Goal: Information Seeking & Learning: Check status

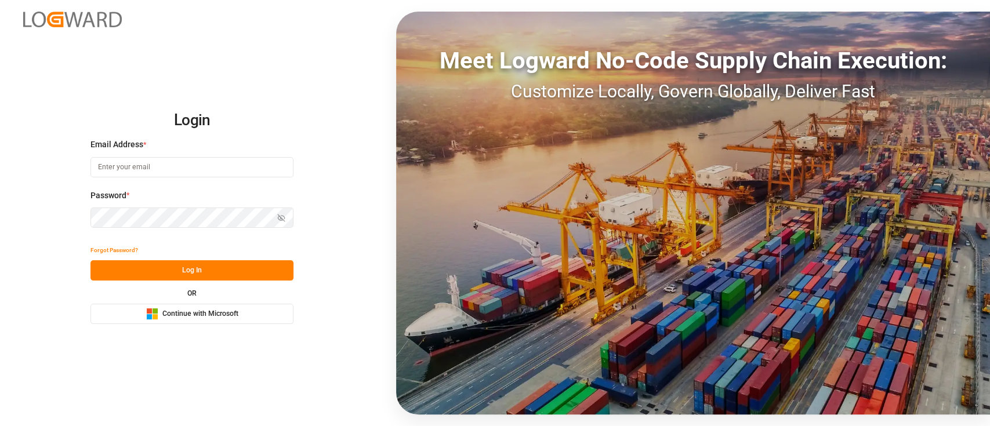
click at [265, 313] on button "Microsoft Logo Continue with Microsoft" at bounding box center [191, 314] width 203 height 20
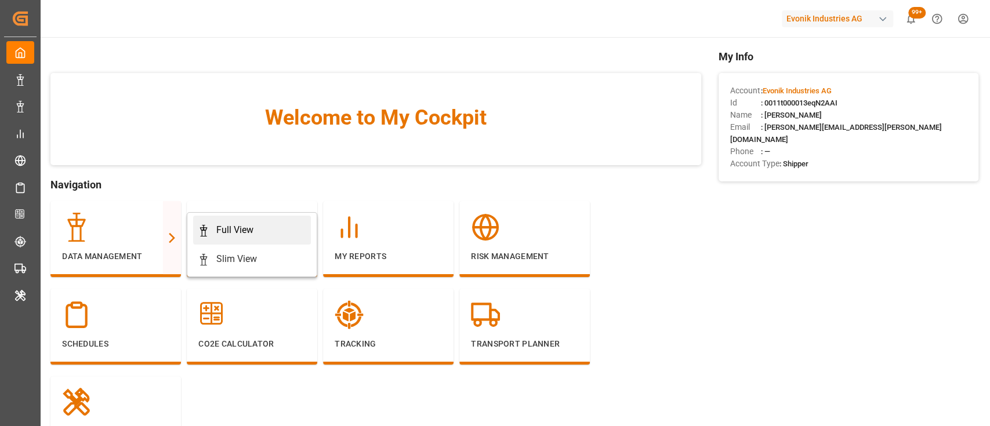
click at [201, 232] on icon at bounding box center [204, 231] width 12 height 12
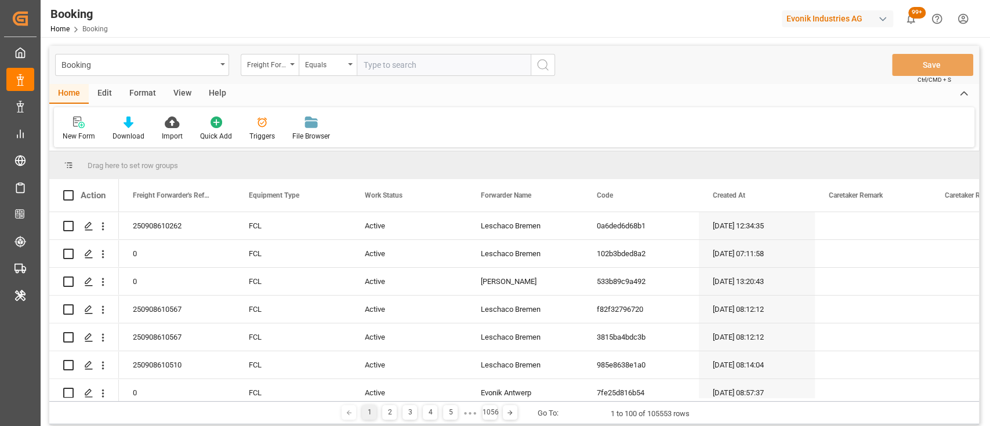
click at [135, 86] on div "Format" at bounding box center [143, 94] width 44 height 20
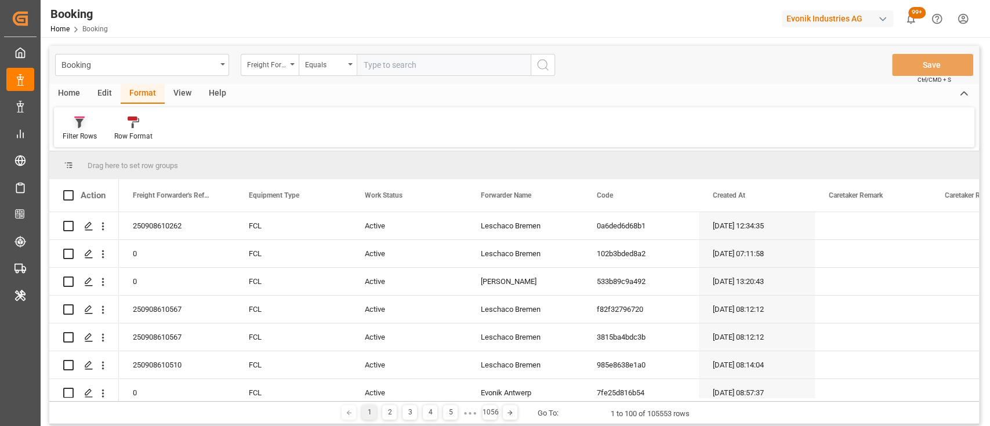
click at [84, 134] on div "Filter Rows" at bounding box center [80, 136] width 34 height 10
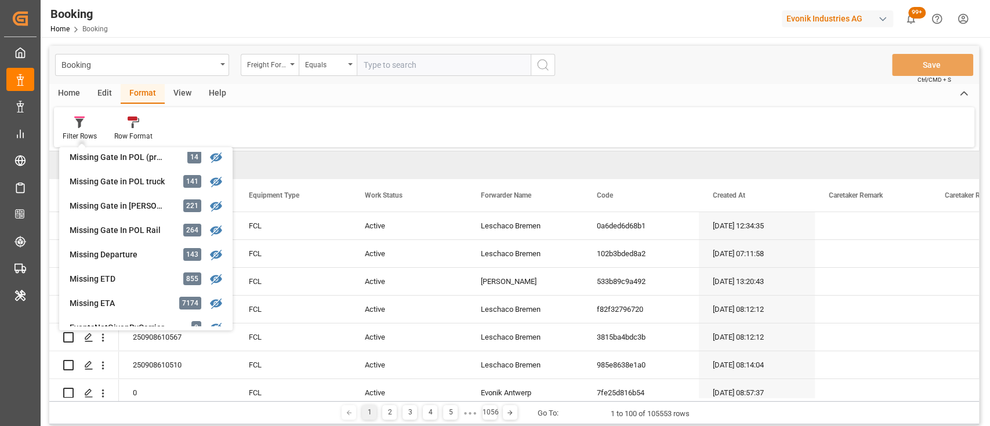
scroll to position [179, 0]
click at [125, 205] on div "Booking Freight Forwarder's Reference No. Equals Save Ctrl/CMD + S Home Edit Fo…" at bounding box center [514, 235] width 930 height 379
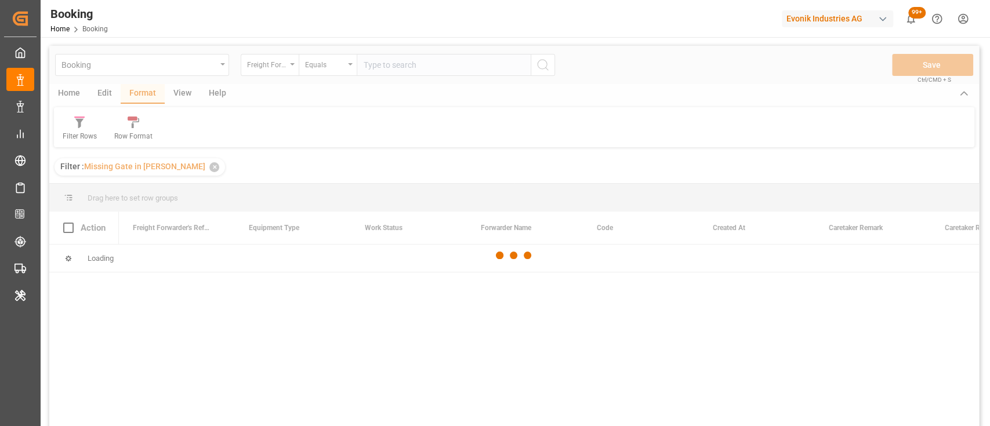
click at [178, 99] on div at bounding box center [514, 255] width 930 height 419
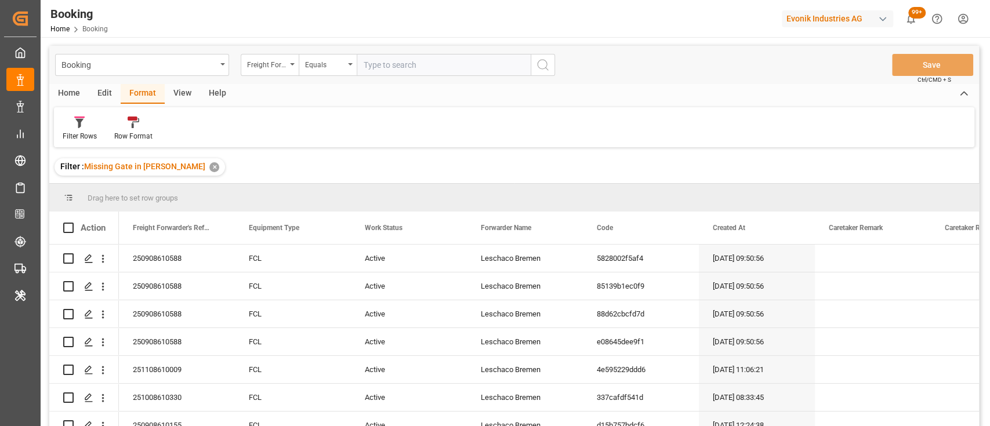
click at [178, 97] on div "View" at bounding box center [182, 94] width 35 height 20
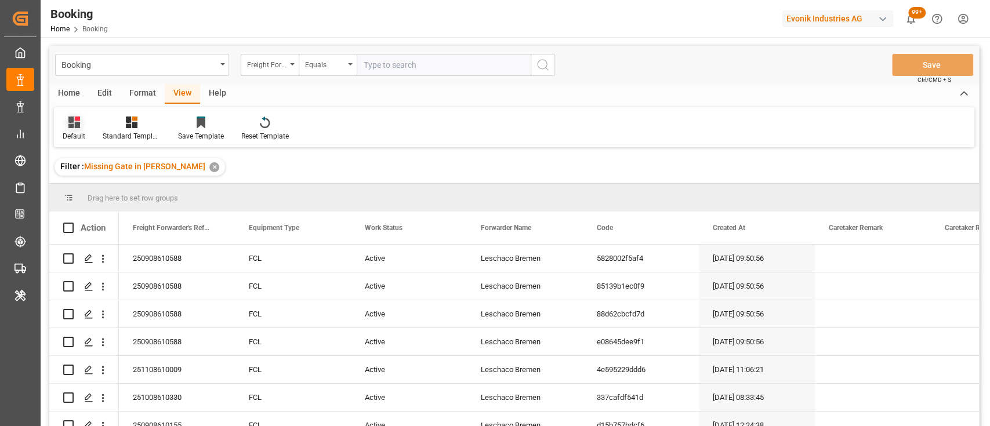
click at [74, 137] on div "Default" at bounding box center [74, 136] width 23 height 10
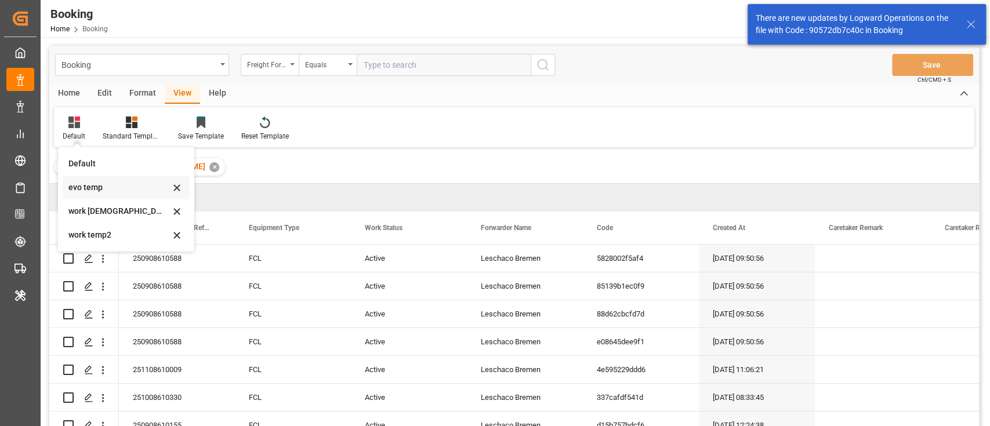
click at [92, 191] on div "evo temp" at bounding box center [119, 188] width 102 height 12
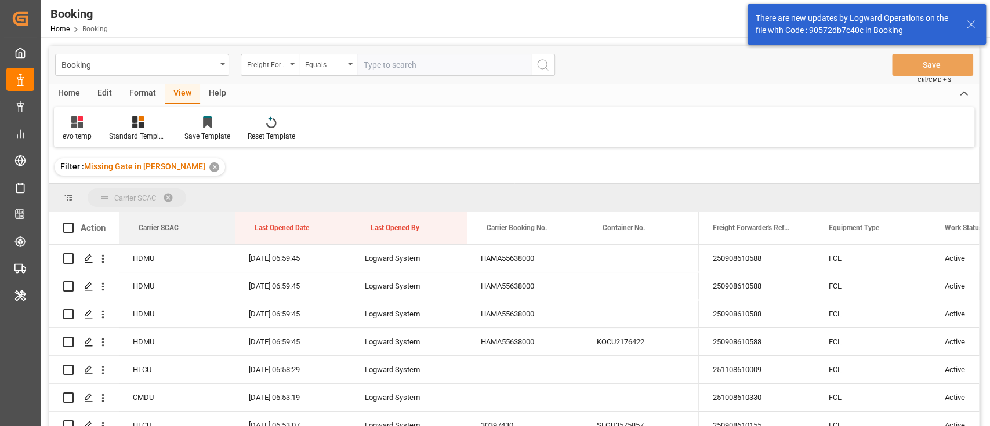
drag, startPoint x: 165, startPoint y: 231, endPoint x: 133, endPoint y: 205, distance: 41.2
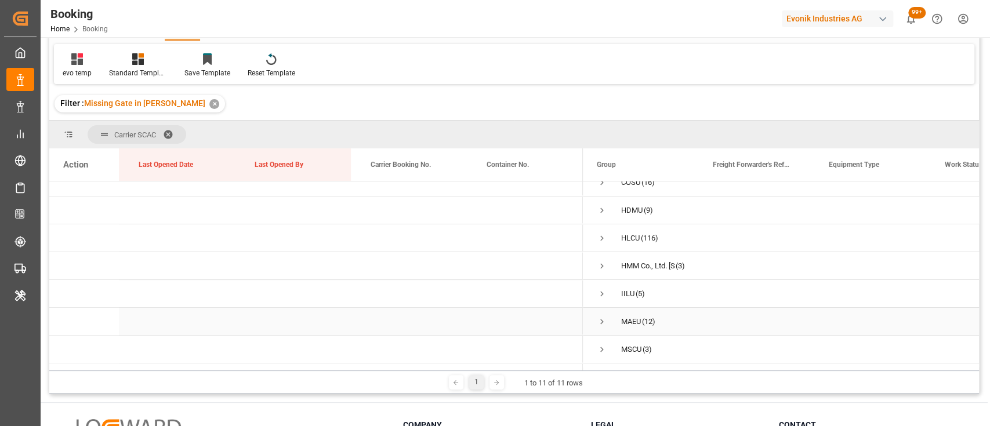
scroll to position [37, 0]
click at [603, 242] on span "Press SPACE to select this row." at bounding box center [602, 242] width 10 height 10
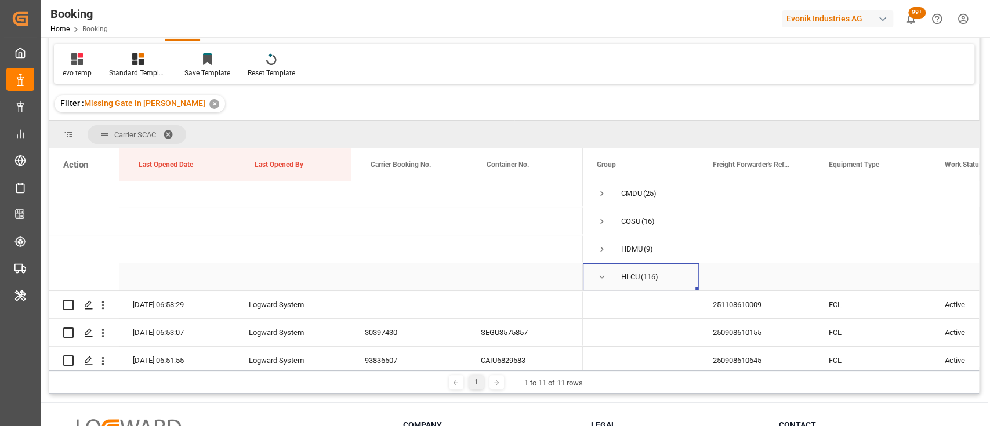
scroll to position [0, 0]
click at [601, 274] on span "Press SPACE to select this row." at bounding box center [602, 279] width 10 height 10
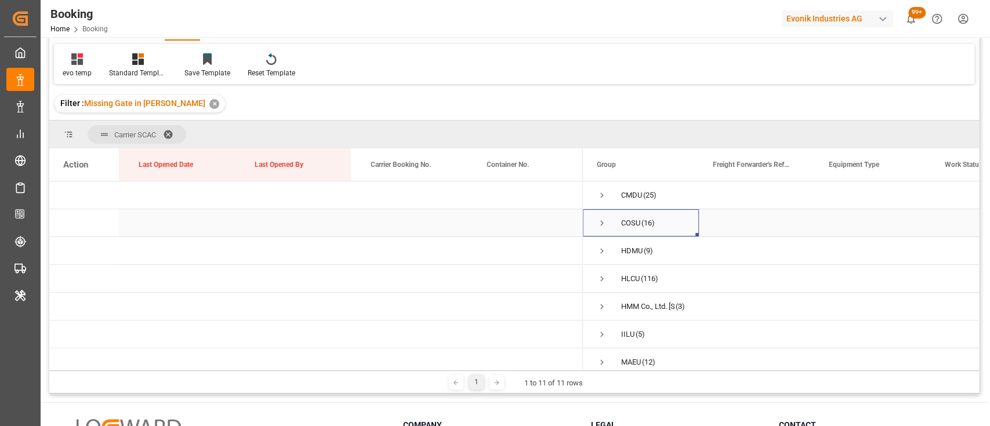
click at [603, 220] on span "Press SPACE to select this row." at bounding box center [602, 223] width 10 height 10
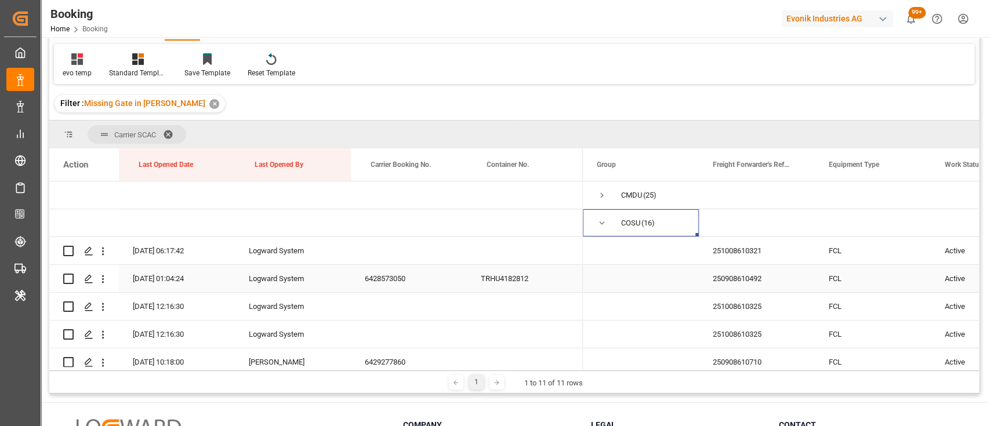
scroll to position [43, 0]
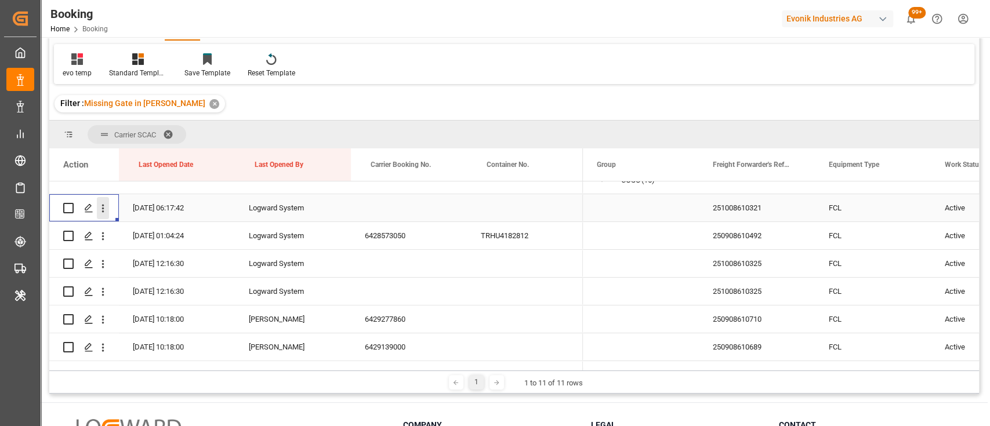
click at [105, 210] on icon "open menu" at bounding box center [103, 208] width 12 height 12
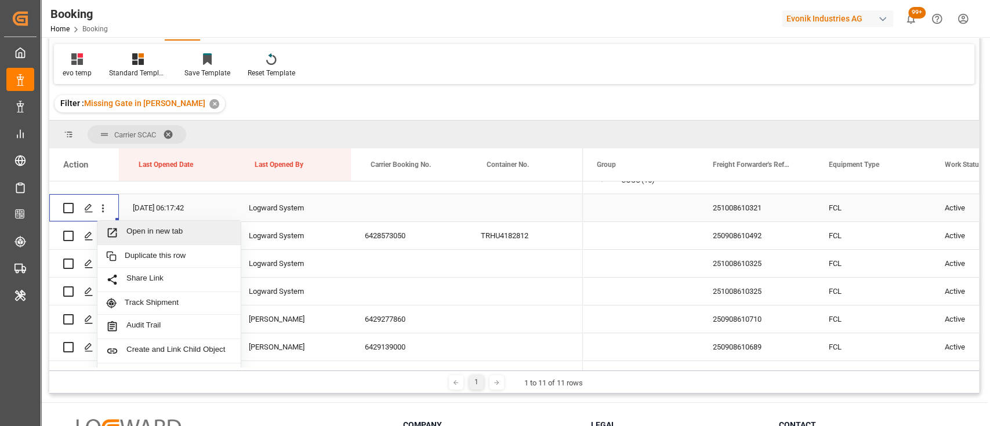
click at [150, 237] on span "Open in new tab" at bounding box center [179, 233] width 106 height 12
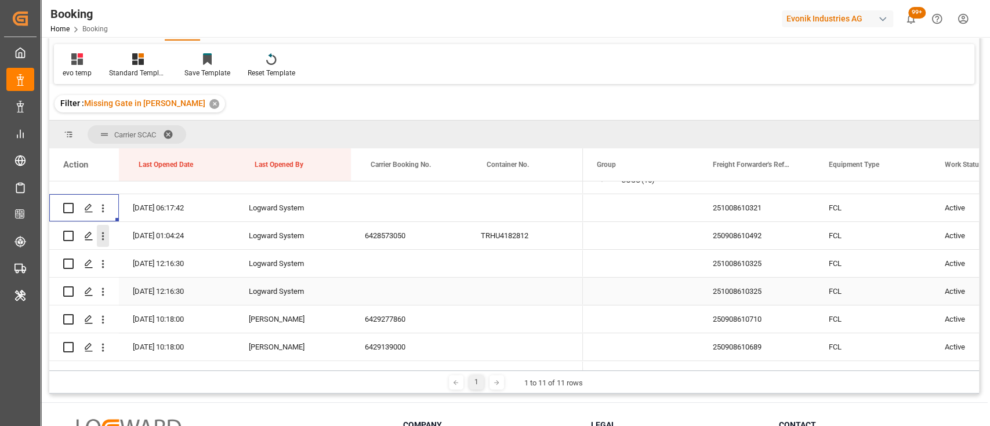
click at [107, 237] on icon "open menu" at bounding box center [103, 236] width 12 height 12
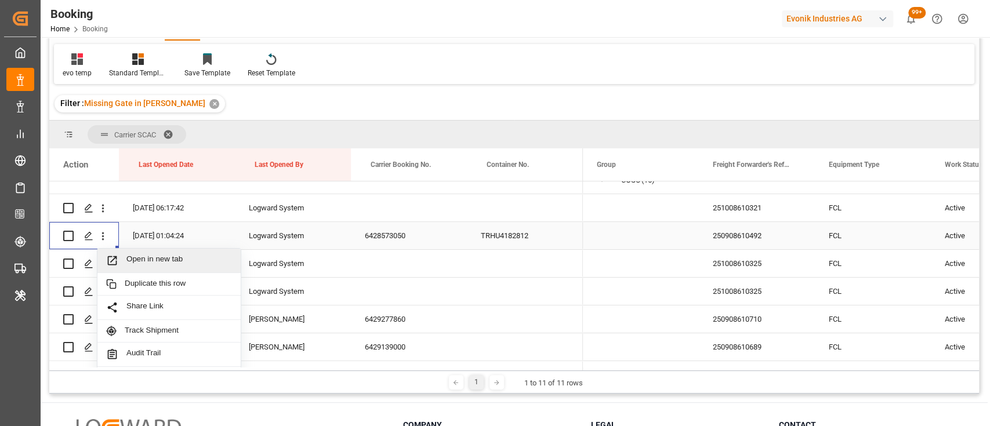
click at [171, 264] on span "Open in new tab" at bounding box center [179, 261] width 106 height 12
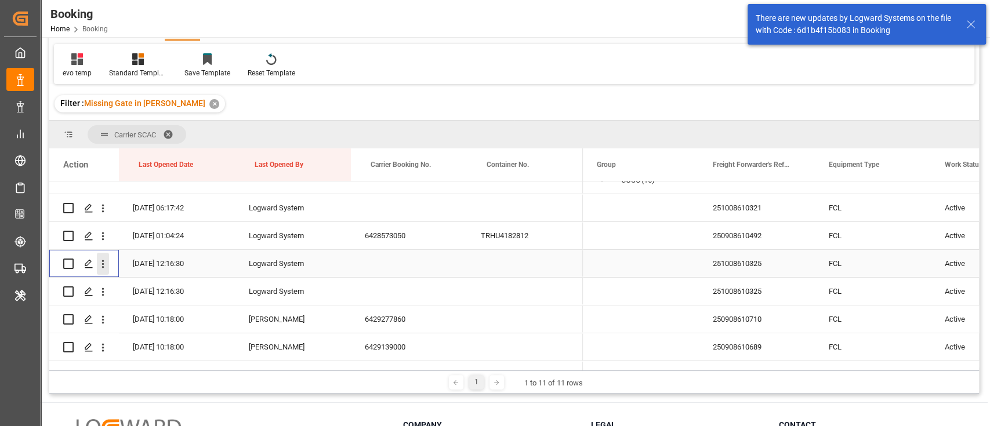
click at [101, 266] on icon "open menu" at bounding box center [103, 264] width 12 height 12
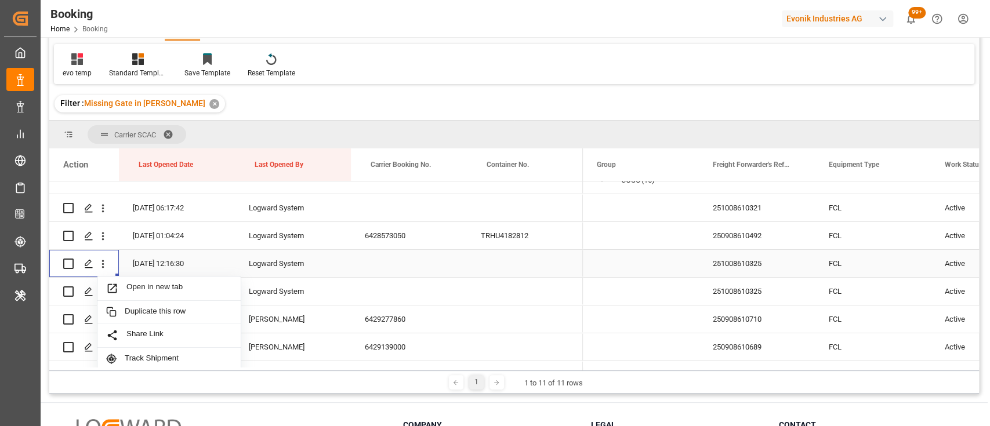
click at [148, 289] on span "Open in new tab" at bounding box center [179, 288] width 106 height 12
click at [104, 291] on icon "open menu" at bounding box center [103, 292] width 12 height 12
click at [159, 317] on span "Open in new tab" at bounding box center [179, 316] width 106 height 12
click at [102, 321] on icon "open menu" at bounding box center [103, 320] width 12 height 12
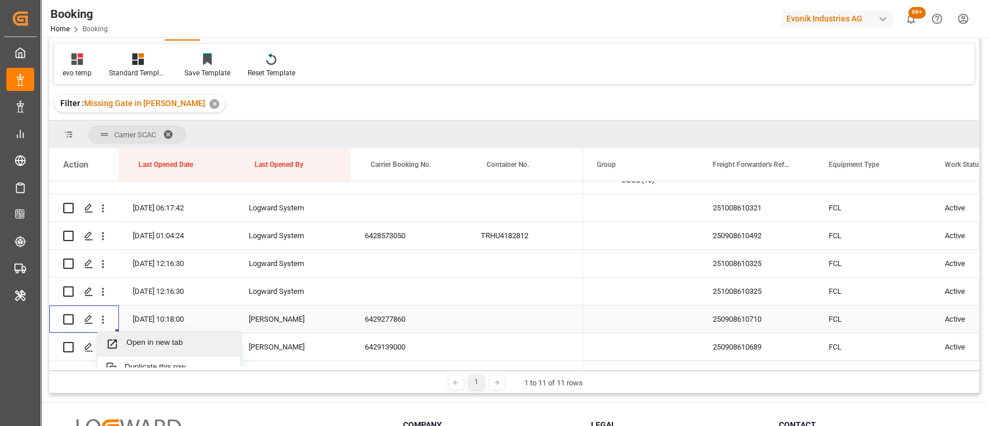
click at [130, 341] on span "Open in new tab" at bounding box center [179, 344] width 106 height 12
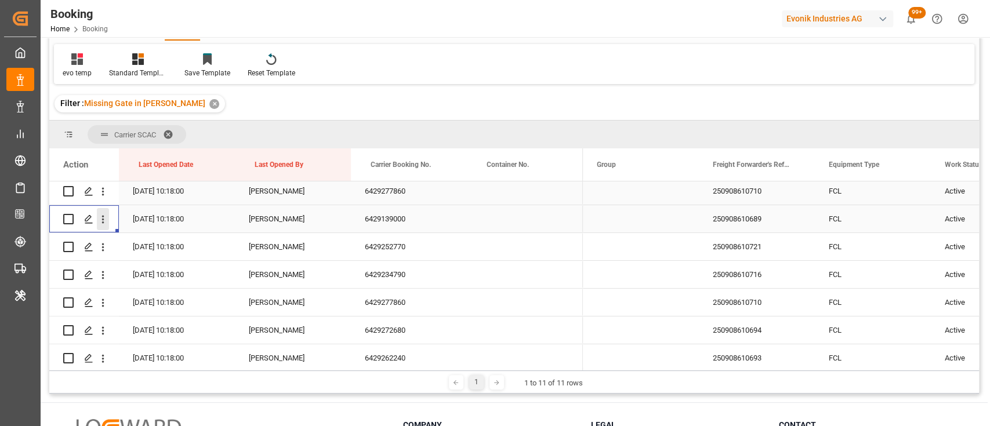
click at [102, 221] on icon "open menu" at bounding box center [103, 219] width 12 height 12
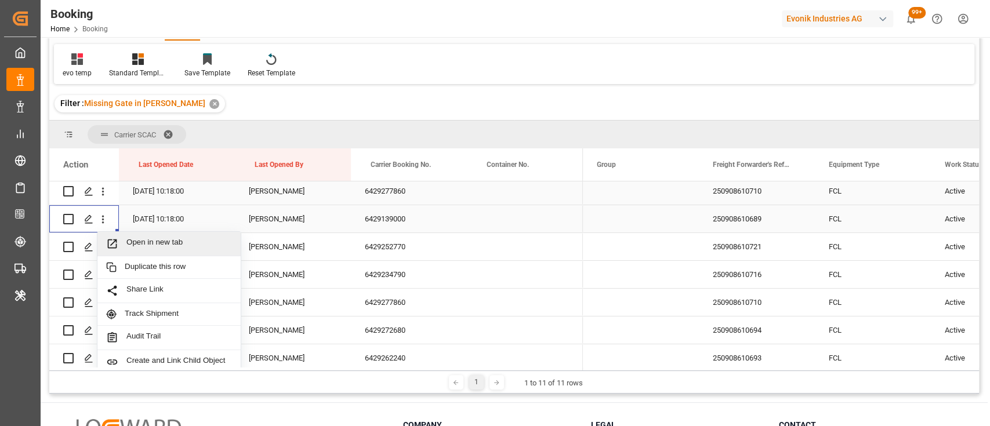
click at [153, 246] on span "Open in new tab" at bounding box center [179, 244] width 106 height 12
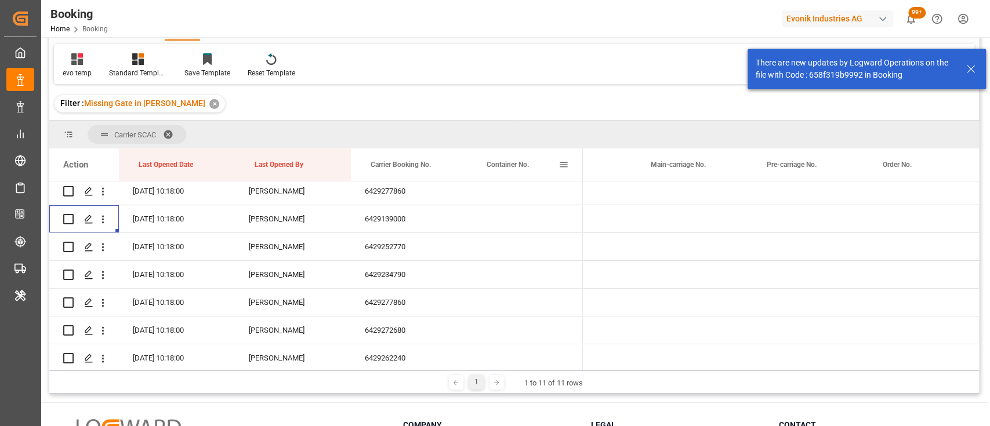
scroll to position [0, 1570]
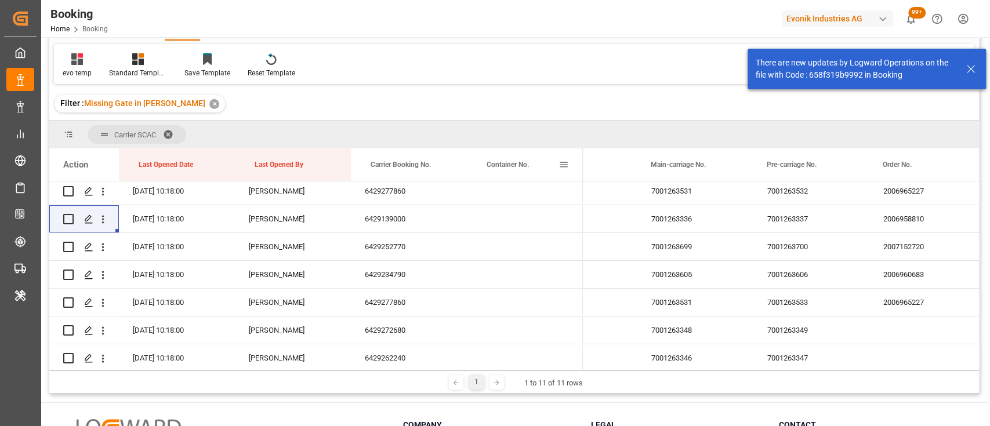
click at [580, 171] on div "Container No." at bounding box center [525, 164] width 116 height 32
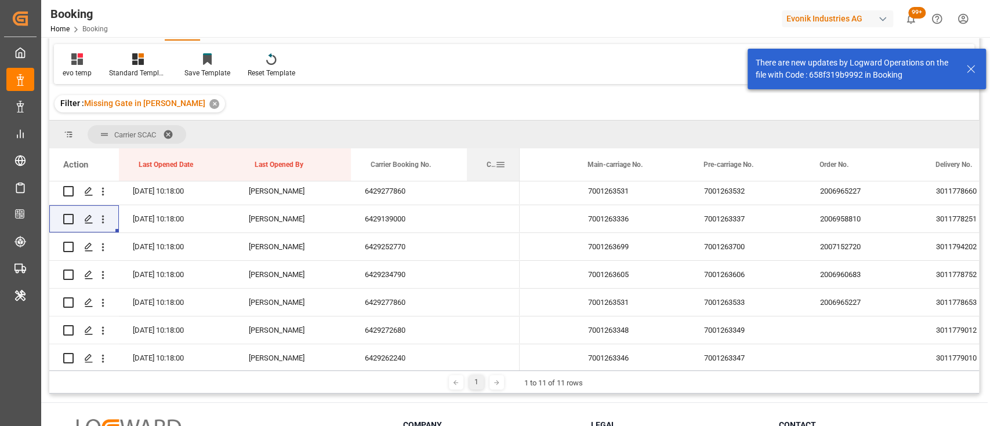
click at [517, 166] on div at bounding box center [519, 164] width 5 height 32
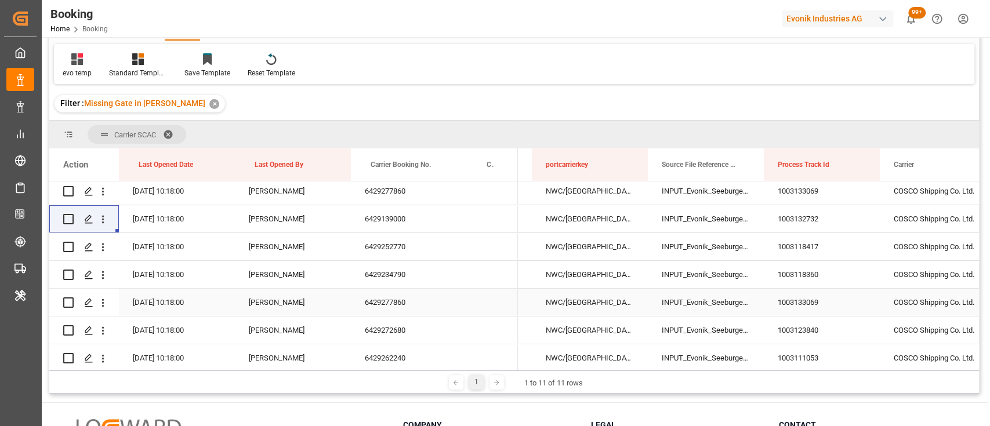
scroll to position [0, 7388]
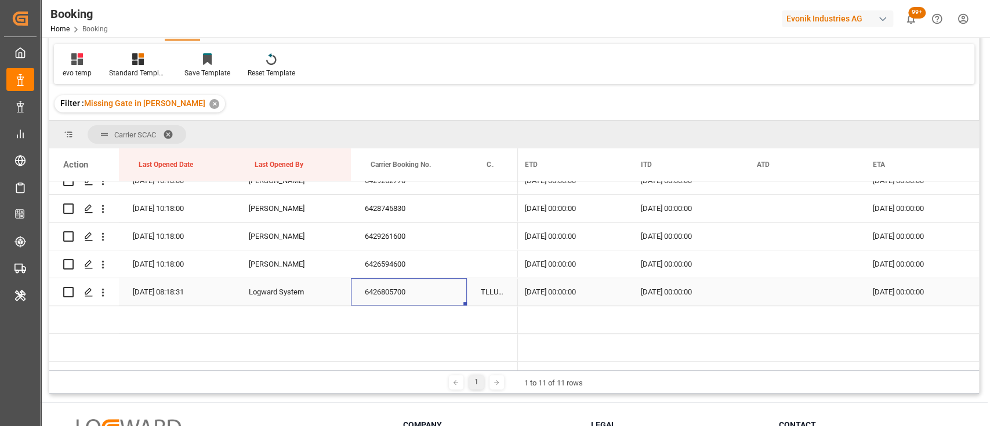
click at [393, 284] on div "6426805700" at bounding box center [409, 291] width 116 height 27
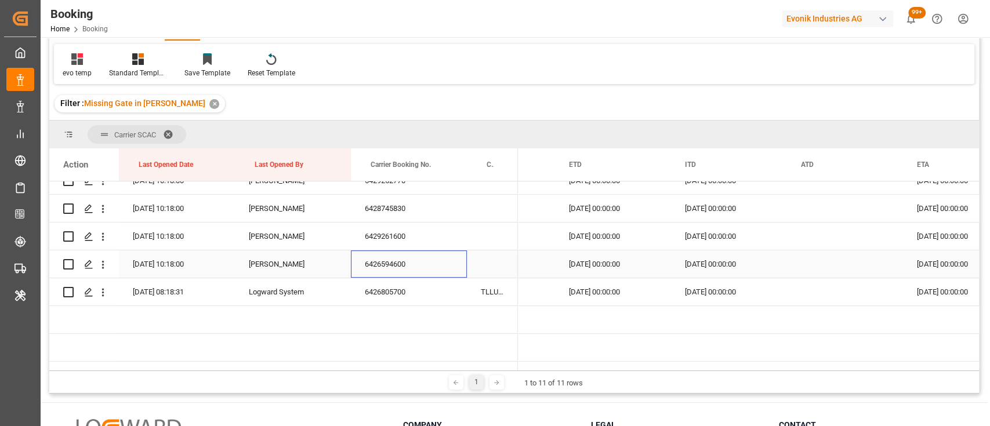
click at [381, 258] on div "6426594600" at bounding box center [409, 264] width 116 height 27
click at [387, 228] on div "6429261600" at bounding box center [409, 236] width 116 height 27
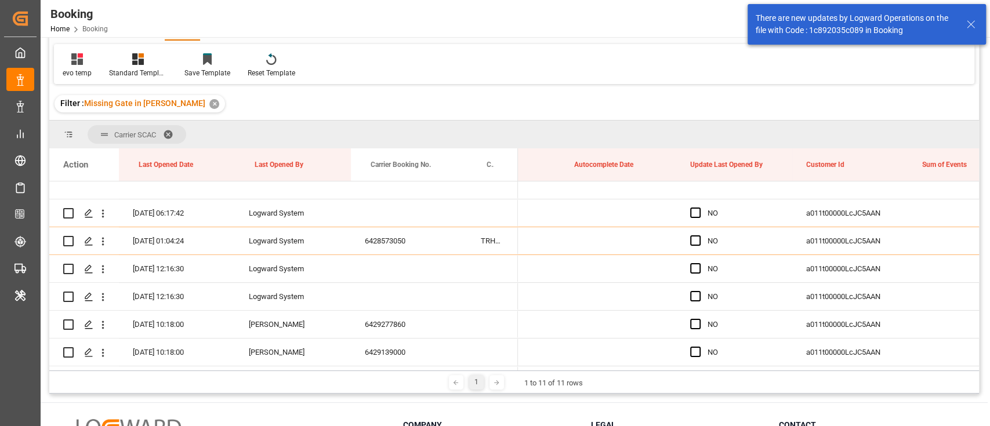
scroll to position [0, 0]
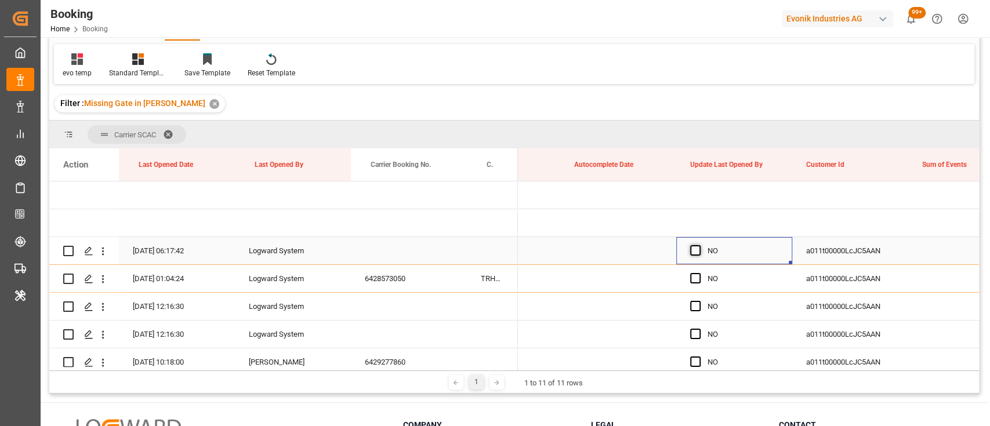
click at [694, 253] on span "Press SPACE to select this row." at bounding box center [695, 250] width 10 height 10
click at [699, 245] on input "Press SPACE to select this row." at bounding box center [699, 245] width 0 height 0
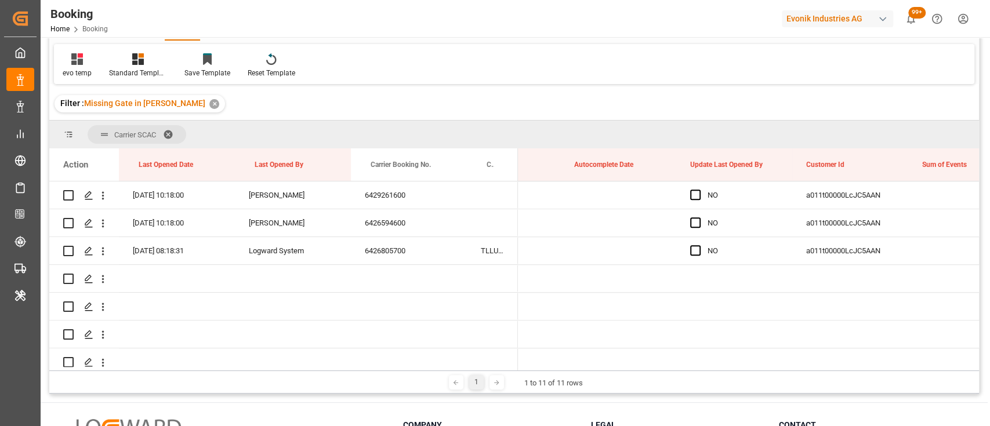
scroll to position [510, 0]
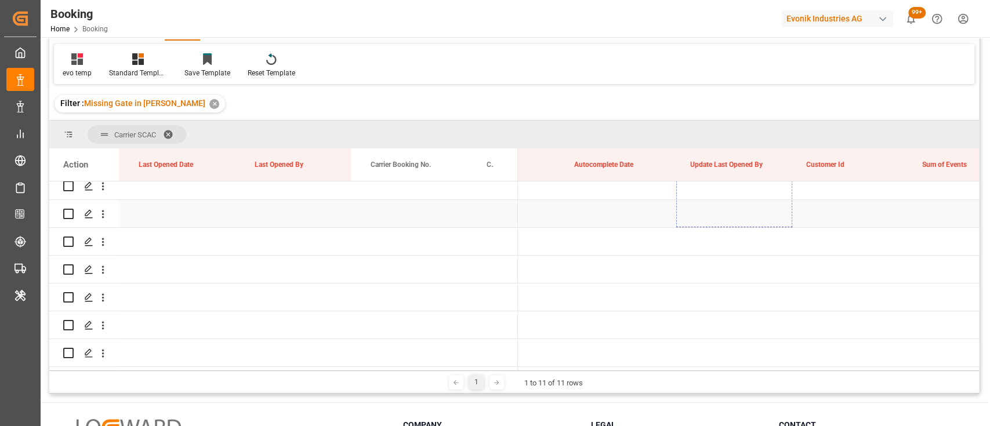
drag, startPoint x: 789, startPoint y: 262, endPoint x: 700, endPoint y: 208, distance: 104.1
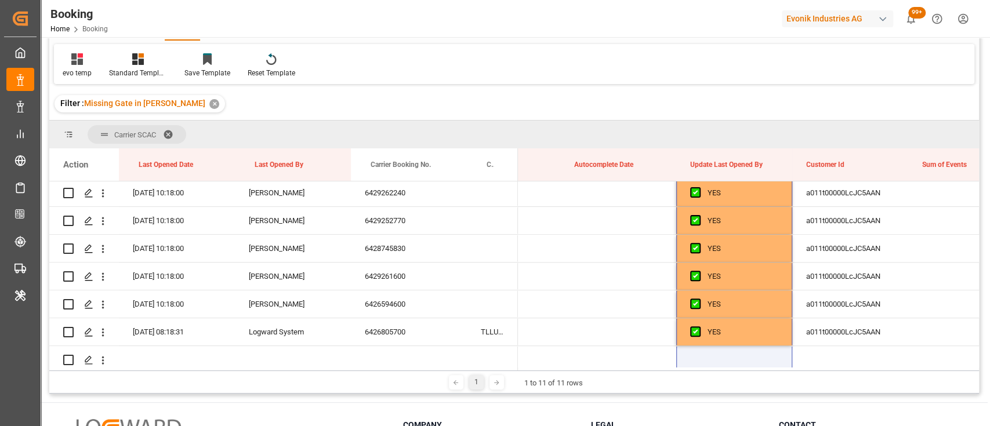
scroll to position [335, 0]
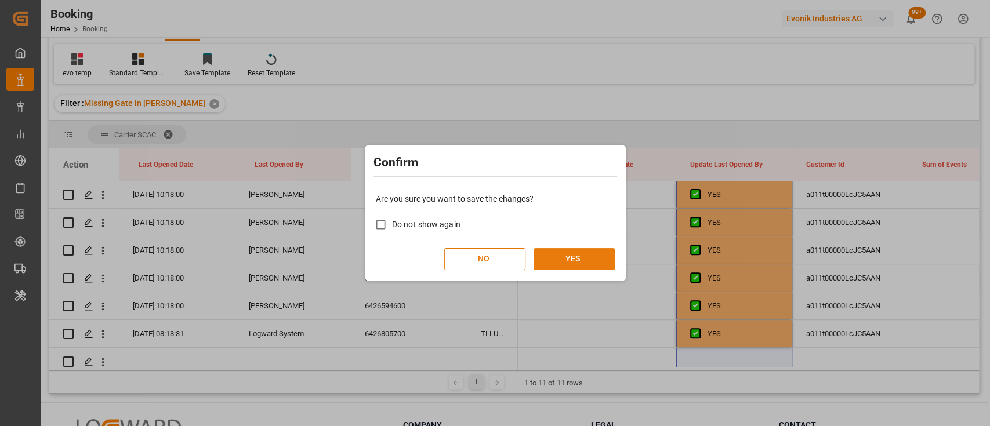
click at [571, 252] on button "YES" at bounding box center [574, 259] width 81 height 22
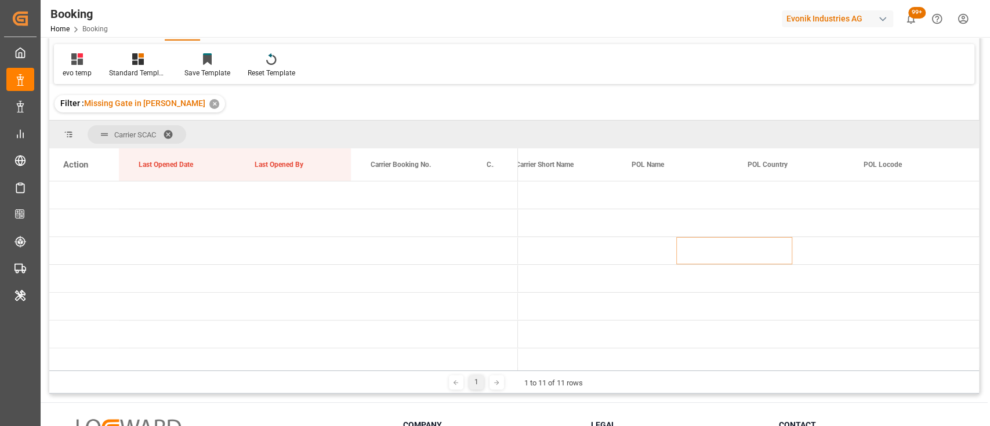
scroll to position [0, 0]
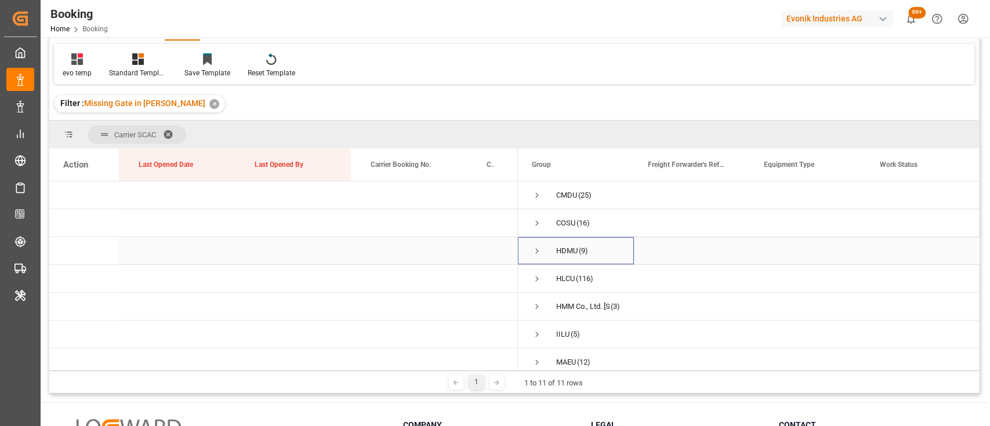
click at [535, 251] on span "Press SPACE to select this row." at bounding box center [537, 251] width 10 height 10
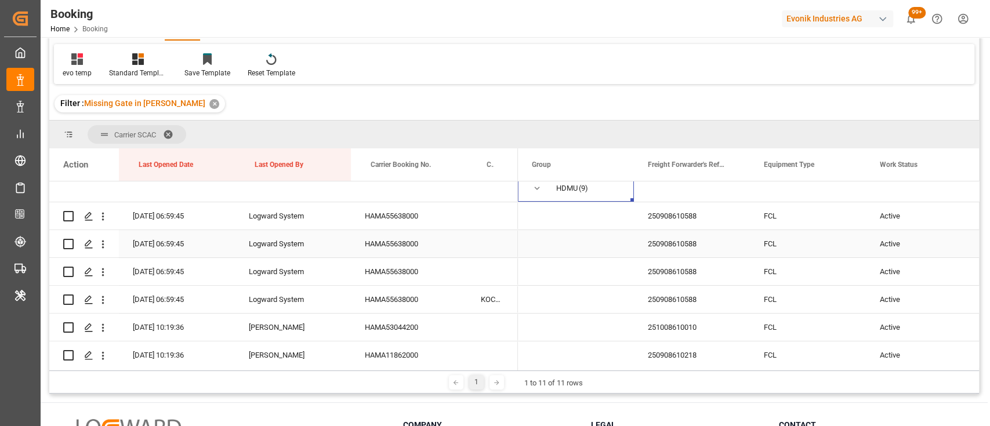
scroll to position [64, 0]
drag, startPoint x: 524, startPoint y: 367, endPoint x: 686, endPoint y: 370, distance: 161.9
click at [686, 370] on div "Carrier SCAC Drag here to set column labels Action Last Opened Date Last Opened…" at bounding box center [514, 257] width 930 height 273
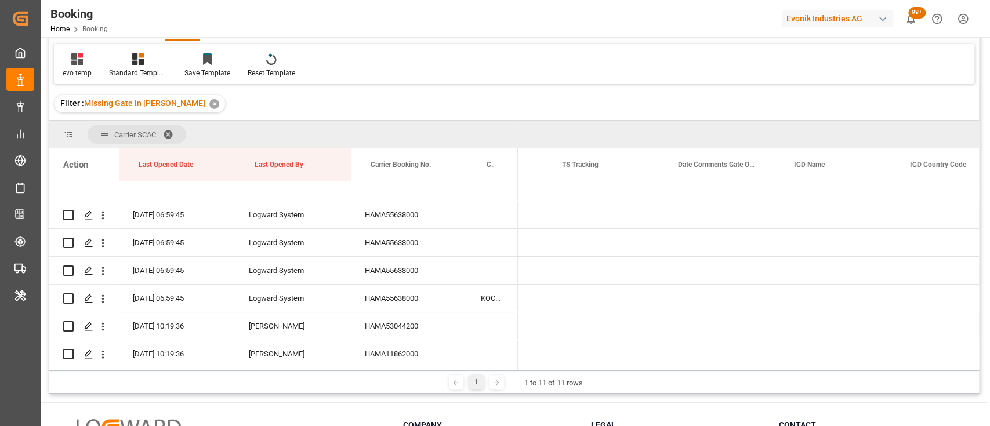
scroll to position [0, 5808]
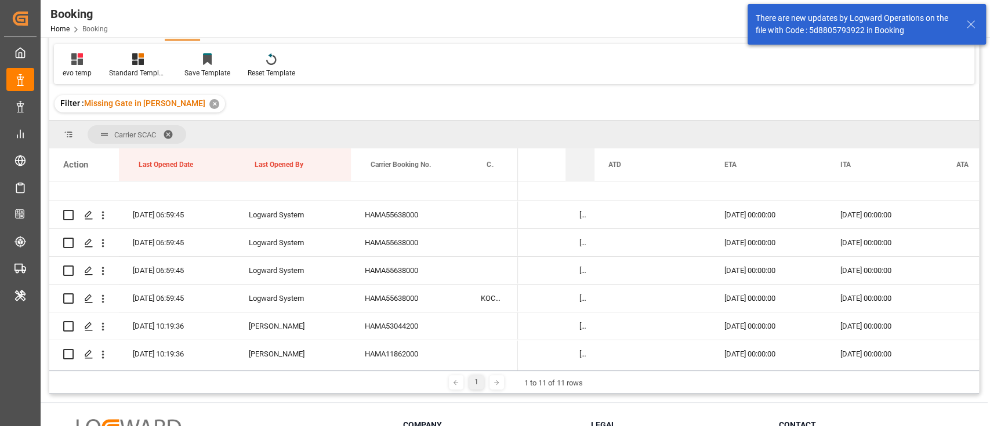
drag, startPoint x: 679, startPoint y: 169, endPoint x: 569, endPoint y: 168, distance: 110.2
click at [569, 168] on div "ITD" at bounding box center [580, 164] width 29 height 32
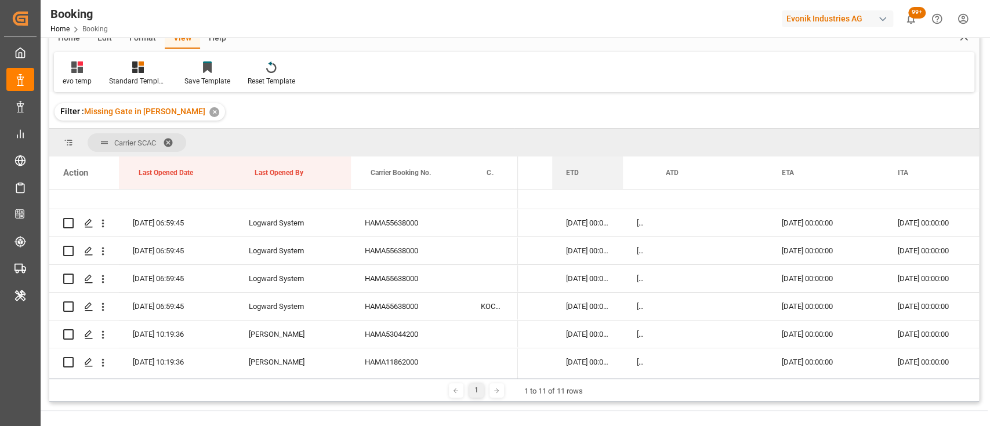
drag, startPoint x: 667, startPoint y: 159, endPoint x: 620, endPoint y: 154, distance: 47.2
click at [620, 154] on div "Carrier SCAC Drag here to set column labels Action Last Opened Date Last Opened…" at bounding box center [514, 254] width 930 height 250
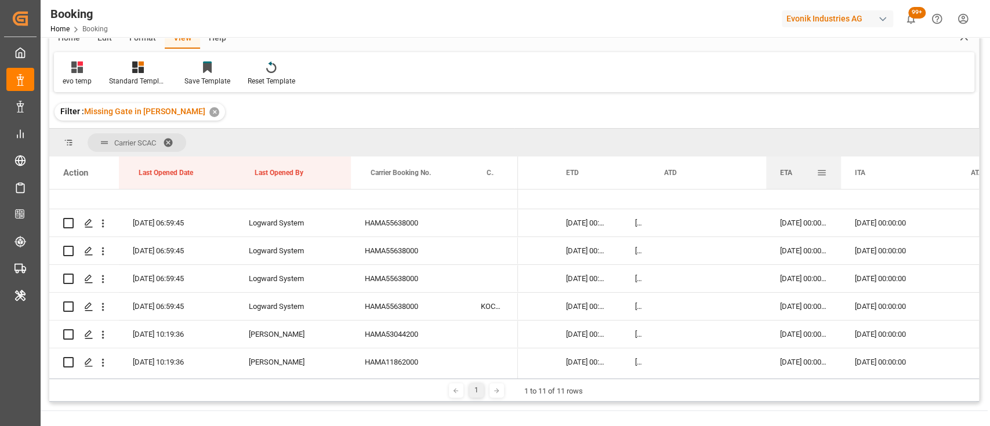
drag, startPoint x: 882, startPoint y: 178, endPoint x: 840, endPoint y: 175, distance: 41.9
click at [840, 175] on div at bounding box center [841, 173] width 5 height 32
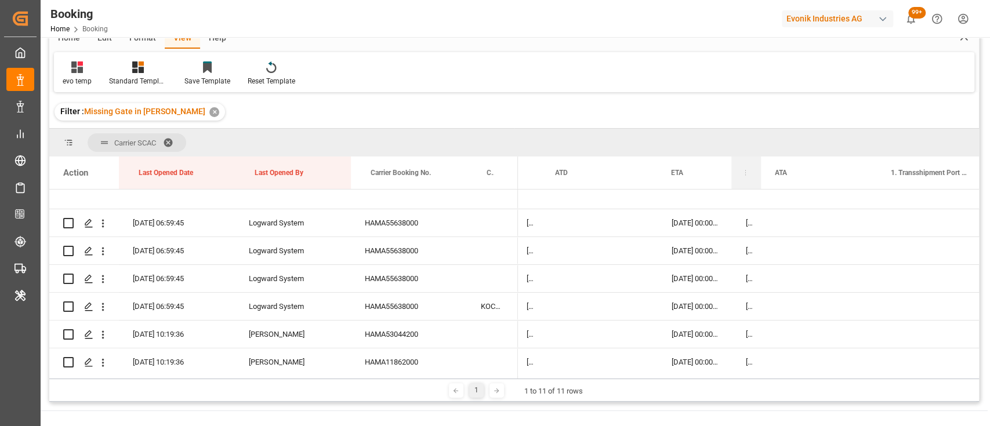
drag, startPoint x: 845, startPoint y: 171, endPoint x: 733, endPoint y: 171, distance: 112.0
click at [733, 171] on div "ITA" at bounding box center [746, 173] width 30 height 32
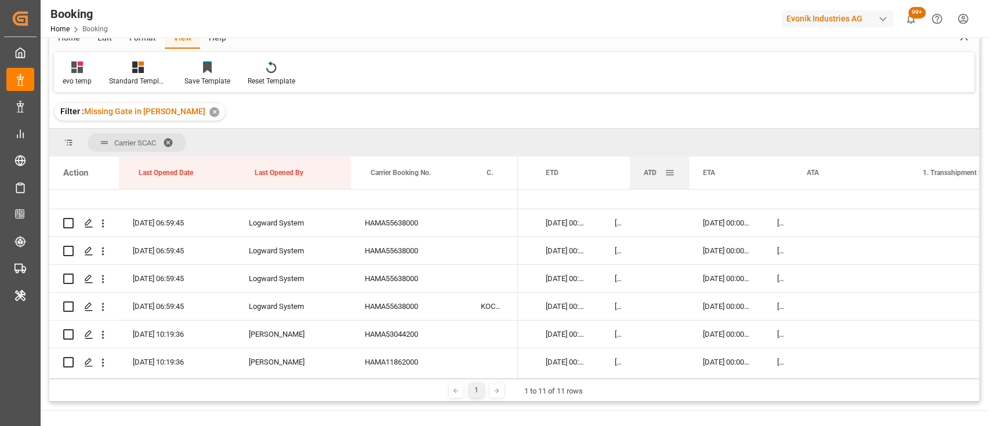
drag, startPoint x: 743, startPoint y: 175, endPoint x: 686, endPoint y: 165, distance: 57.7
click at [686, 165] on div "ATD" at bounding box center [659, 173] width 59 height 32
click at [411, 230] on div "HAMA55638000" at bounding box center [409, 222] width 116 height 27
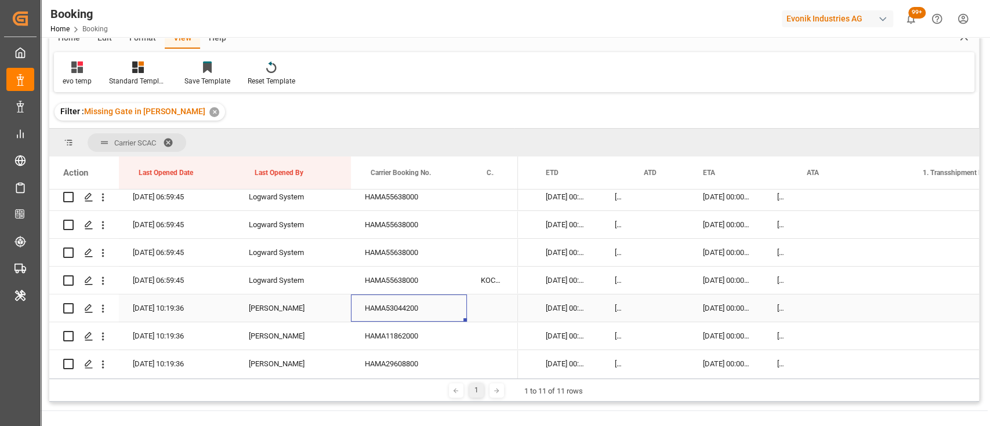
click at [391, 314] on div "HAMA53044200" at bounding box center [409, 308] width 116 height 27
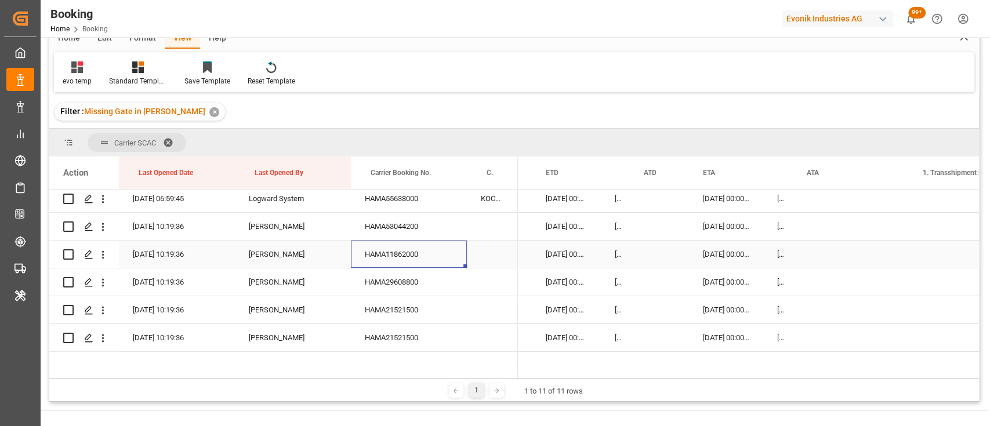
click at [384, 260] on div "HAMA11862000" at bounding box center [409, 254] width 116 height 27
click at [104, 256] on icon "open menu" at bounding box center [103, 255] width 12 height 12
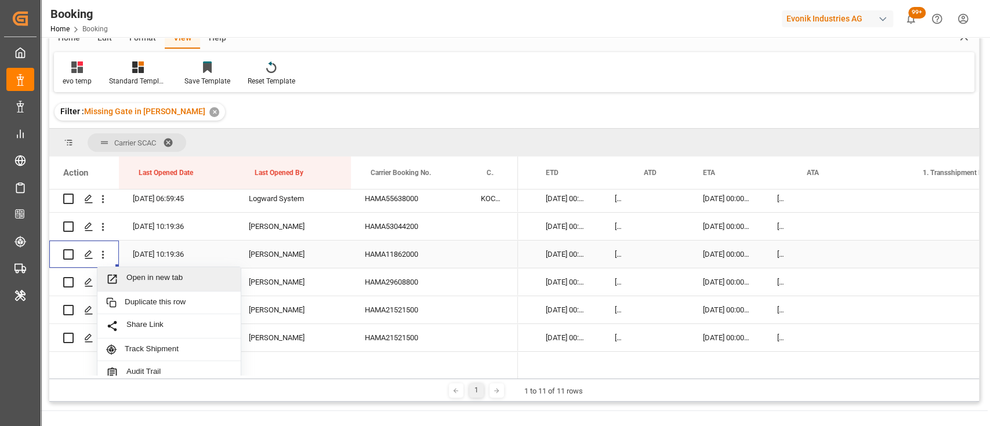
click at [169, 278] on span "Open in new tab" at bounding box center [179, 279] width 106 height 12
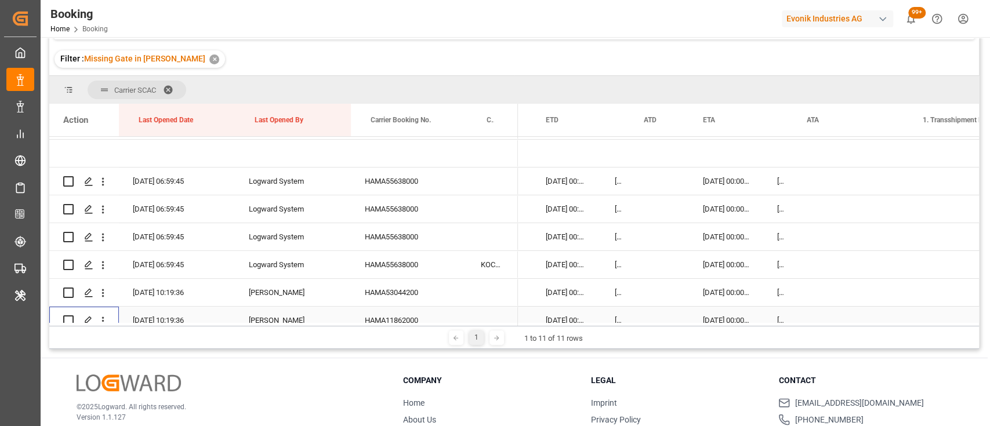
scroll to position [52, 0]
drag, startPoint x: 676, startPoint y: 322, endPoint x: 638, endPoint y: 319, distance: 38.4
click at [638, 319] on div "Action Last Opened Date Last Opened By Carrier Booking No." at bounding box center [514, 215] width 930 height 222
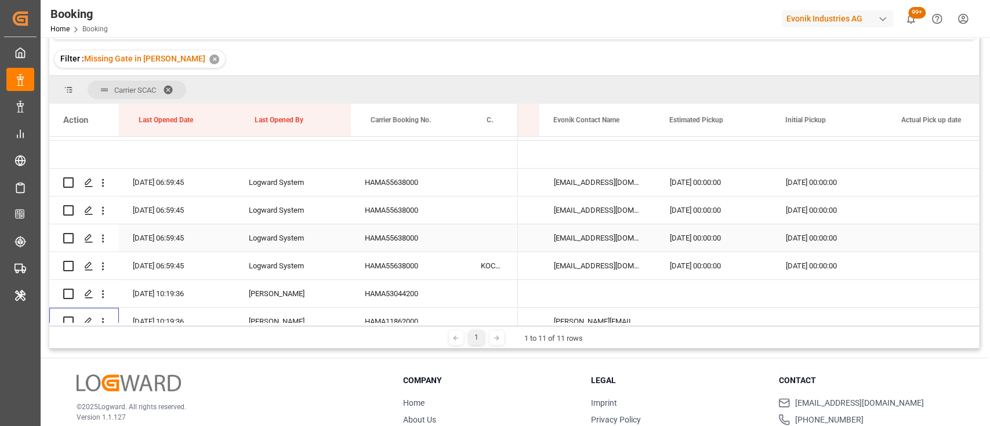
scroll to position [0, 10519]
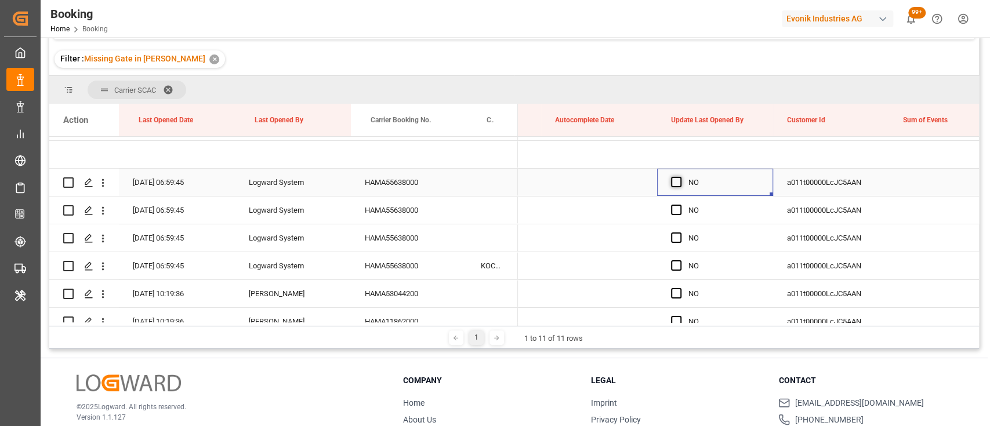
click at [678, 179] on span "Press SPACE to select this row." at bounding box center [676, 182] width 10 height 10
click at [680, 177] on input "Press SPACE to select this row." at bounding box center [680, 177] width 0 height 0
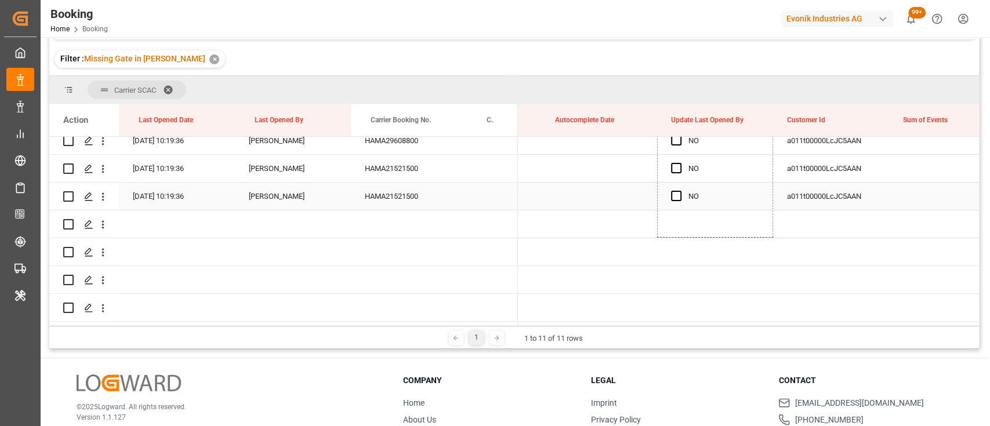
drag, startPoint x: 770, startPoint y: 193, endPoint x: 686, endPoint y: 202, distance: 85.1
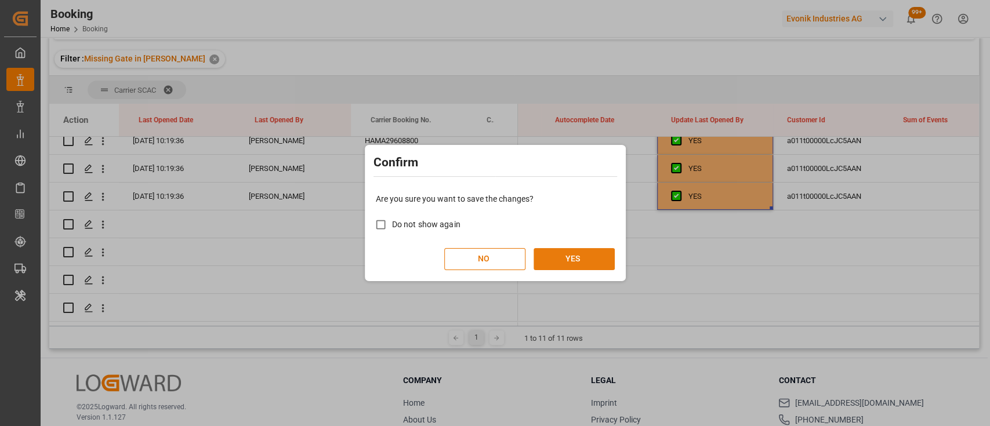
click at [571, 260] on button "YES" at bounding box center [574, 259] width 81 height 22
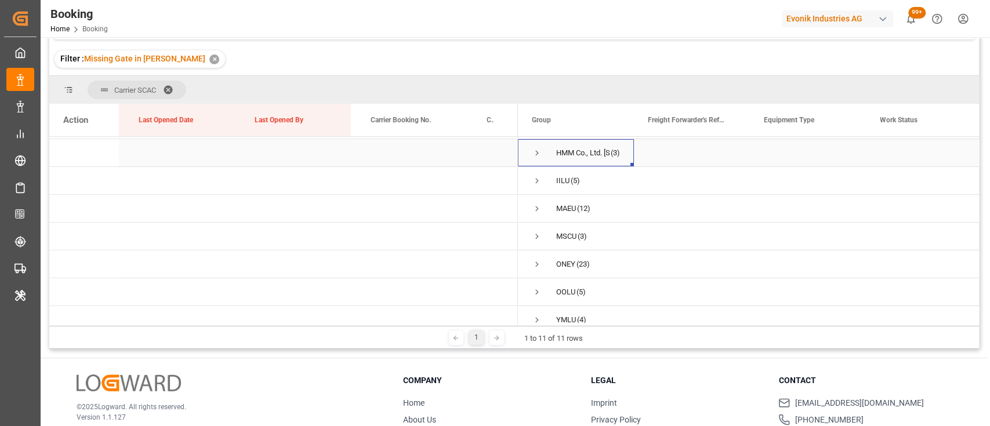
click at [536, 148] on span "Press SPACE to select this row." at bounding box center [537, 153] width 10 height 10
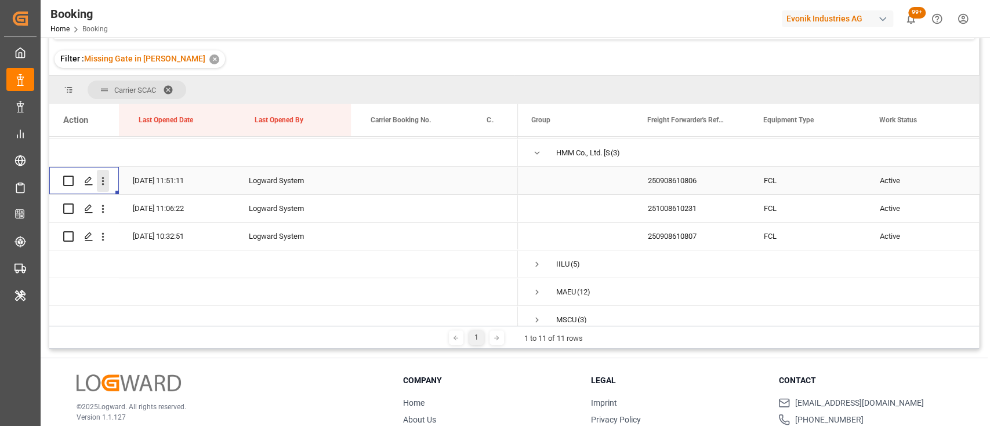
click at [103, 179] on icon "open menu" at bounding box center [103, 181] width 12 height 12
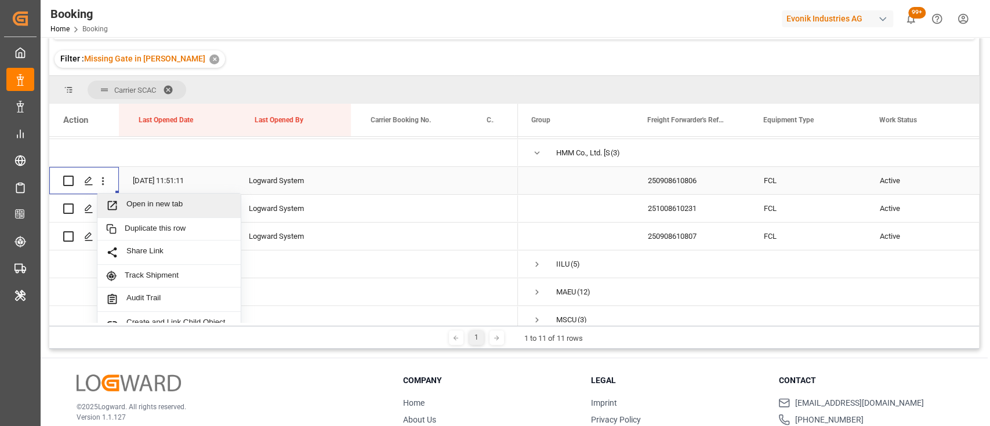
click at [164, 202] on span "Open in new tab" at bounding box center [179, 206] width 106 height 12
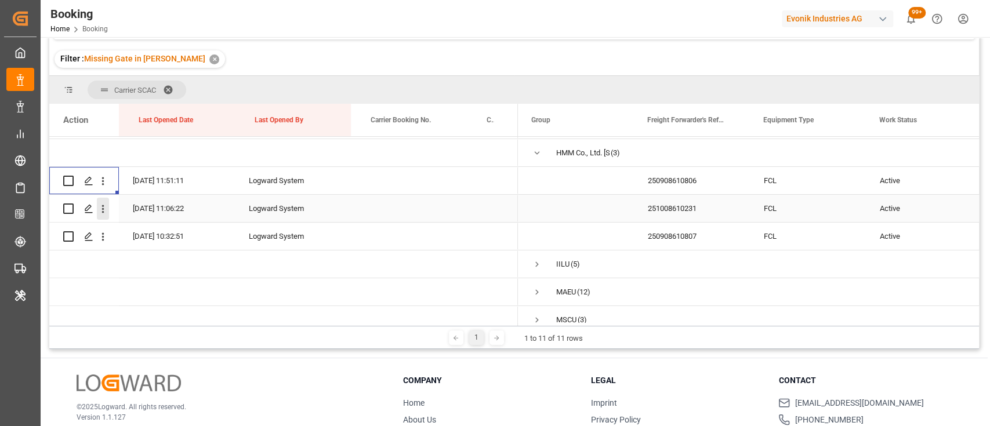
click at [102, 211] on icon "open menu" at bounding box center [103, 209] width 2 height 8
click at [175, 234] on span "Open in new tab" at bounding box center [179, 233] width 106 height 12
click at [102, 242] on icon "open menu" at bounding box center [103, 237] width 12 height 12
click at [142, 262] on span "Open in new tab" at bounding box center [179, 261] width 106 height 12
click at [107, 186] on icon "open menu" at bounding box center [103, 181] width 12 height 12
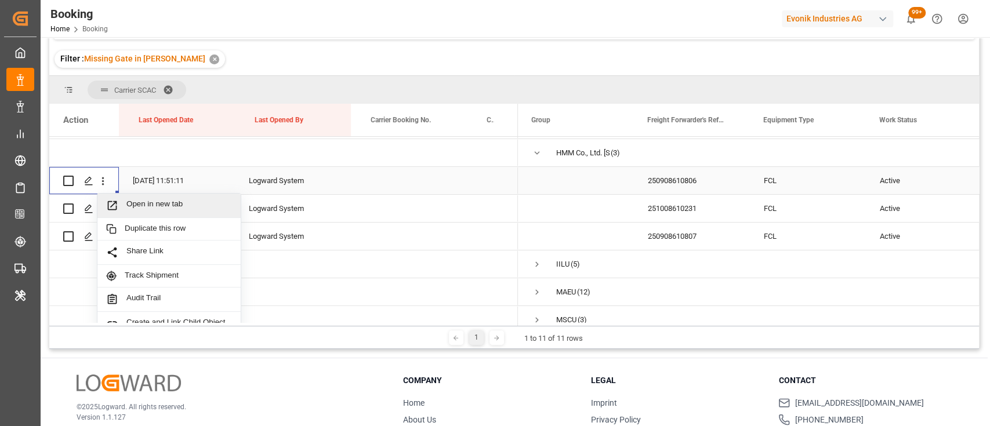
click at [153, 209] on span "Open in new tab" at bounding box center [179, 206] width 106 height 12
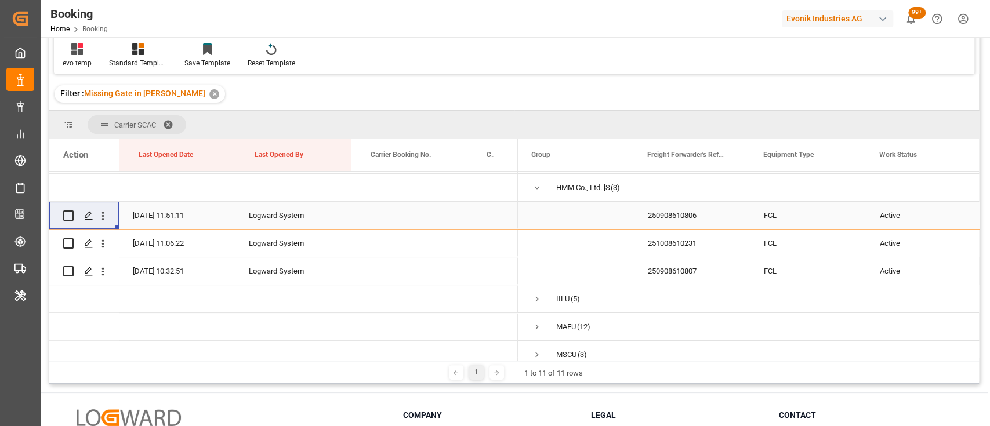
scroll to position [143, 0]
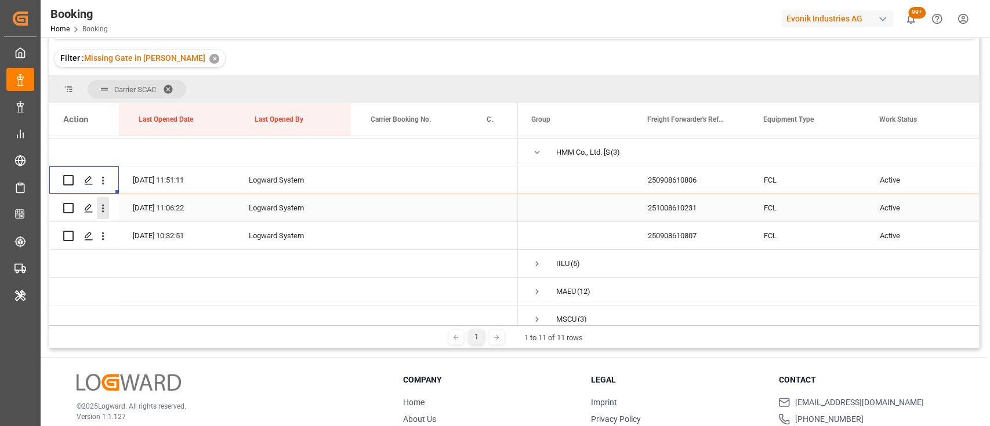
click at [102, 208] on icon "open menu" at bounding box center [103, 209] width 2 height 8
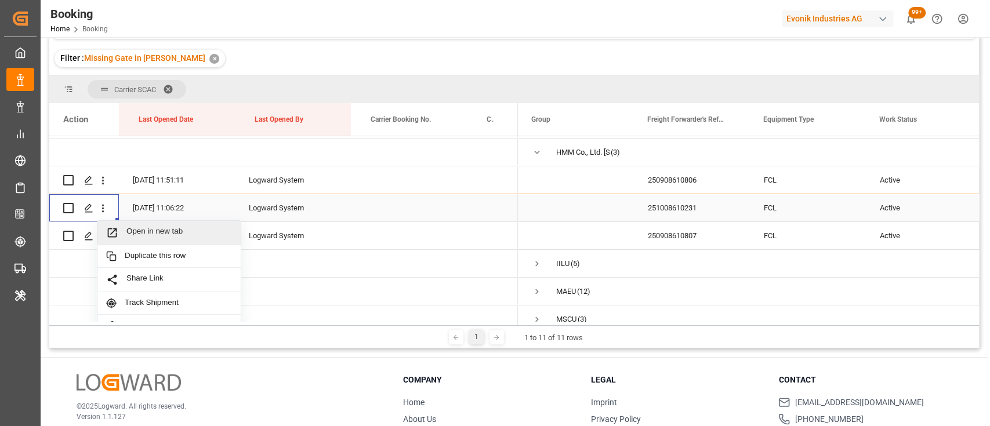
click at [150, 229] on span "Open in new tab" at bounding box center [179, 233] width 106 height 12
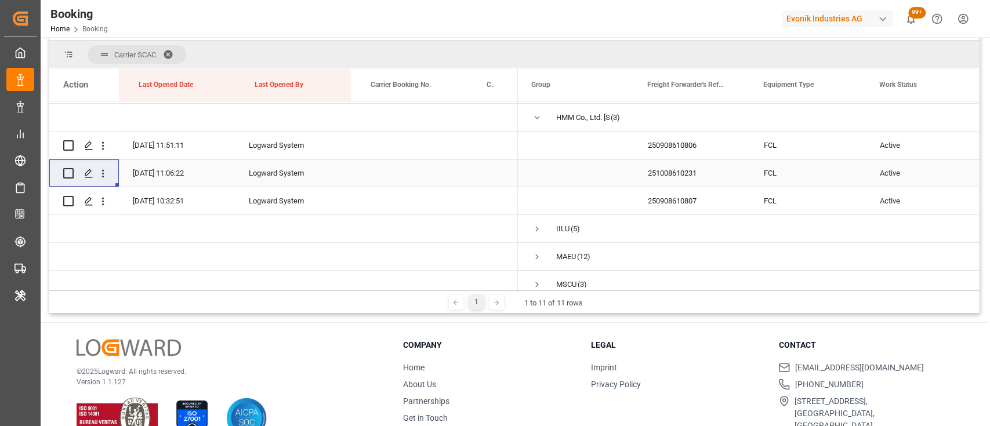
scroll to position [108, 0]
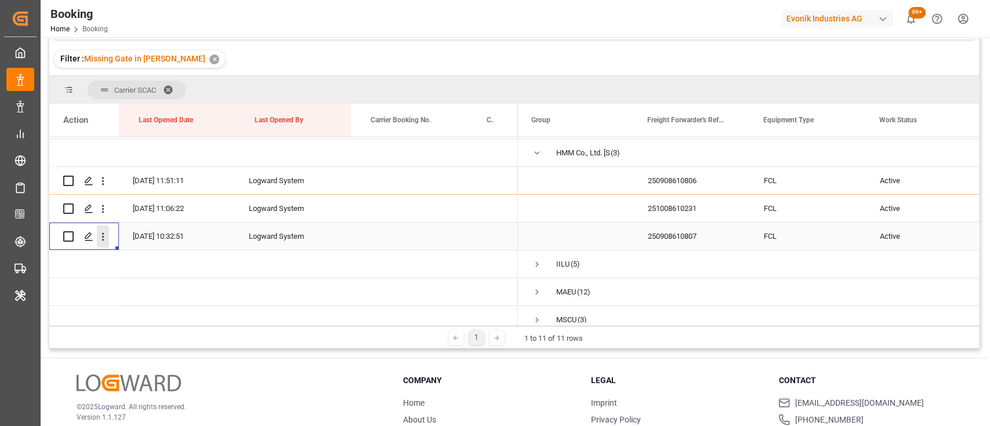
click at [107, 236] on icon "open menu" at bounding box center [103, 237] width 12 height 12
click at [160, 260] on span "Open in new tab" at bounding box center [179, 261] width 106 height 12
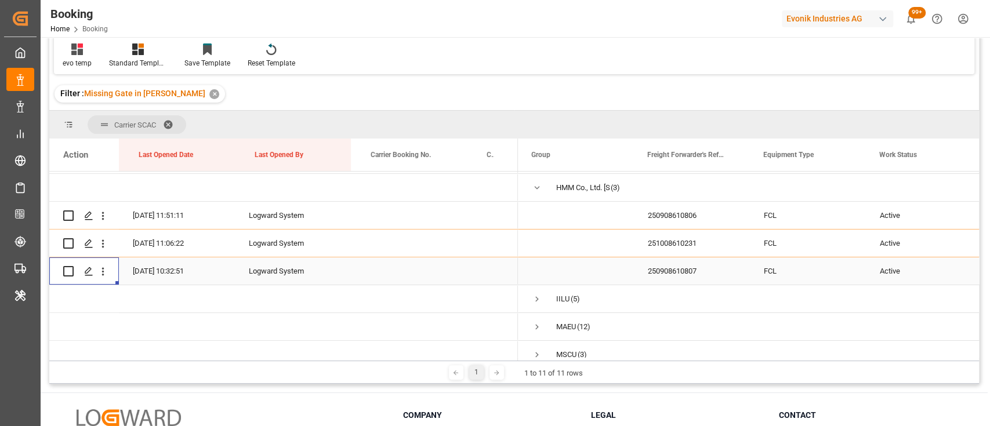
scroll to position [143, 0]
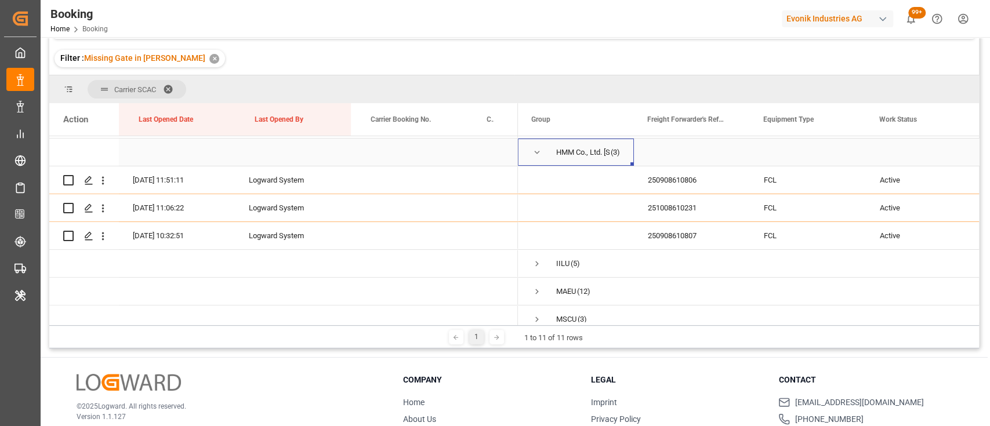
click at [533, 151] on span "Press SPACE to select this row." at bounding box center [537, 152] width 10 height 10
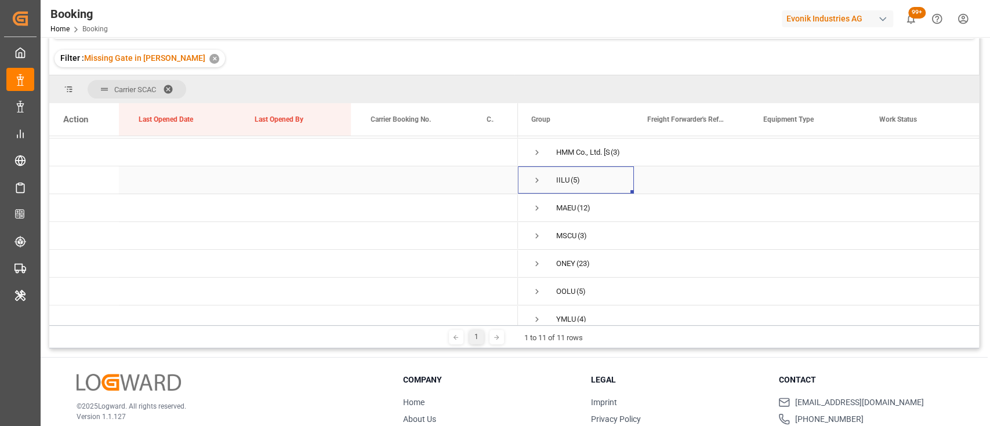
click at [535, 184] on span "Press SPACE to select this row." at bounding box center [537, 180] width 10 height 10
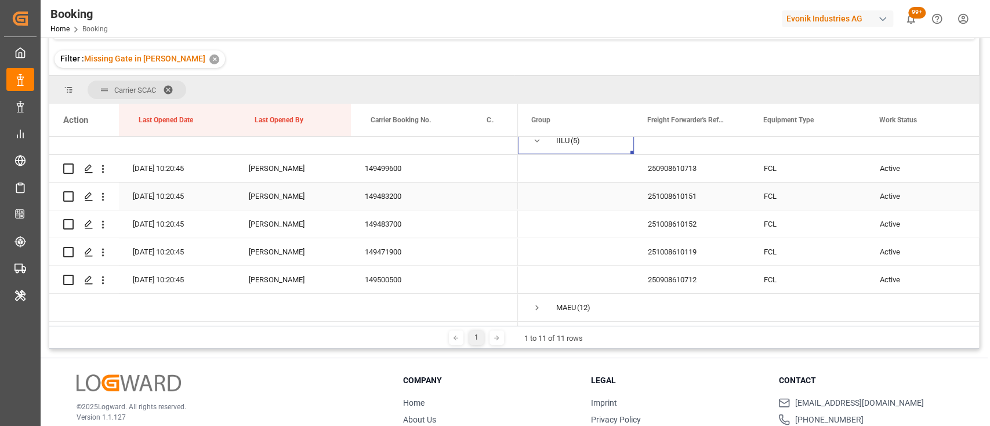
scroll to position [152, 0]
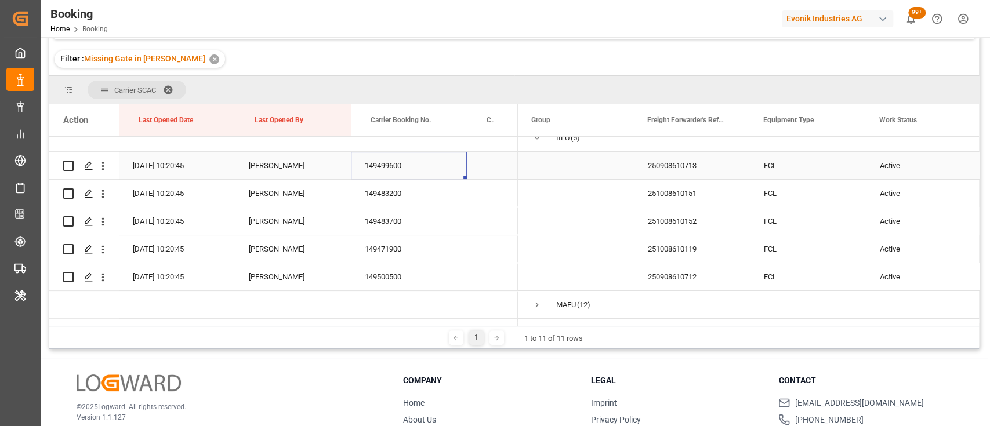
click at [401, 161] on div "149499600" at bounding box center [409, 165] width 116 height 27
click at [677, 169] on div "250908610713" at bounding box center [692, 165] width 116 height 27
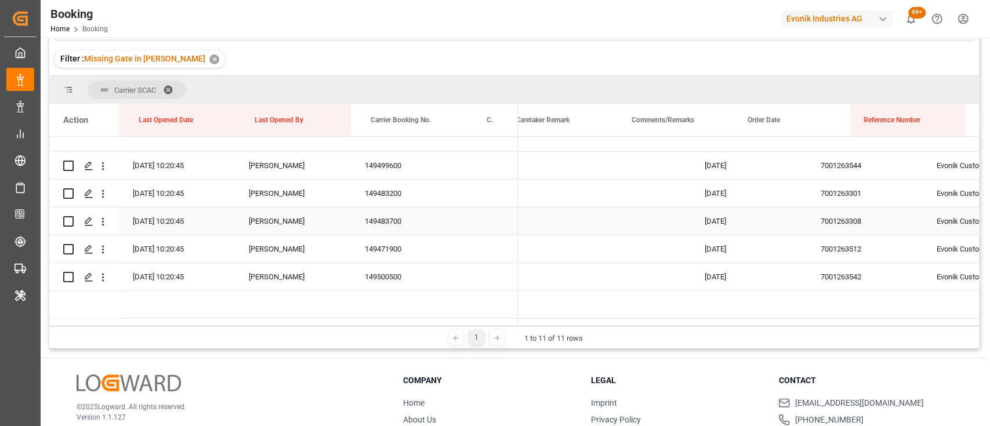
scroll to position [0, 997]
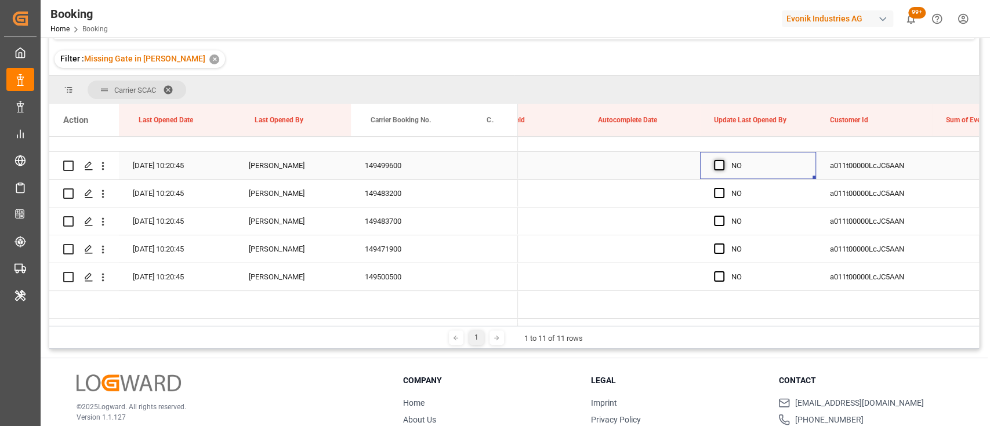
click at [721, 161] on span "Press SPACE to select this row." at bounding box center [719, 165] width 10 height 10
click at [723, 160] on input "Press SPACE to select this row." at bounding box center [723, 160] width 0 height 0
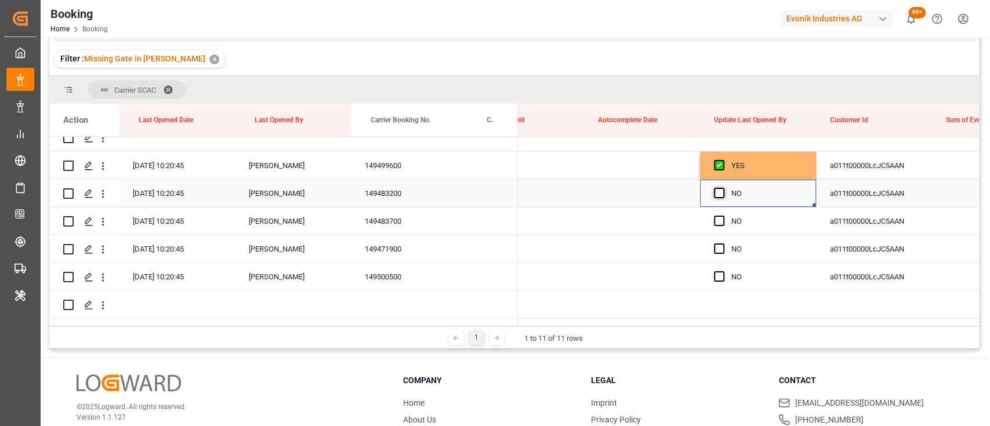
click at [723, 191] on span "Press SPACE to select this row." at bounding box center [719, 193] width 10 height 10
click at [723, 188] on input "Press SPACE to select this row." at bounding box center [723, 188] width 0 height 0
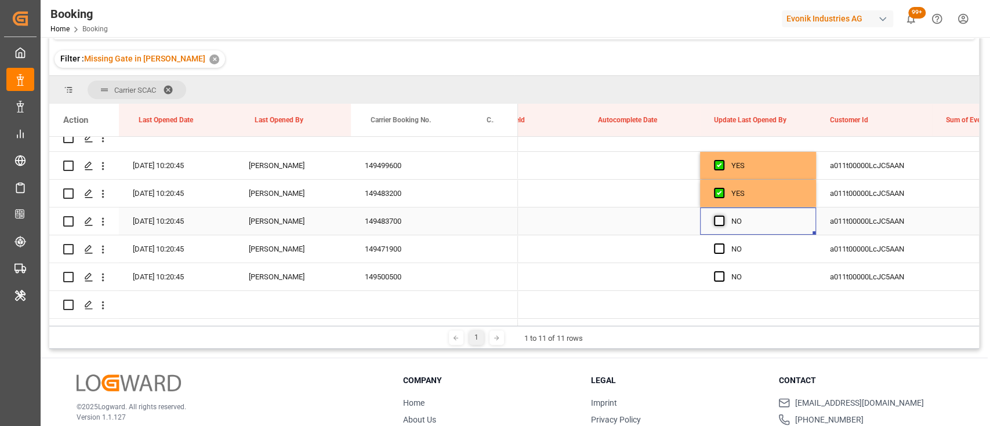
click at [718, 222] on span "Press SPACE to select this row." at bounding box center [719, 221] width 10 height 10
click at [723, 216] on input "Press SPACE to select this row." at bounding box center [723, 216] width 0 height 0
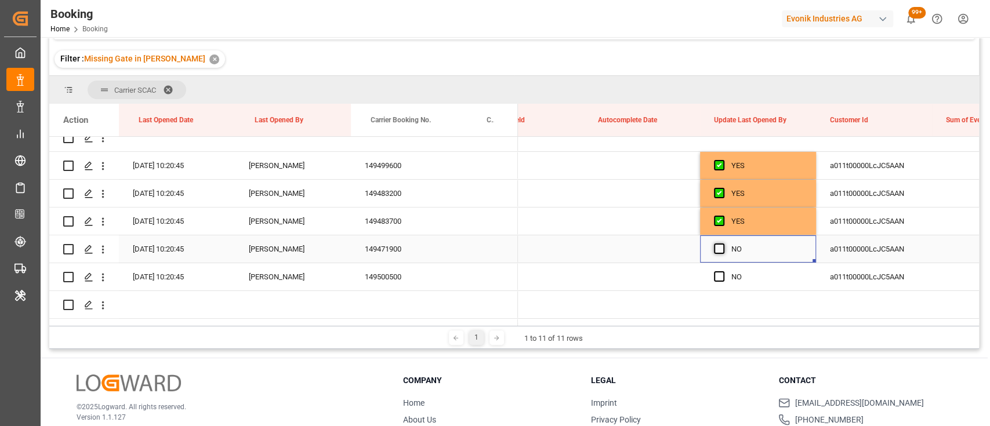
click at [718, 248] on span "Press SPACE to select this row." at bounding box center [719, 249] width 10 height 10
click at [723, 244] on input "Press SPACE to select this row." at bounding box center [723, 244] width 0 height 0
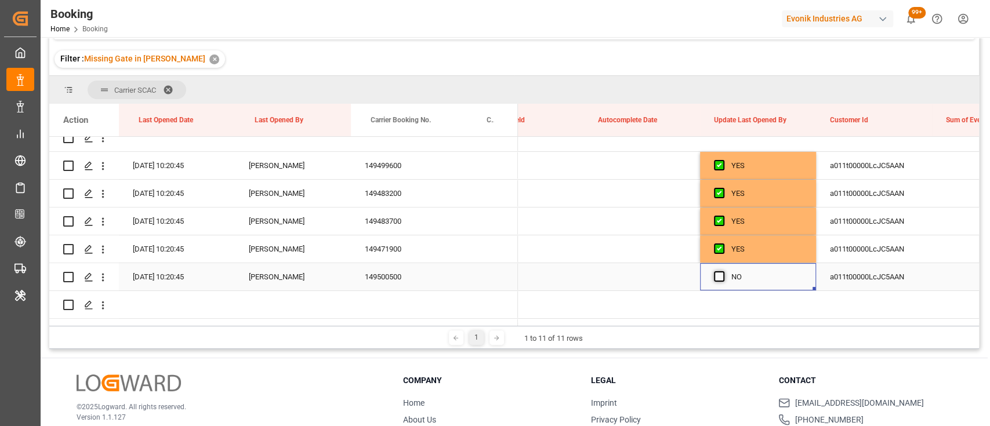
click at [721, 275] on span "Press SPACE to select this row." at bounding box center [719, 276] width 10 height 10
click at [723, 271] on input "Press SPACE to select this row." at bounding box center [723, 271] width 0 height 0
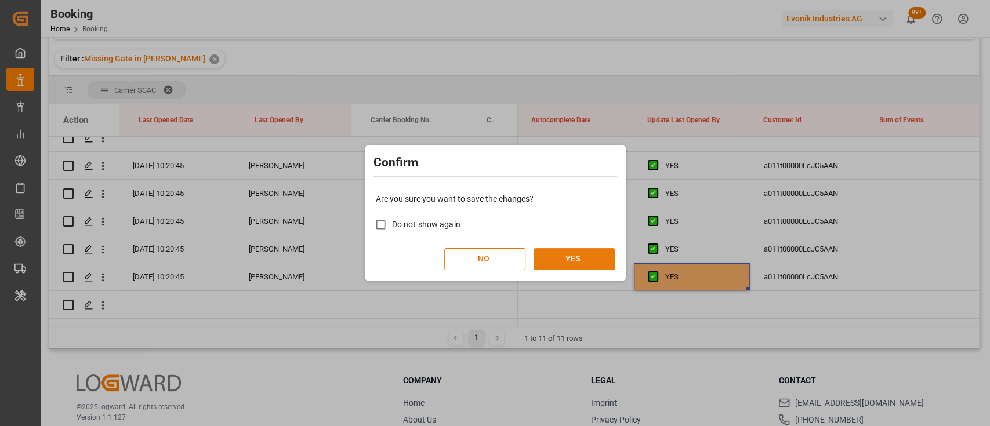
click at [588, 263] on button "YES" at bounding box center [574, 259] width 81 height 22
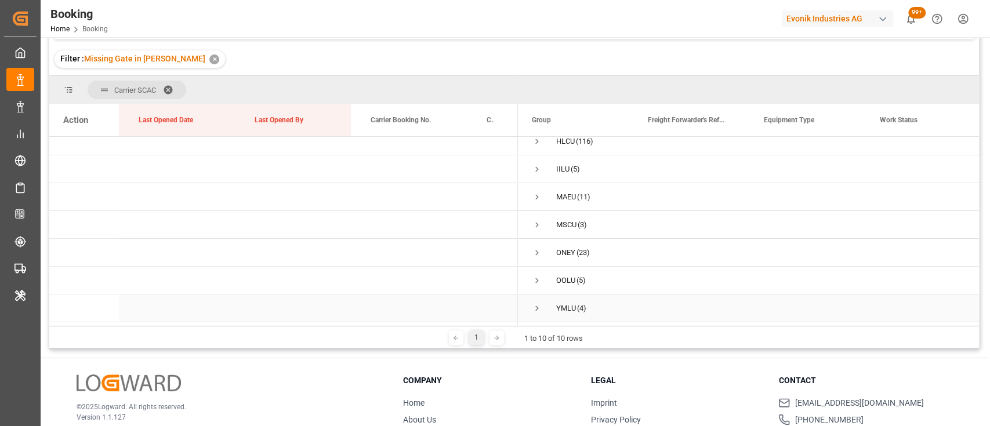
scroll to position [0, 0]
click at [534, 251] on span "Press SPACE to select this row." at bounding box center [537, 253] width 10 height 10
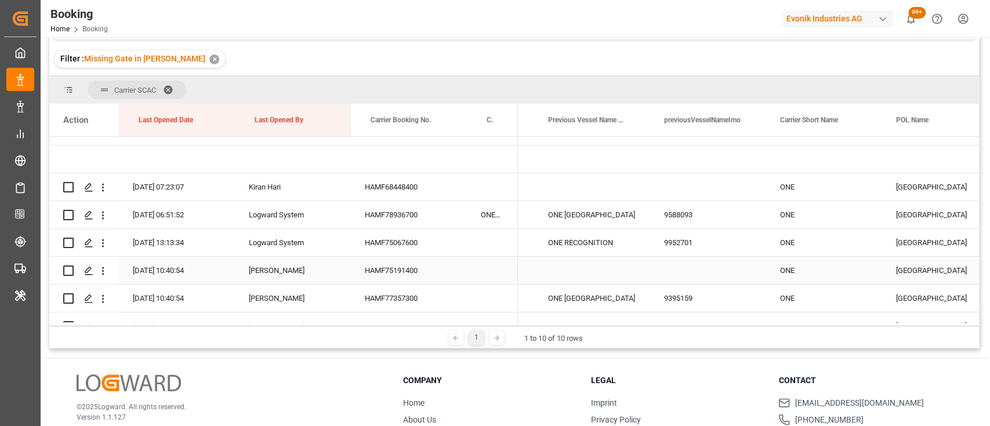
scroll to position [0, 4193]
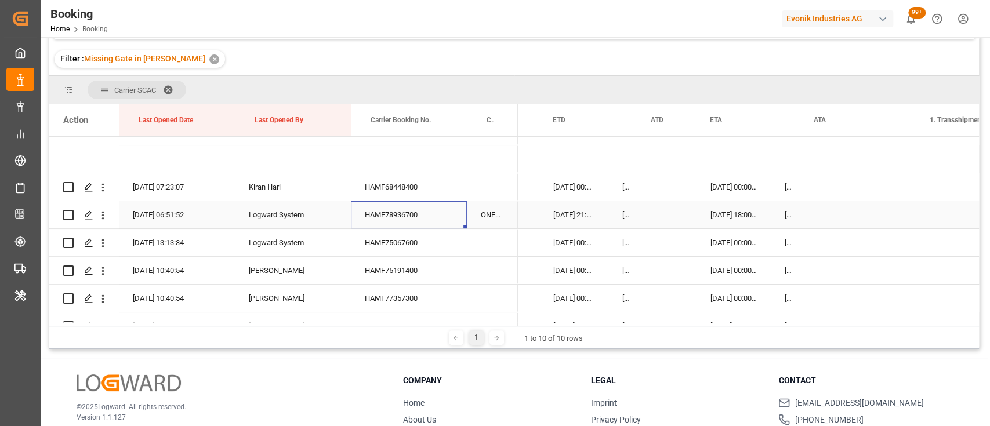
click at [390, 214] on div "HAMF78936700" at bounding box center [409, 214] width 116 height 27
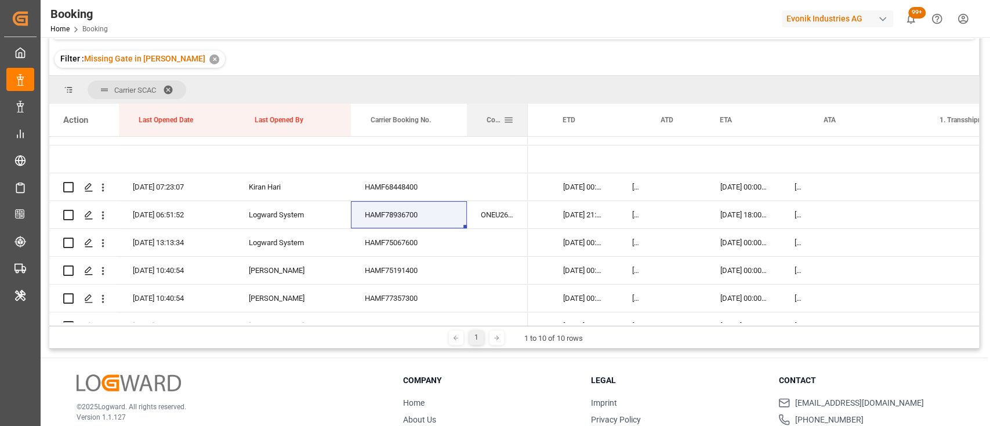
scroll to position [0, 11233]
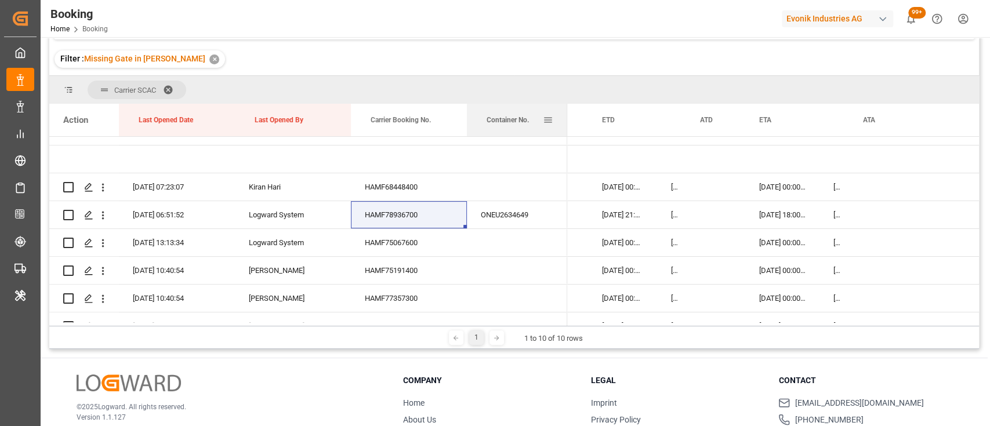
drag, startPoint x: 517, startPoint y: 115, endPoint x: 565, endPoint y: 117, distance: 48.2
click at [565, 117] on div at bounding box center [567, 120] width 5 height 32
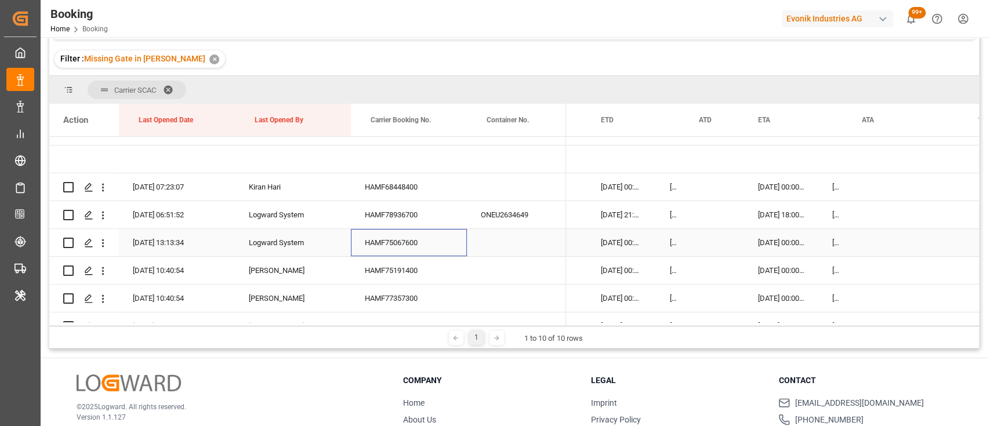
click at [403, 232] on div "HAMF75067600" at bounding box center [409, 242] width 116 height 27
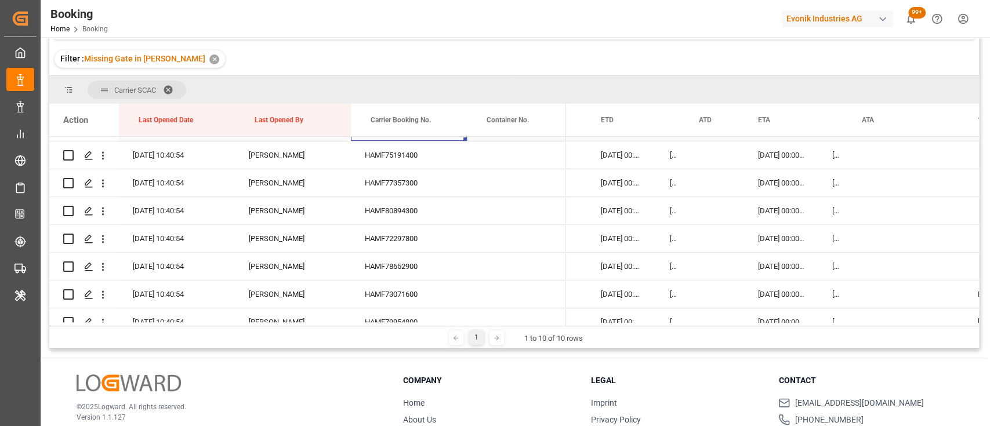
scroll to position [302, 0]
click at [393, 234] on div "HAMF72297800" at bounding box center [409, 237] width 116 height 27
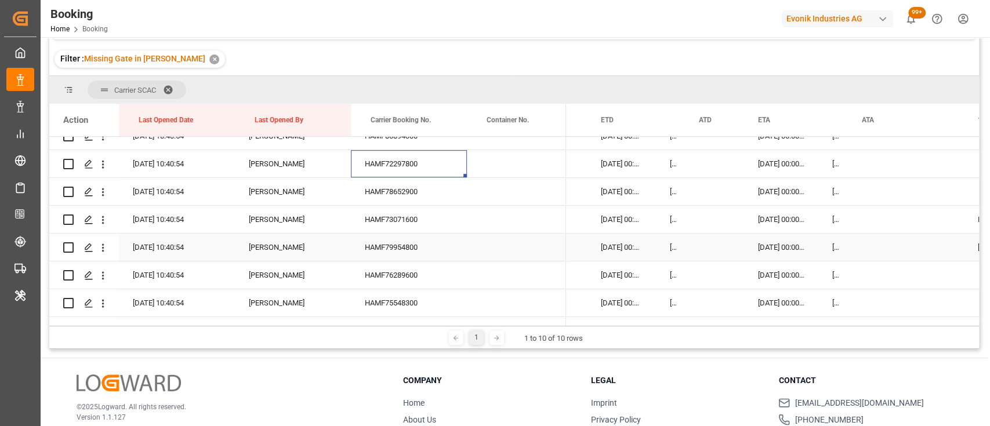
scroll to position [376, 0]
click at [397, 199] on div "HAMF78652900" at bounding box center [409, 192] width 116 height 27
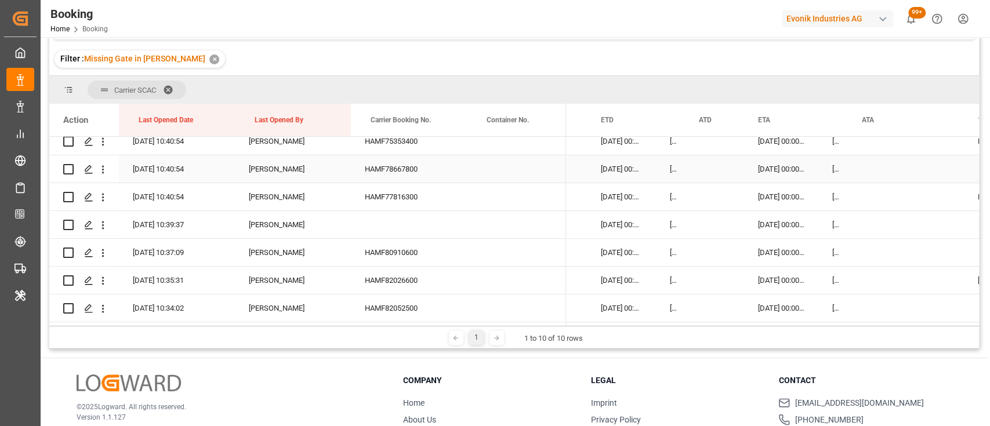
scroll to position [622, 0]
click at [102, 229] on icon "open menu" at bounding box center [103, 225] width 12 height 12
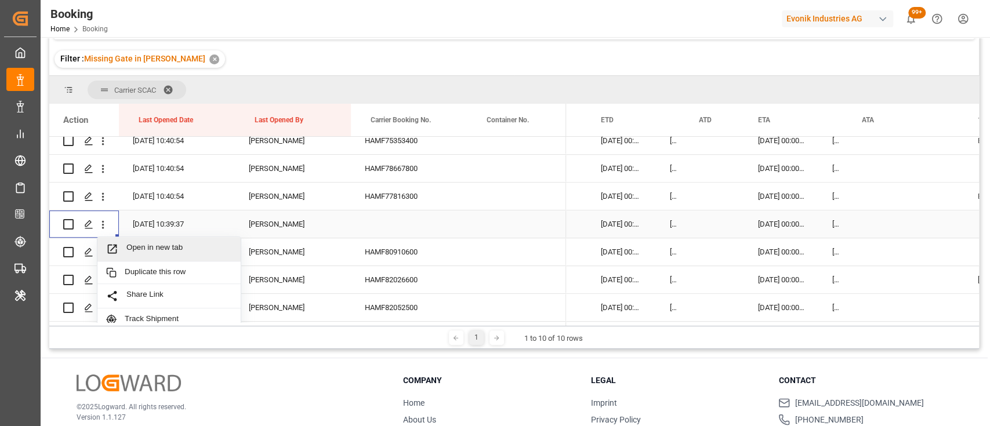
click at [140, 248] on span "Open in new tab" at bounding box center [179, 249] width 106 height 12
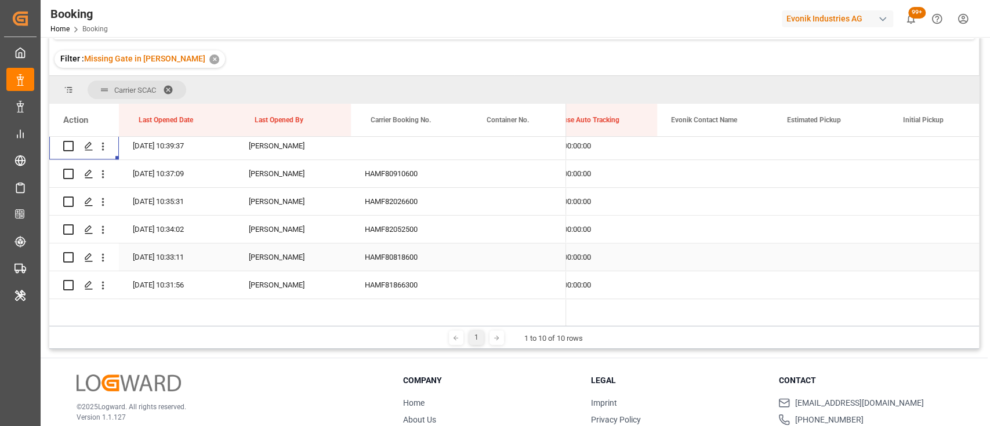
scroll to position [0, 10212]
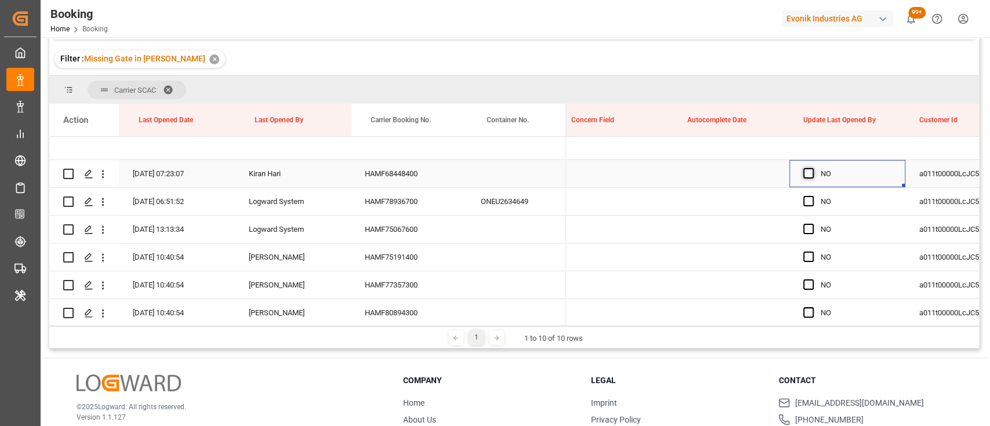
click at [807, 173] on span "Press SPACE to select this row." at bounding box center [808, 173] width 10 height 10
click at [812, 168] on input "Press SPACE to select this row." at bounding box center [812, 168] width 0 height 0
click at [813, 176] on span "Press SPACE to select this row." at bounding box center [808, 173] width 10 height 10
click at [812, 168] on input "Press SPACE to select this row." at bounding box center [812, 168] width 0 height 0
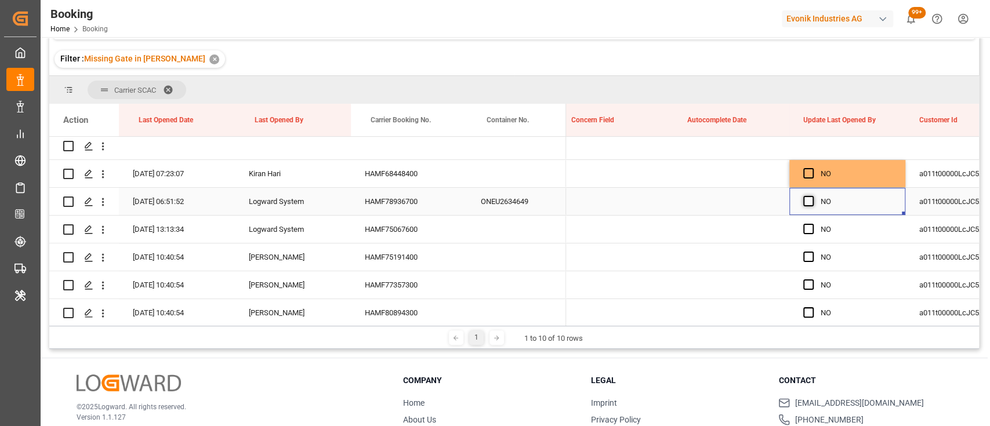
click at [807, 202] on span "Press SPACE to select this row." at bounding box center [808, 201] width 10 height 10
click at [812, 196] on input "Press SPACE to select this row." at bounding box center [812, 196] width 0 height 0
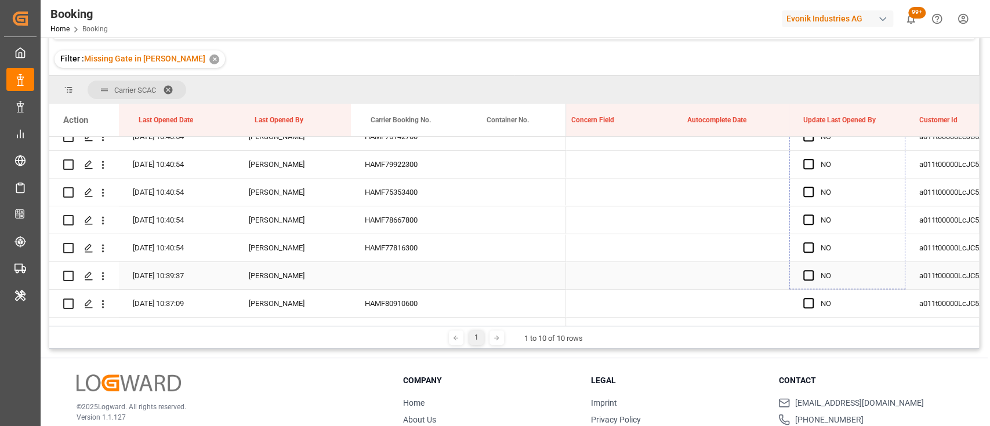
drag, startPoint x: 902, startPoint y: 213, endPoint x: 849, endPoint y: 285, distance: 89.6
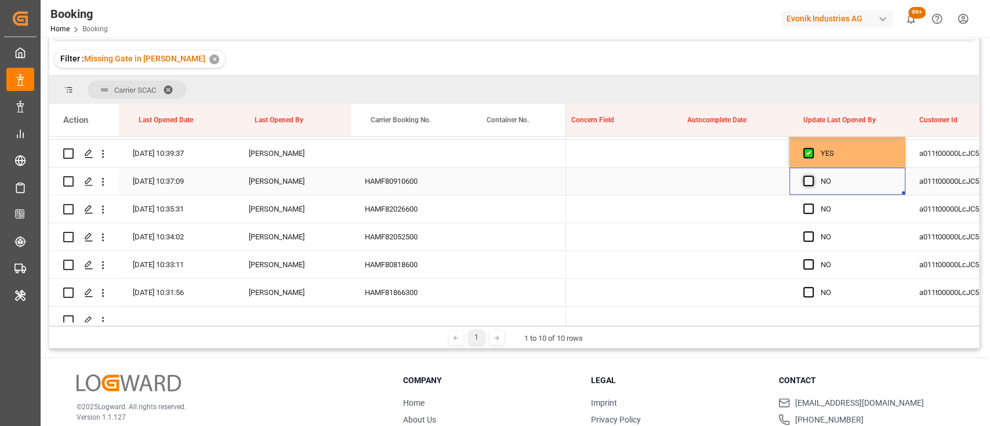
click at [806, 181] on span "Press SPACE to select this row." at bounding box center [808, 181] width 10 height 10
click at [812, 176] on input "Press SPACE to select this row." at bounding box center [812, 176] width 0 height 0
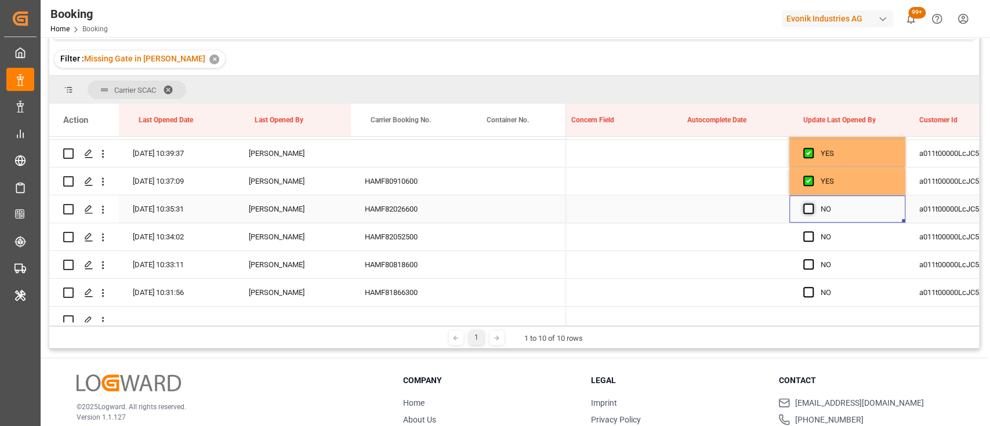
click at [808, 205] on span "Press SPACE to select this row." at bounding box center [808, 209] width 10 height 10
click at [812, 204] on input "Press SPACE to select this row." at bounding box center [812, 204] width 0 height 0
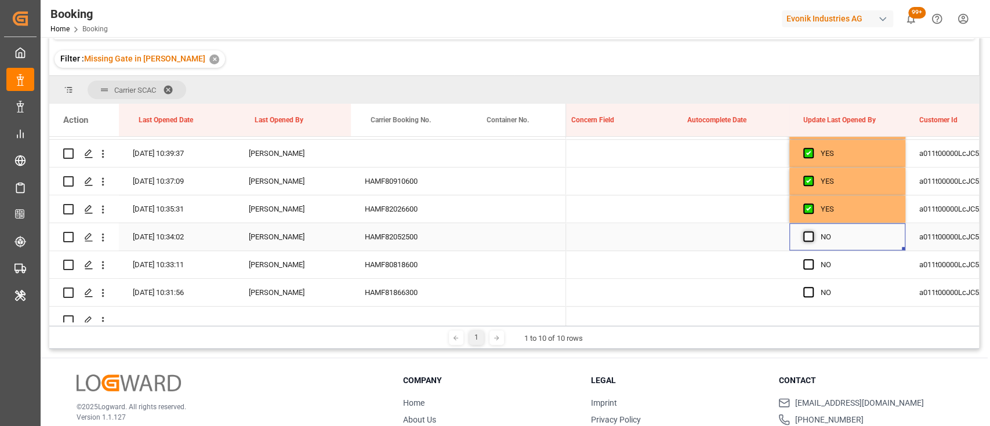
click at [807, 239] on span "Press SPACE to select this row." at bounding box center [808, 236] width 10 height 10
click at [812, 231] on input "Press SPACE to select this row." at bounding box center [812, 231] width 0 height 0
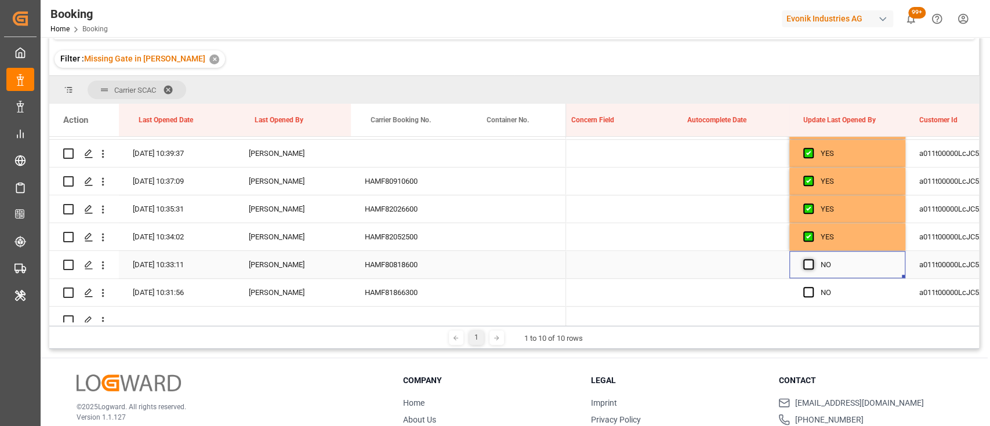
click at [810, 262] on span "Press SPACE to select this row." at bounding box center [808, 264] width 10 height 10
click at [812, 259] on input "Press SPACE to select this row." at bounding box center [812, 259] width 0 height 0
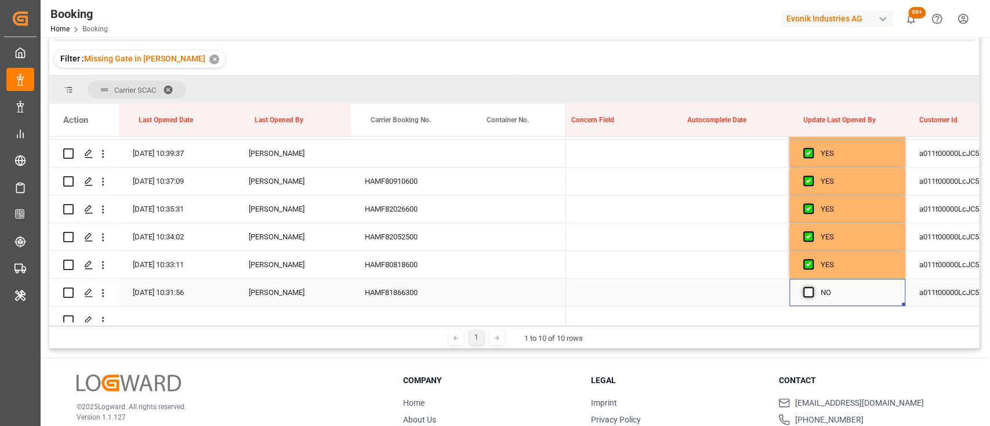
click at [806, 287] on span "Press SPACE to select this row." at bounding box center [808, 292] width 10 height 10
click at [812, 287] on input "Press SPACE to select this row." at bounding box center [812, 287] width 0 height 0
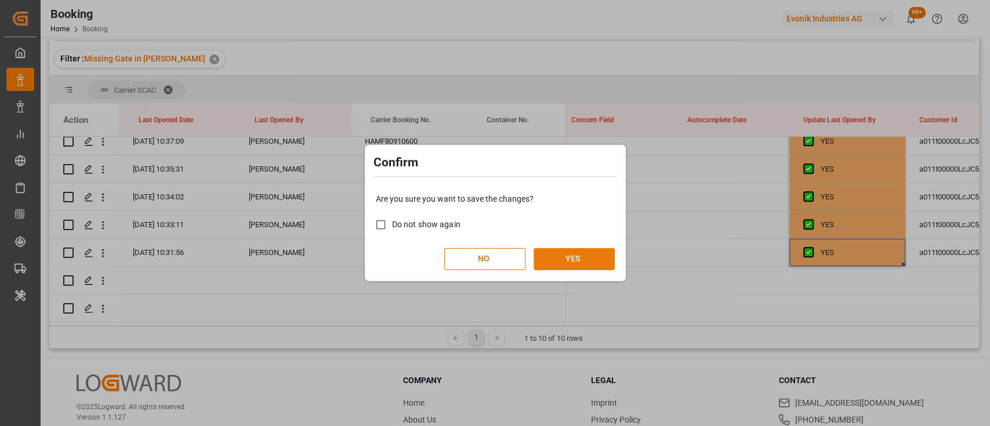
click at [571, 260] on button "YES" at bounding box center [574, 259] width 81 height 22
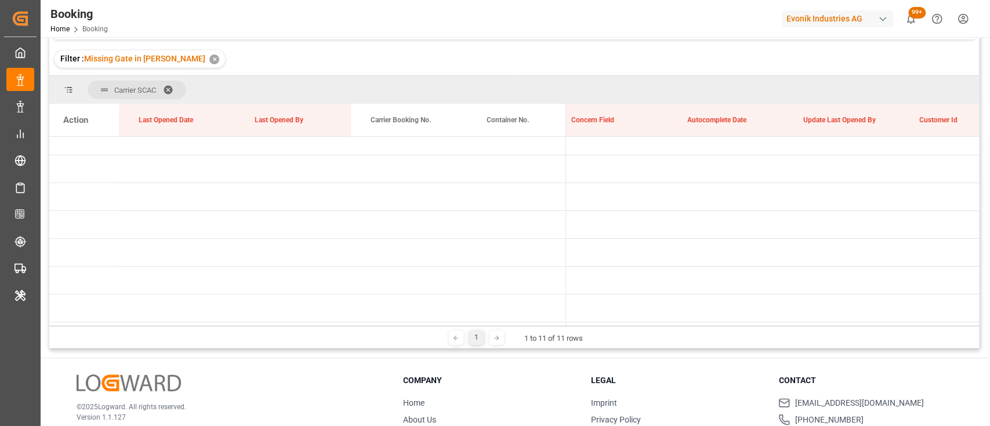
drag, startPoint x: 680, startPoint y: 326, endPoint x: 658, endPoint y: 329, distance: 22.8
click at [658, 329] on div "1 1 to 11 of 11 rows" at bounding box center [514, 337] width 930 height 23
drag, startPoint x: 679, startPoint y: 322, endPoint x: 564, endPoint y: 316, distance: 115.0
click at [564, 316] on div "Action Last Opened Date Last Opened By Carrier Booking No." at bounding box center [514, 215] width 930 height 222
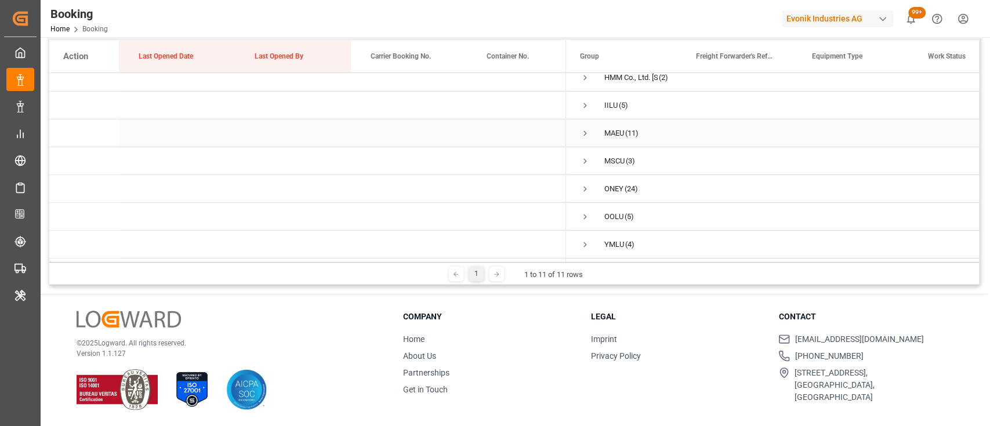
click at [583, 129] on span "Press SPACE to select this row." at bounding box center [585, 133] width 10 height 10
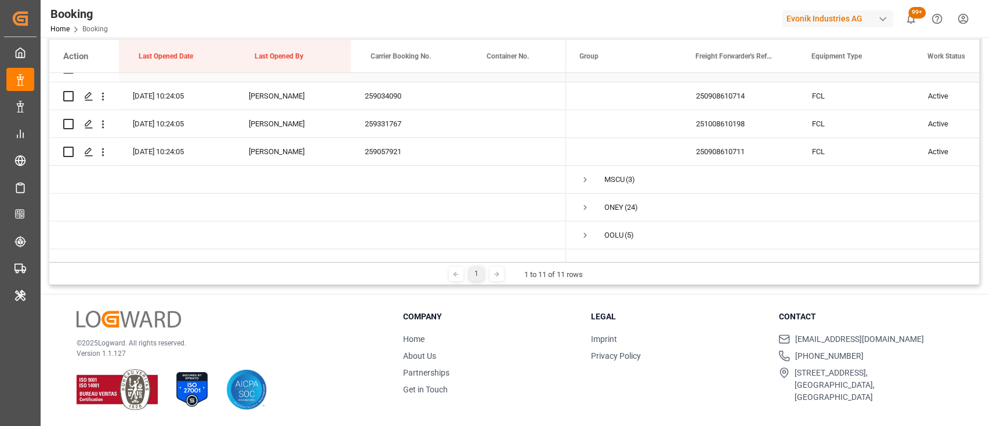
scroll to position [430, 0]
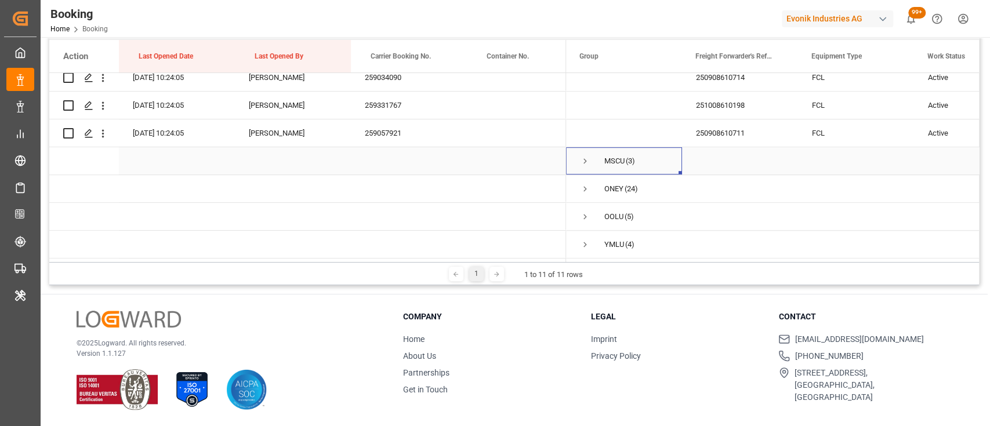
click at [583, 158] on span "Press SPACE to select this row." at bounding box center [585, 161] width 10 height 10
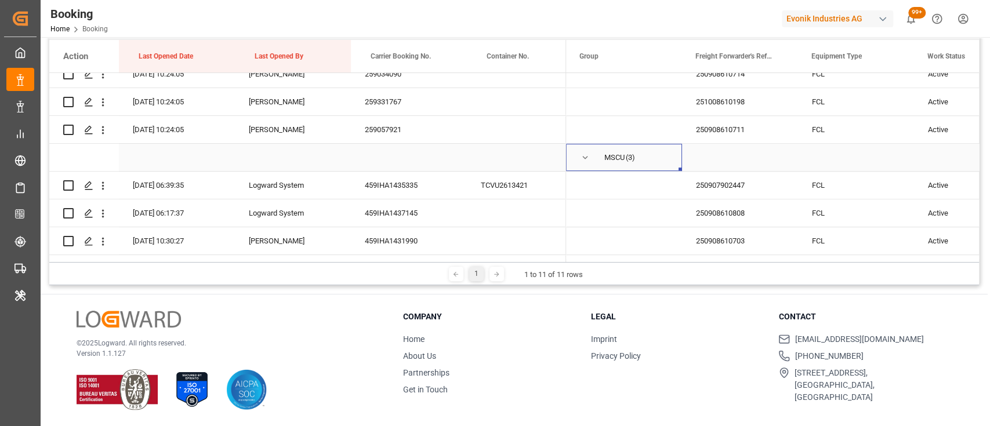
scroll to position [514, 0]
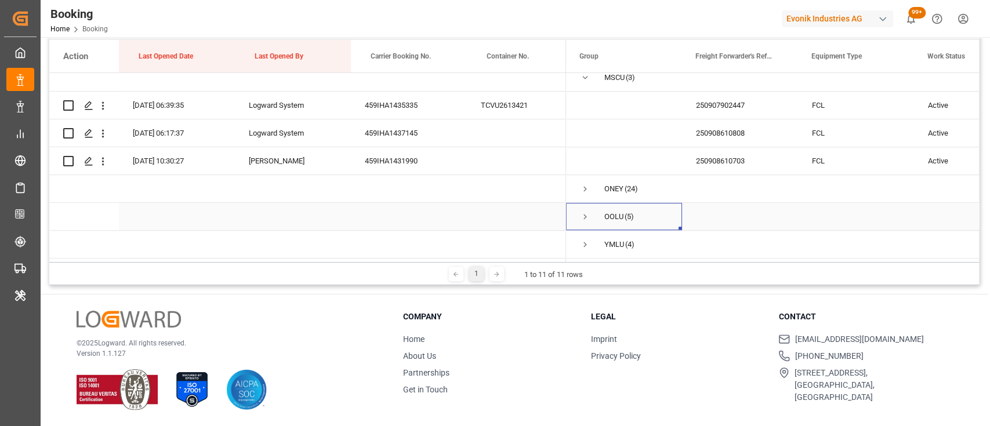
click at [585, 215] on span "Press SPACE to select this row." at bounding box center [585, 217] width 10 height 10
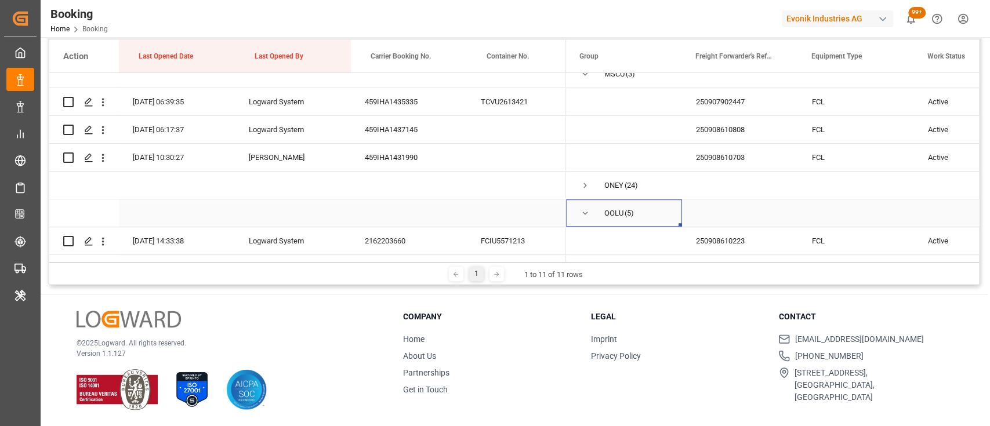
scroll to position [653, 0]
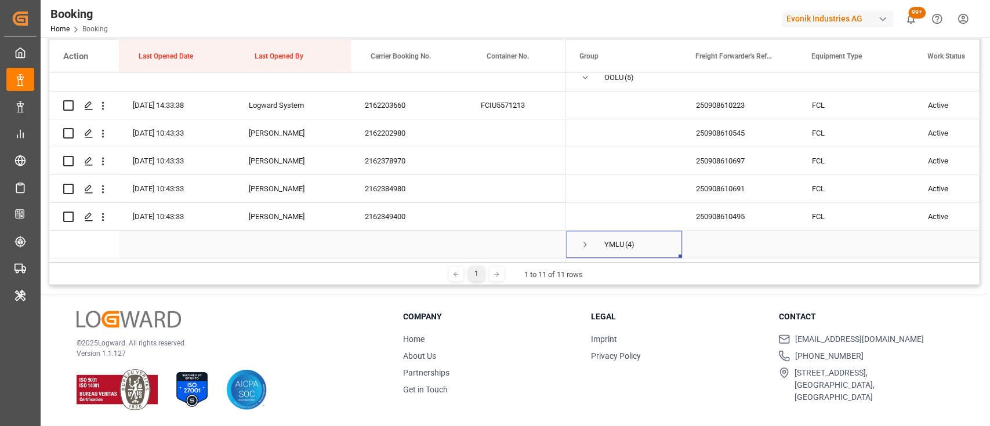
click at [582, 243] on span "Press SPACE to select this row." at bounding box center [585, 245] width 10 height 10
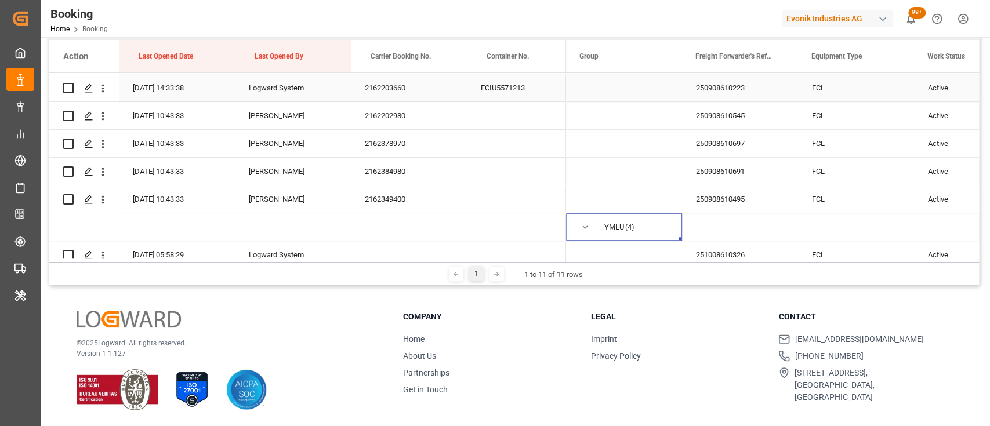
scroll to position [651, 0]
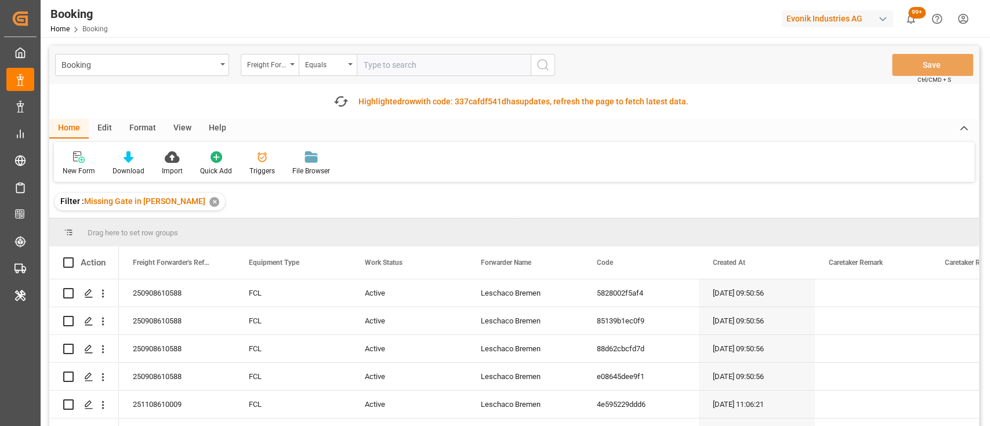
click at [148, 94] on div "Booking Freight Forwarder's Reference No. Equals Save Ctrl/CMD + S Fetch latest…" at bounding box center [514, 269] width 930 height 446
click at [146, 129] on div "Format" at bounding box center [143, 129] width 44 height 20
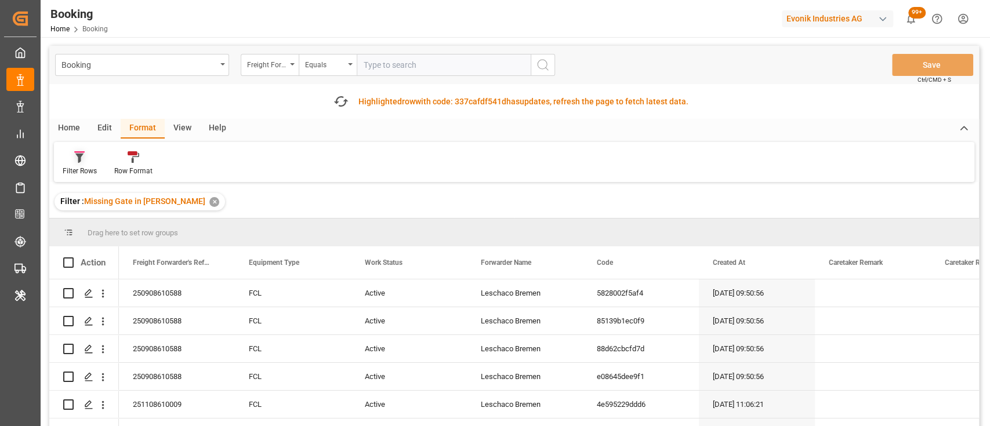
click at [81, 172] on div "Filter Rows" at bounding box center [80, 171] width 34 height 10
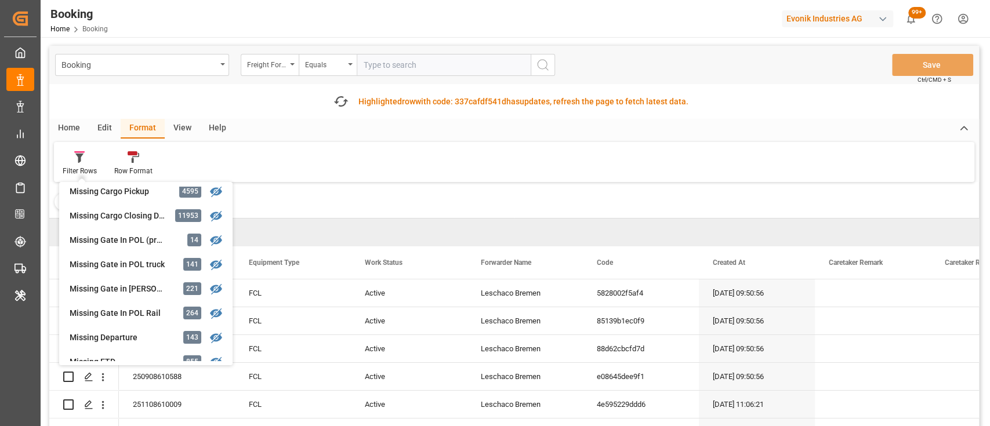
scroll to position [131, 0]
click at [181, 135] on div "View" at bounding box center [182, 129] width 35 height 20
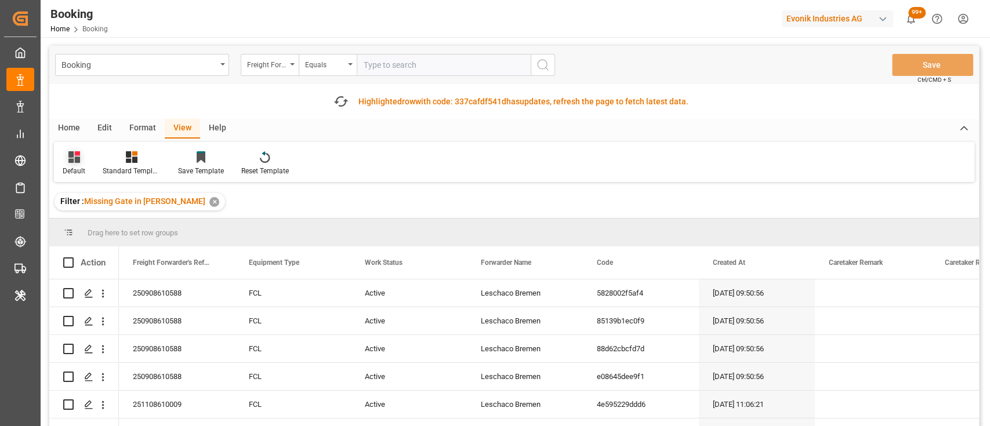
click at [68, 160] on icon at bounding box center [74, 157] width 12 height 12
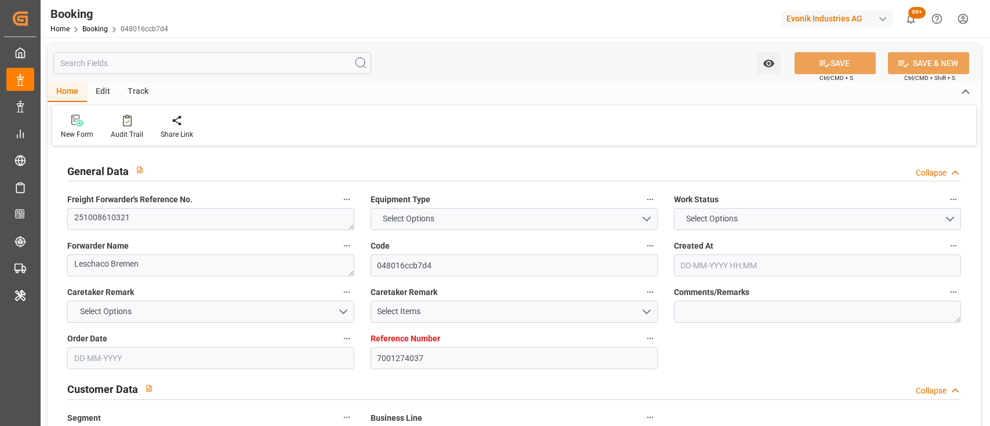
type input "7001274037"
type input "9467263"
type input "Cosco"
type input "COSCO Shipping Co. Ltd."
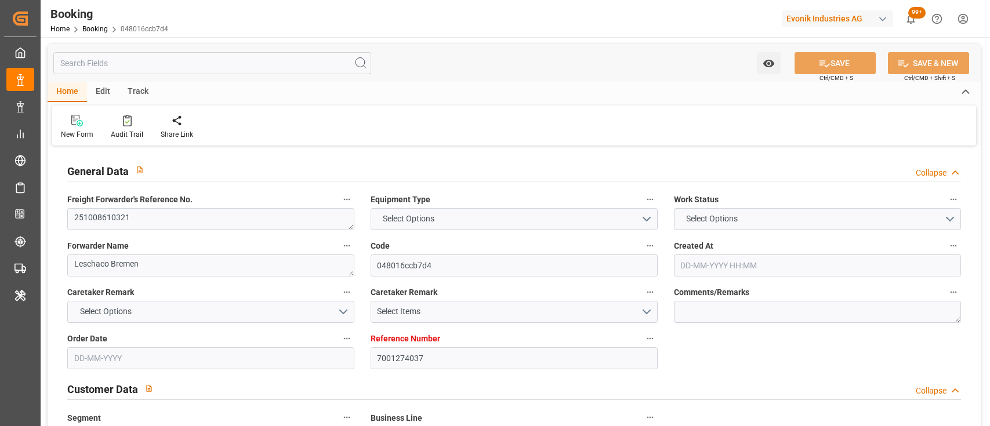
type input "EUNWC"
type input "CNTXG"
type input "12-09-2025 08:19"
type input "12-09-2025"
type input "19-11-2025"
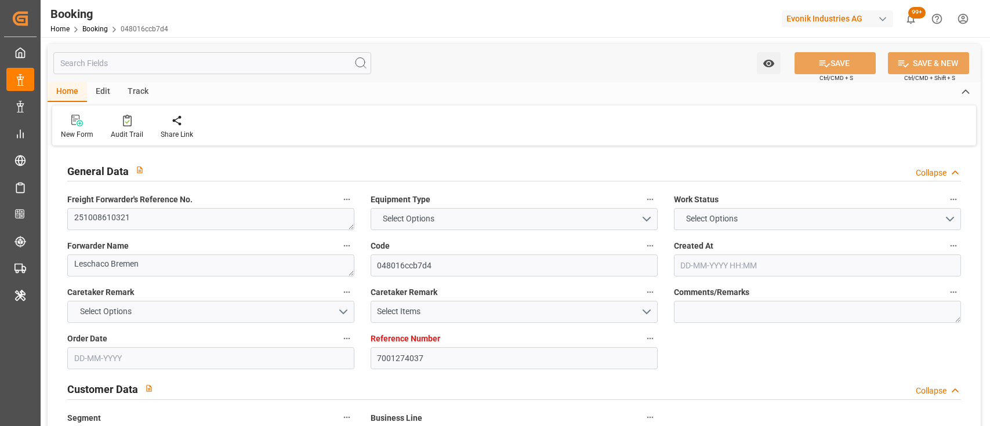
type input "23-09-2025"
type input "23-09-2025 00:00"
type input "12-09-2025"
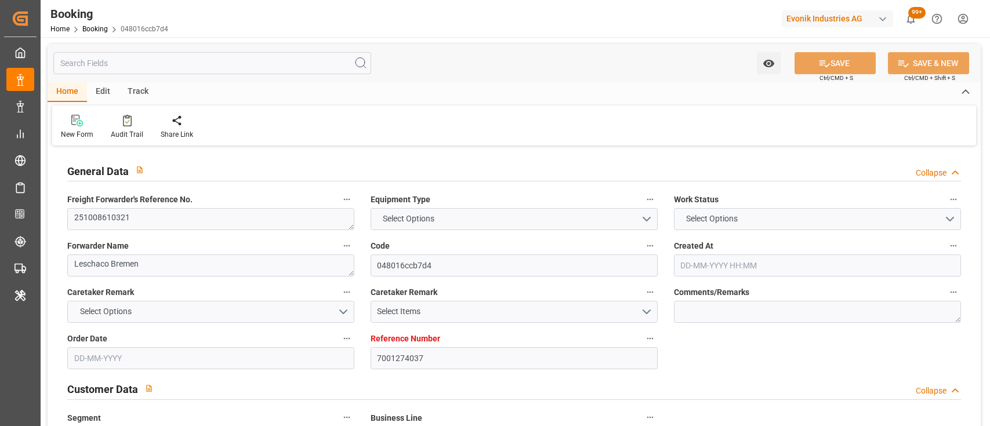
type input "06-10-2025 00:00"
type input "21-11-2025 00:00"
type input "19-11-2025 00:00"
click at [238, 209] on textarea "251008610321" at bounding box center [210, 219] width 287 height 22
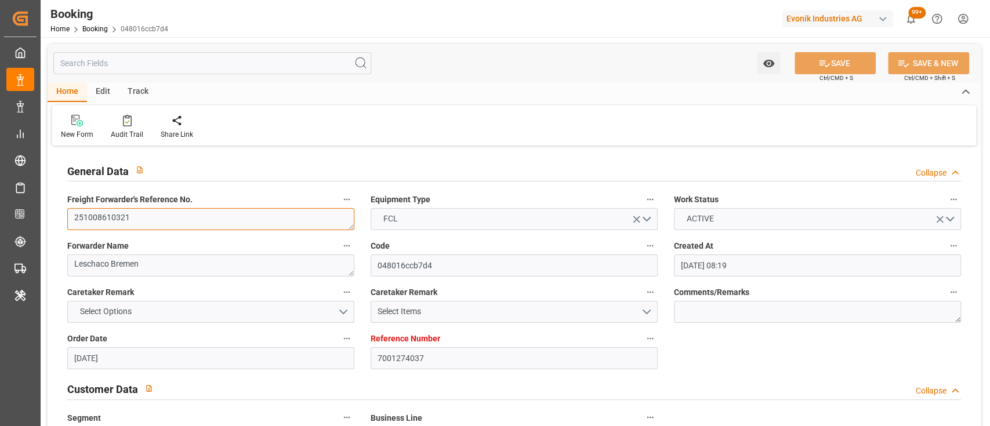
click at [238, 209] on textarea "251008610321" at bounding box center [210, 219] width 287 height 22
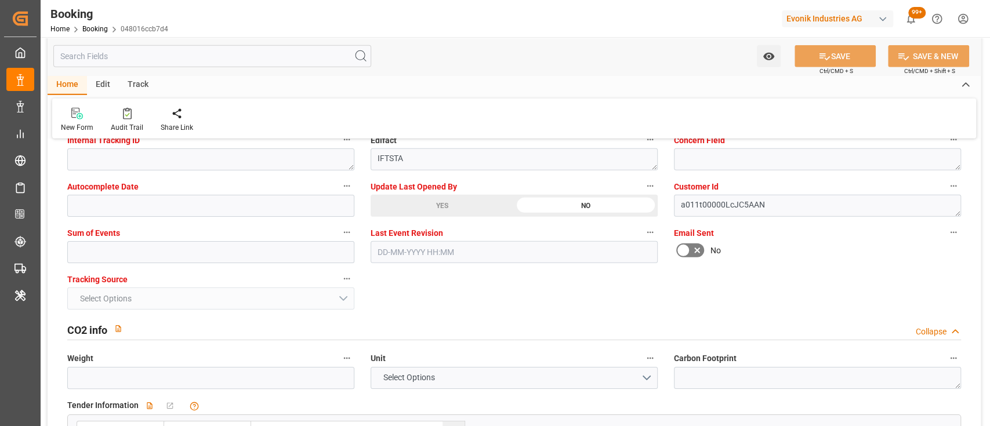
scroll to position [2332, 0]
click at [441, 205] on div "YES" at bounding box center [442, 204] width 143 height 22
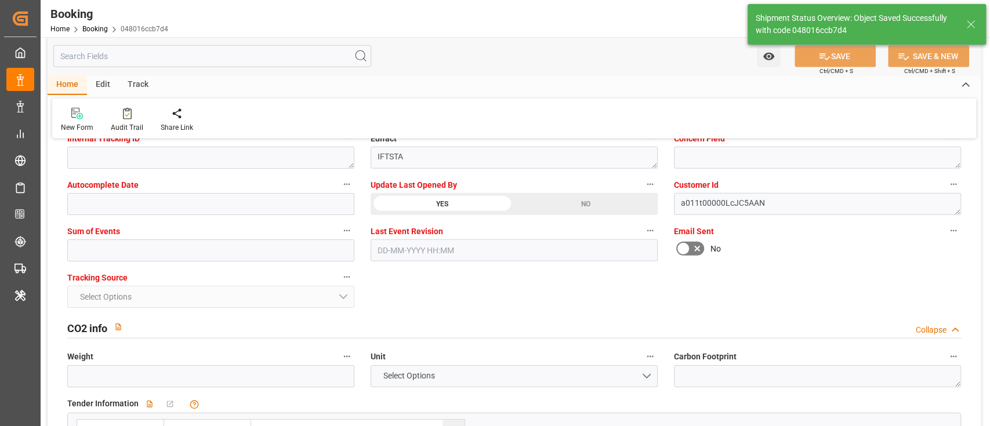
type input "15-09-2025 07:17"
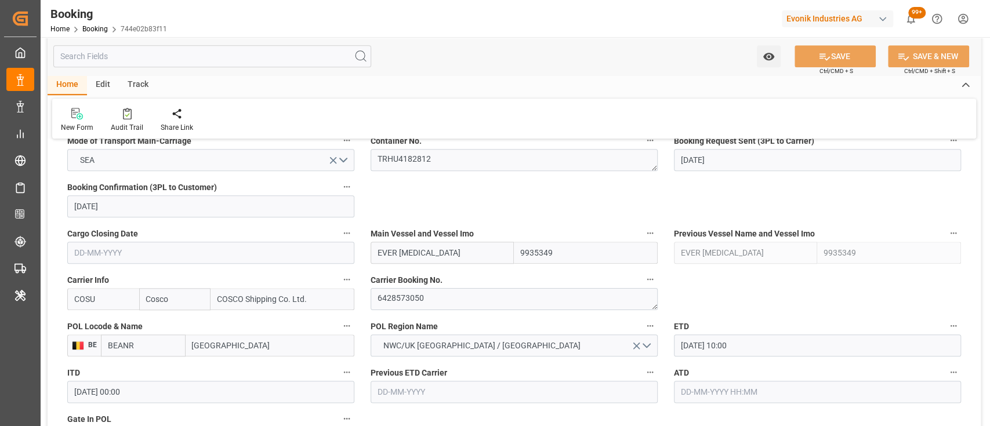
scroll to position [761, 0]
click at [418, 296] on textarea "6428573050" at bounding box center [514, 299] width 287 height 22
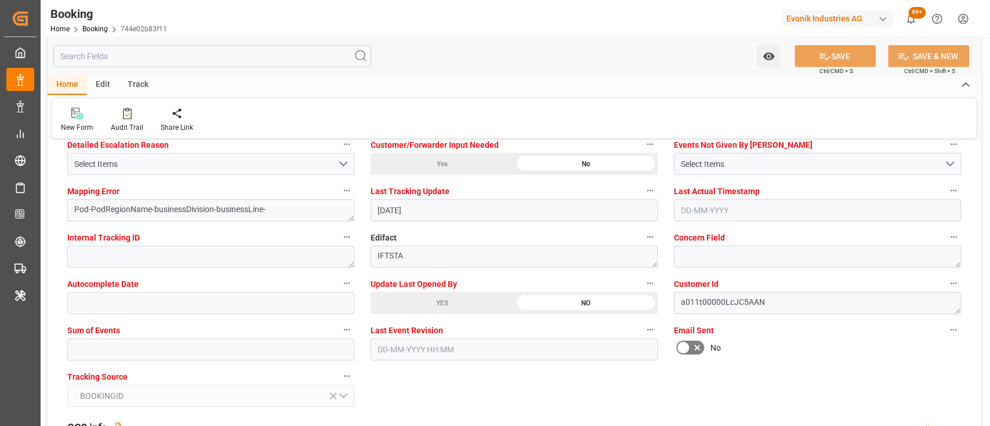
scroll to position [2234, 0]
click at [465, 303] on div "YES" at bounding box center [442, 302] width 143 height 22
type textarea "shaini ghorai"
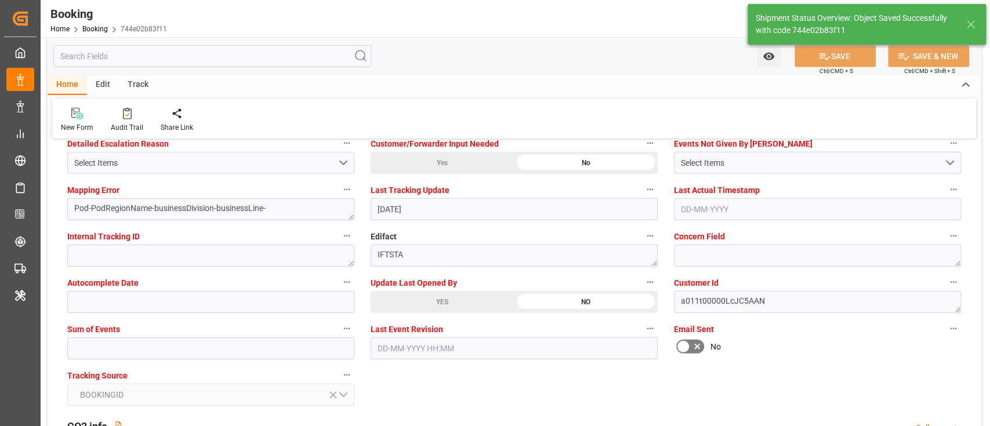
type input "15-09-2025 07:18"
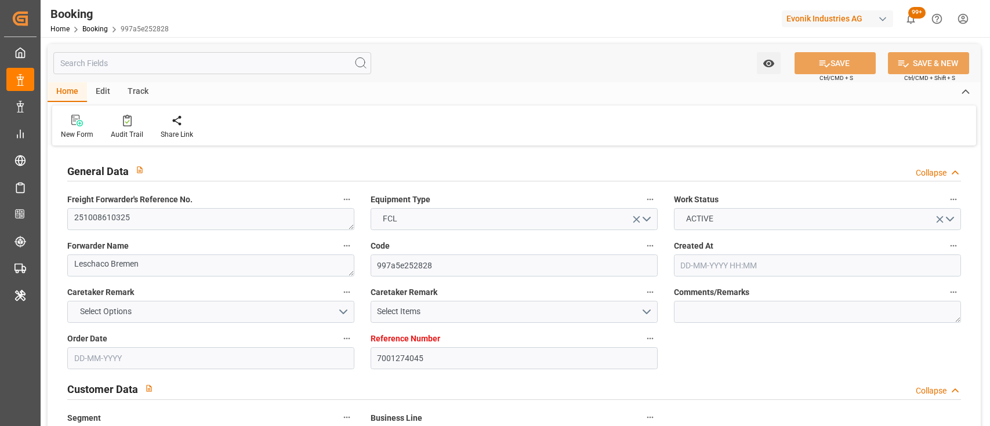
type input "12-09-2025 08:27"
type input "12-09-2025"
type input "18-11-2025"
type input "25-09-2025"
type input "25-09-2025 00:00"
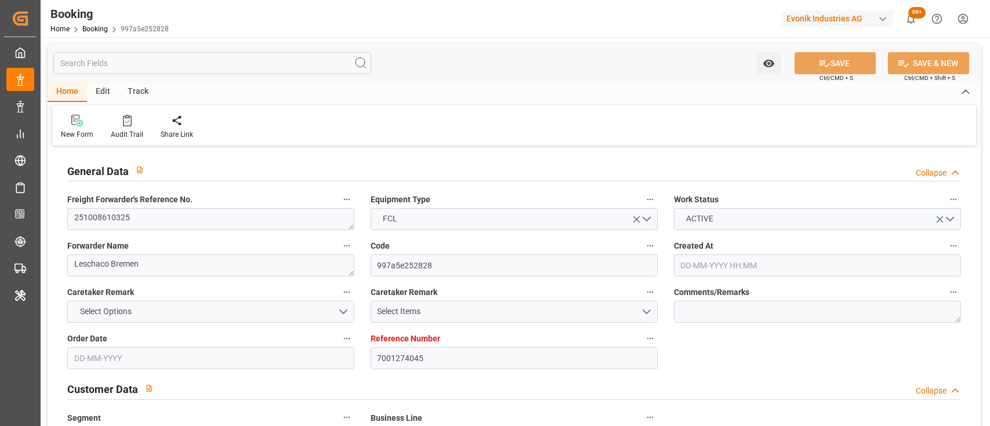
type input "25-09-2025 00:00"
type input "[DATE]"
type input "10-10-2025 00:00"
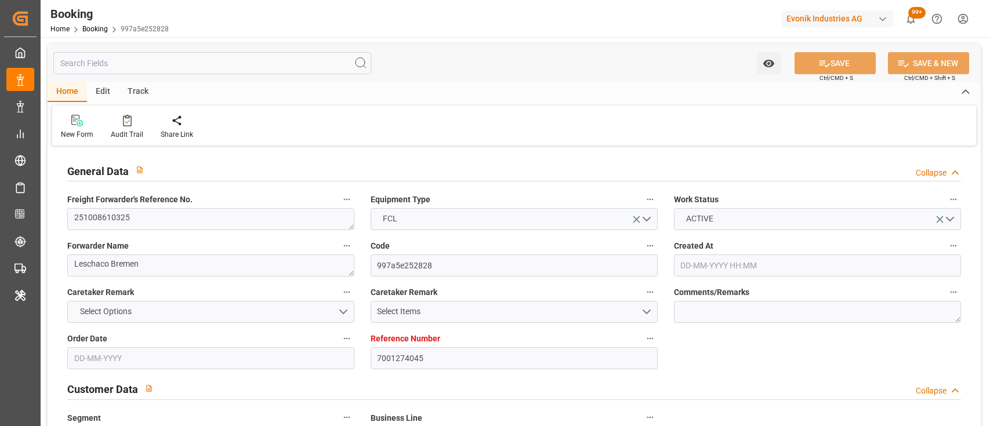
type input "[DATE] 00:00"
type input "12-09-2025 12:16"
type input "7001263532"
type input "9789635"
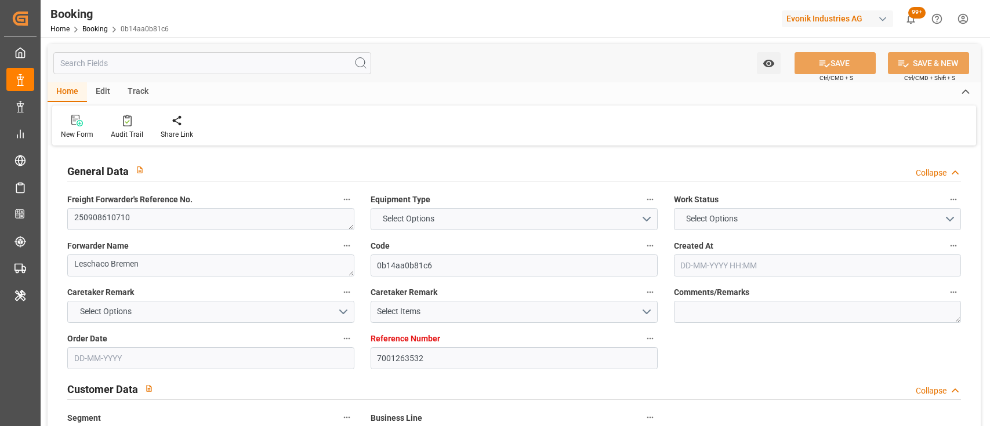
type input "9789635"
type input "Cosco"
type input "COSCO Shipping Co. Ltd."
type input "BEANR"
type input "CNSHA"
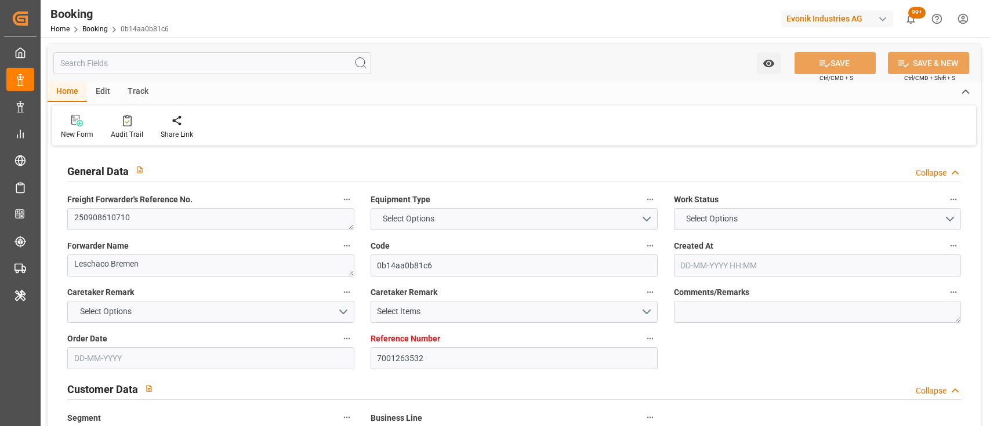
type input "[DATE] 09:44"
type input "[DATE]"
type input "[DATE] 00:00"
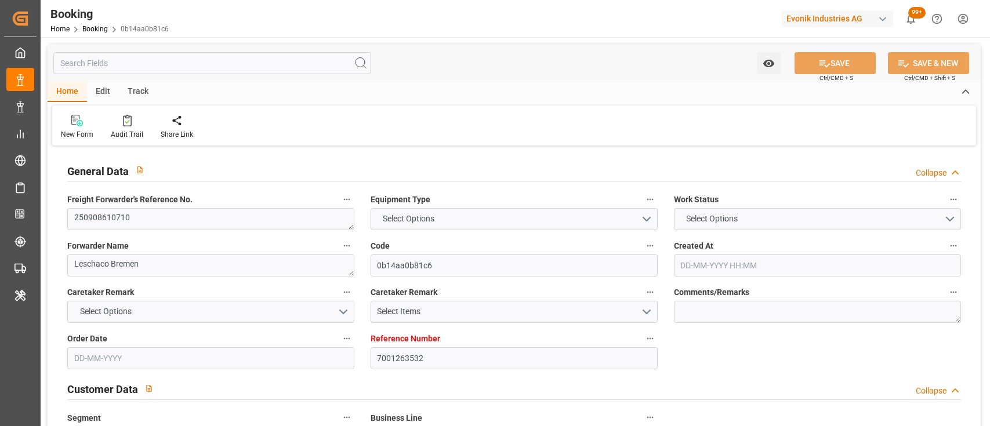
type input "[DATE] 00:00"
type input "[DATE]"
type input "[DATE] 00:00"
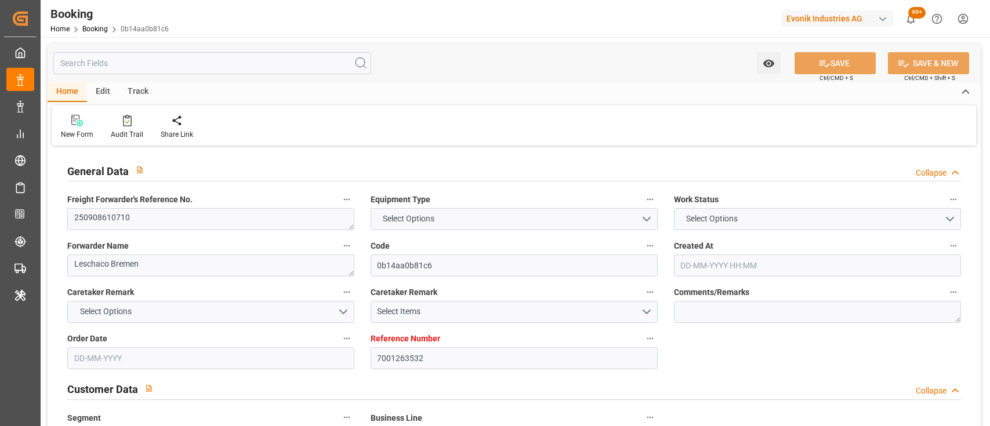
type input "[DATE] 00:00"
type input "[DATE] 10:18"
type input "[DATE] 08:37"
type input "[DATE]"
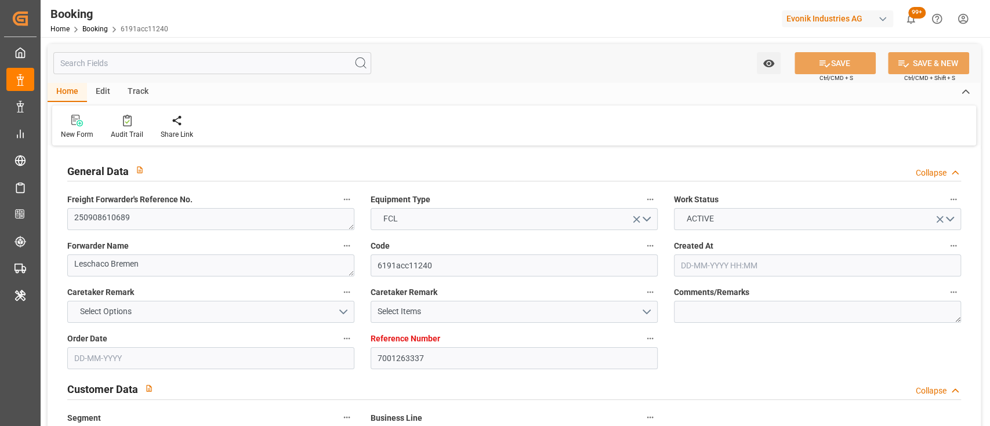
type input "[DATE]"
type input "[DATE] 00:00"
type input "[DATE]"
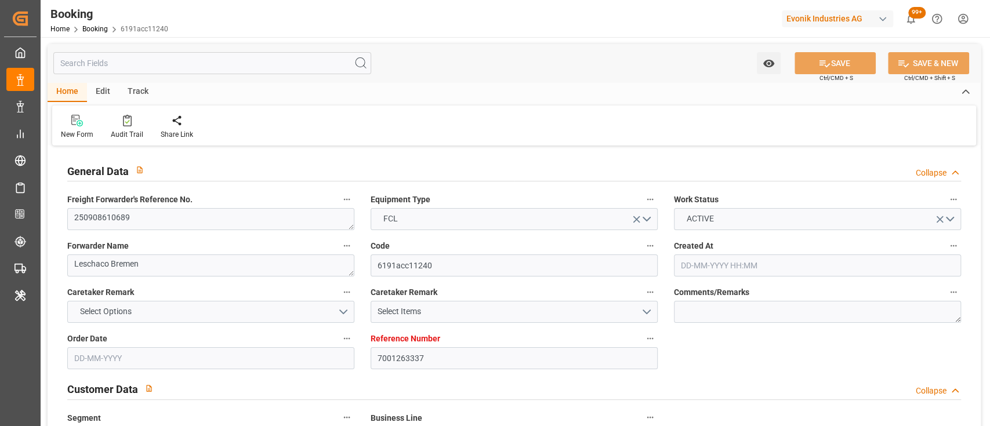
type input "[DATE]"
type input "[DATE] 00:00"
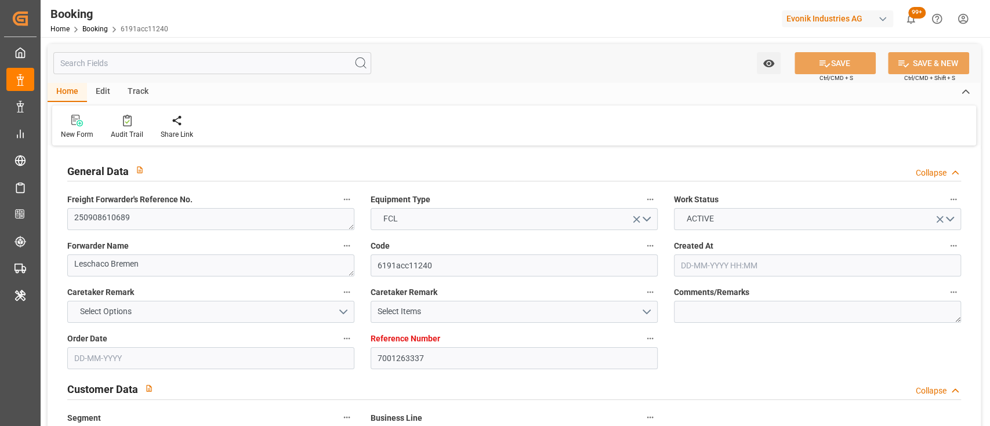
type input "[DATE] 10:18"
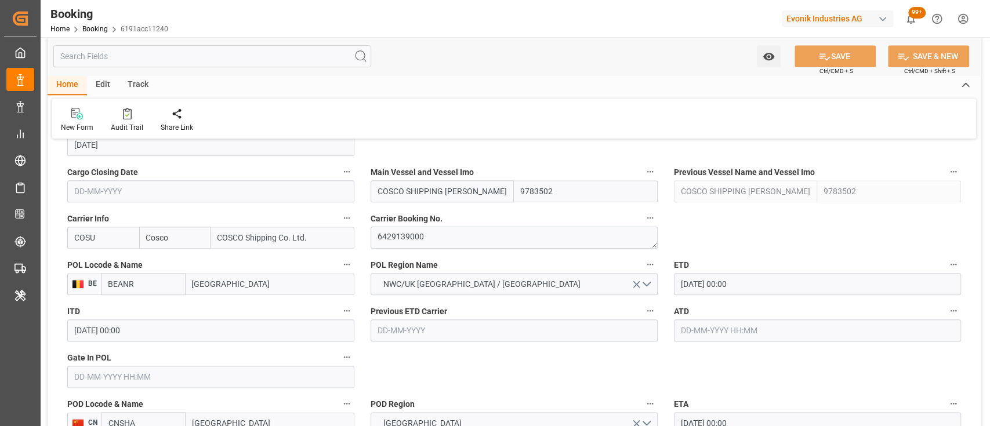
scroll to position [823, 0]
click at [407, 242] on textarea "6429139000" at bounding box center [514, 237] width 287 height 22
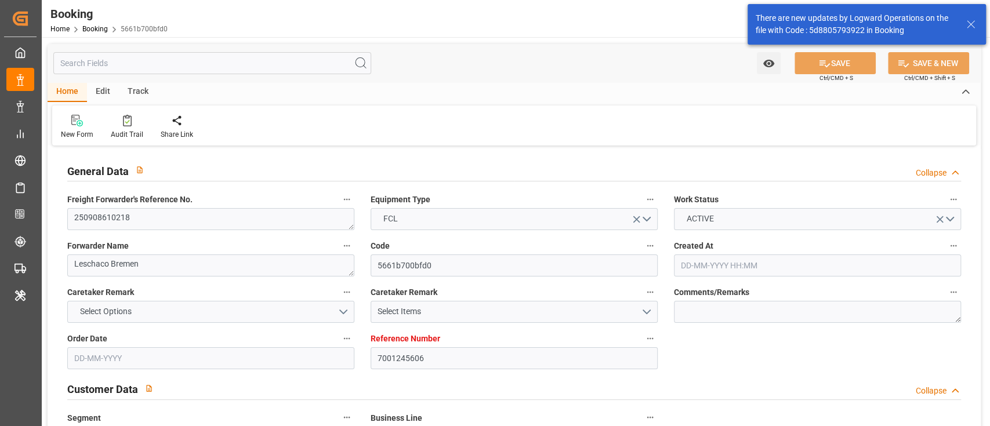
type input "7001245606"
type input "9313008"
type input "Hyundai"
type input "Hyundai Merchant Marine Co.Ltd."
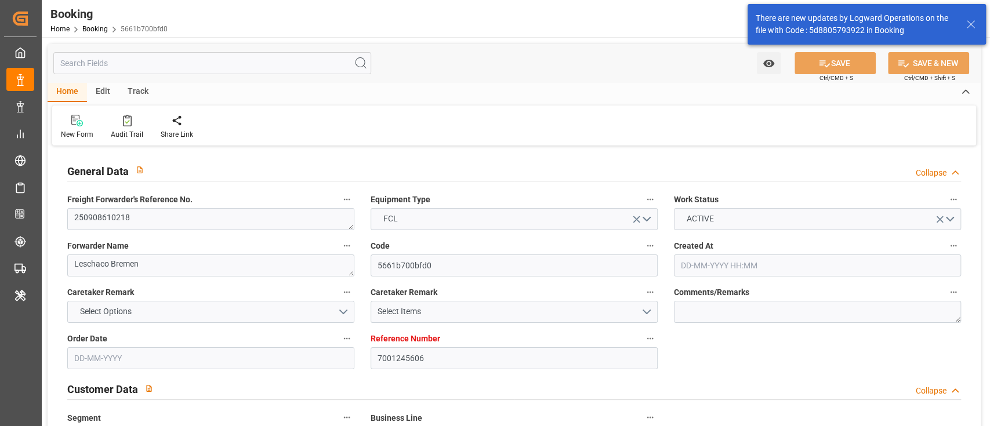
type input "NLRTM"
type input "JPTYO"
type input "11-08-2025 12:20"
type input "11-08-2025"
type input "10-11-2025"
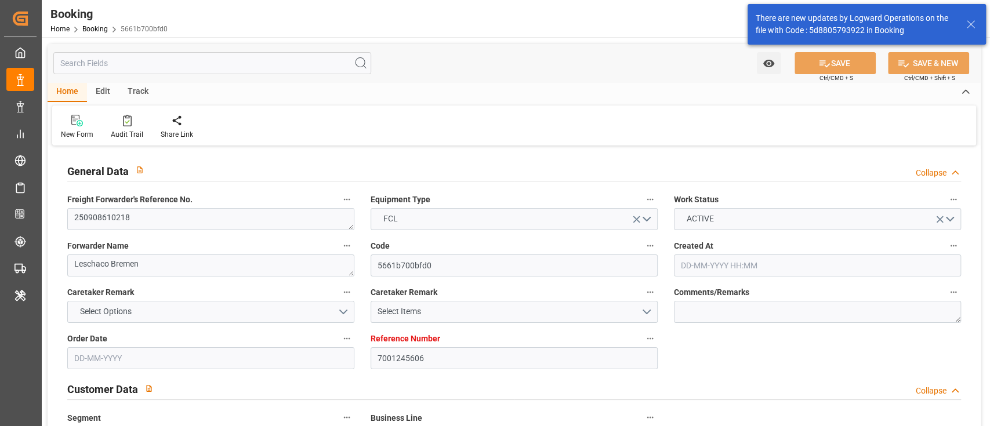
type input "17-09-2025"
type input "20-08-2025"
type input "25-08-2025"
type input "27-09-2025 00:00"
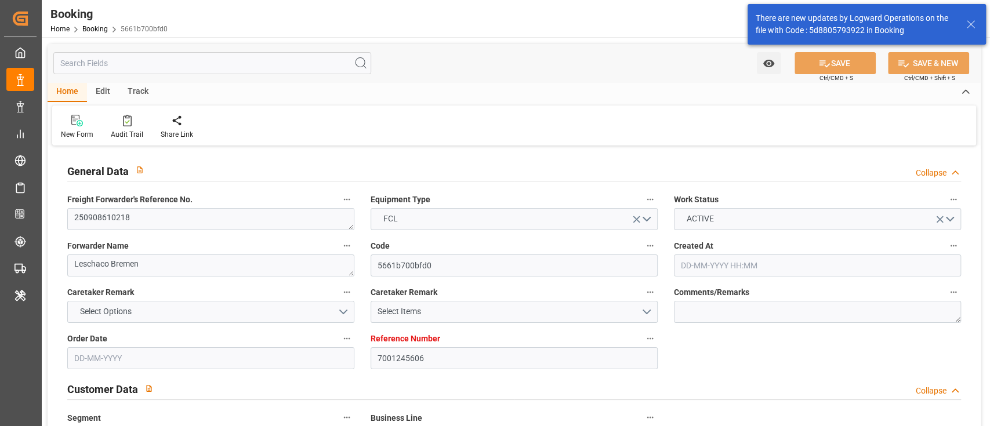
type input "20-11-2025 00:00"
type input "19-11-2025 00:00"
type input "22-08-2025"
type input "12-09-2025 10:19"
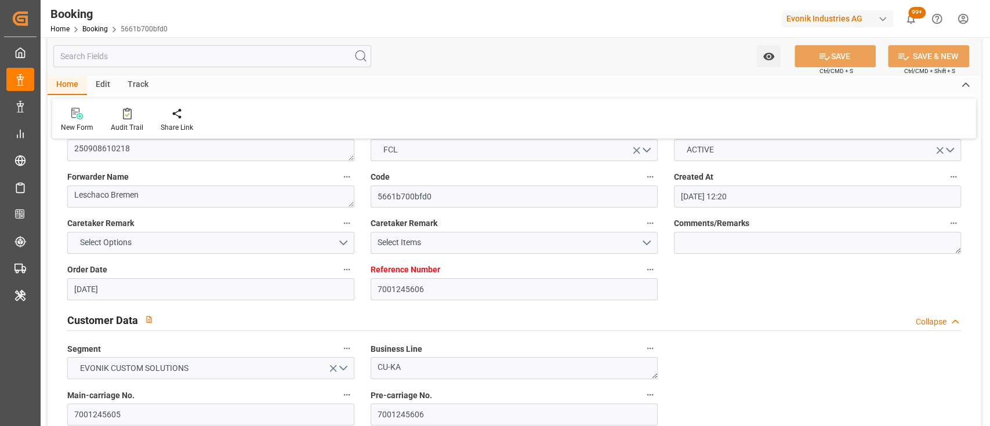
scroll to position [54, 0]
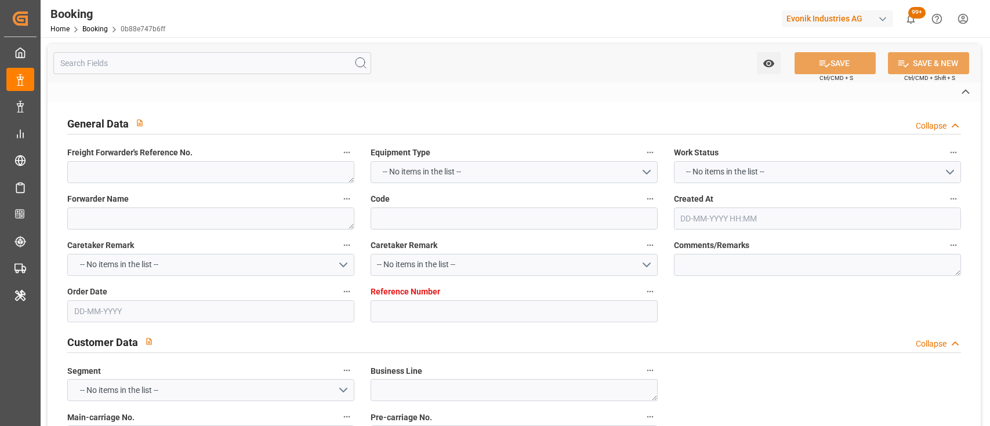
type textarea "250908610806"
type textarea "Leschaco Bremen"
type input "0b88e747b6ff"
type input "7001269808"
type textarea "AT-AN"
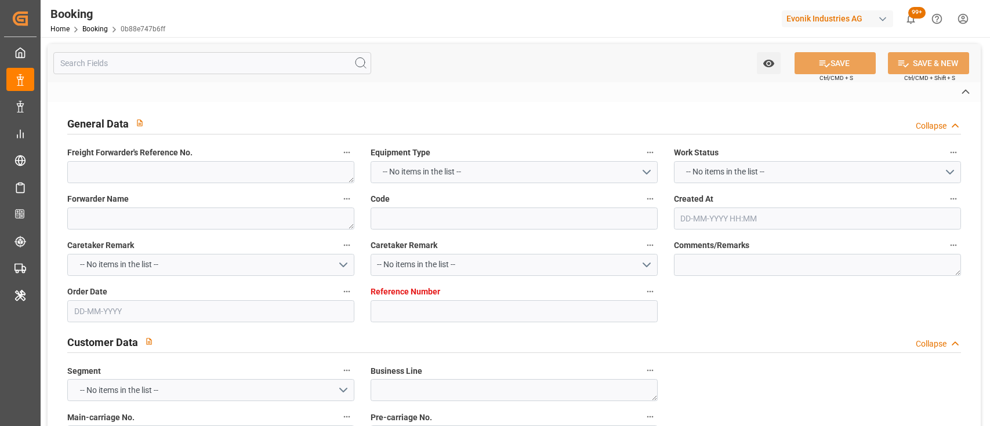
type input "7001269807"
type textarea "[EMAIL_ADDRESS][DOMAIN_NAME]"
type textarea "CIF"
type textarea "NHAVA SHEVA, [GEOGRAPHIC_DATA]"
type textarea "Niederkassel"
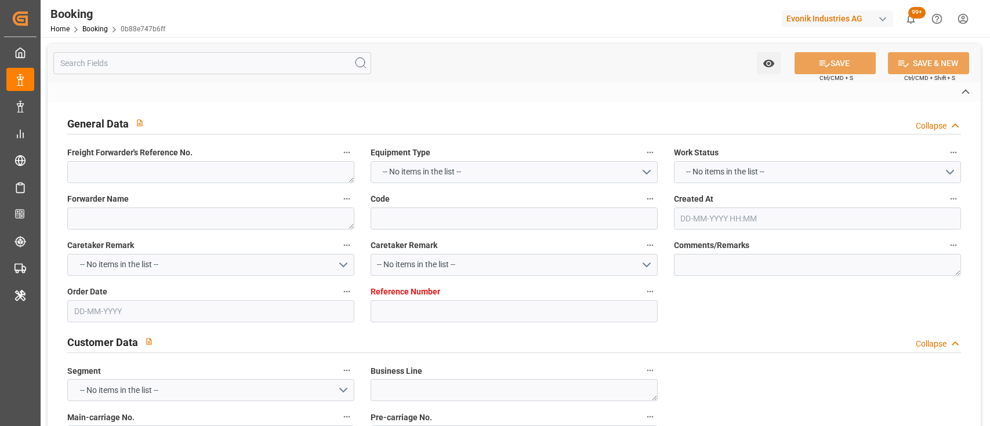
type input "ONE RECOGNITION"
type input "HMM Co., Ltd. [STREET_ADDRESS]"
type input "NWC / EU"
type input "[PERSON_NAME] ([PERSON_NAME])"
type textarea "INPUT_Evonik_Seeburger_IFTSTA_1003140444_20250912134932328.edi"
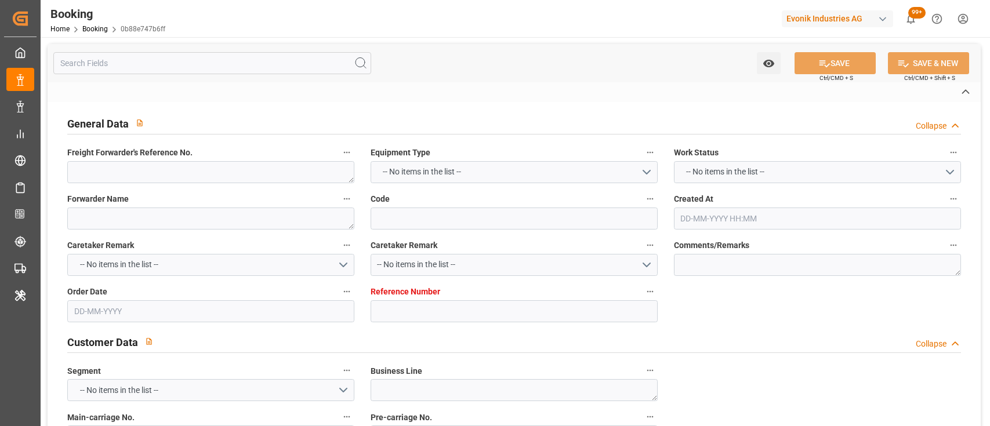
type textarea "NWC/[GEOGRAPHIC_DATA] [GEOGRAPHIC_DATA] / [GEOGRAPHIC_DATA] Co., Ltd. [STREET_A…"
type textarea "INPUT_Evonik_Seeburger_IFTMIN_1003125554_20250908163737054.edi,INPUT_Evonik_See…"
type textarea "1003140444"
type textarea "Logward System"
type textarea "Pol-PodRegionName-PolName-businessDivision-businessLine-"
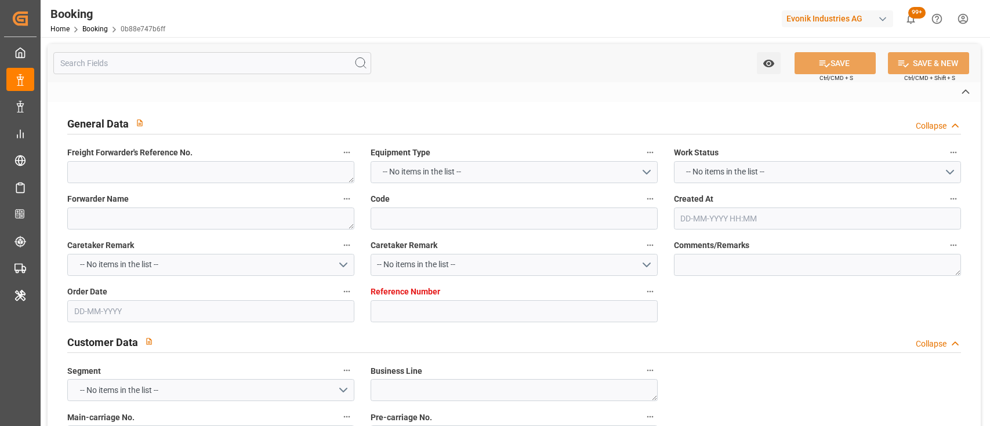
type textarea "IFTSTA"
type textarea "a011t00000LcJC5AAN"
type textarea "No"
type input "7001269808"
type input "9952701"
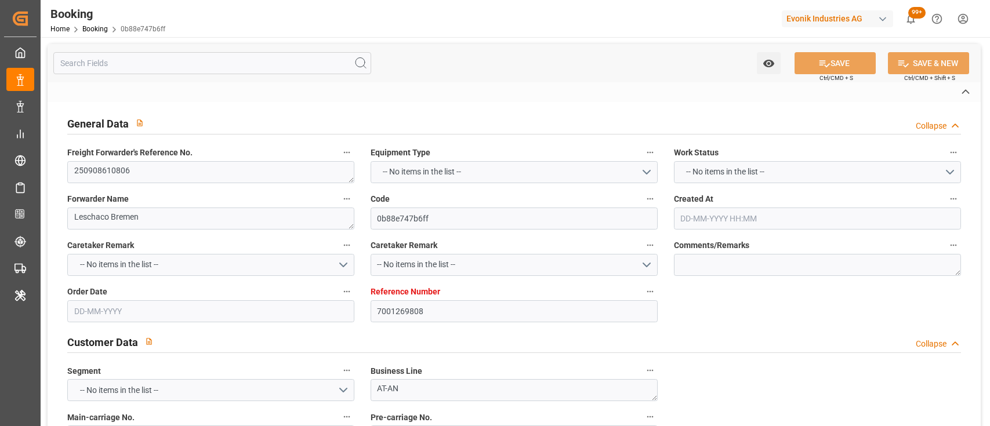
type input "EUNWC"
type input "INNSA"
type input "08-09-2025 14:39"
type input "[DATE]"
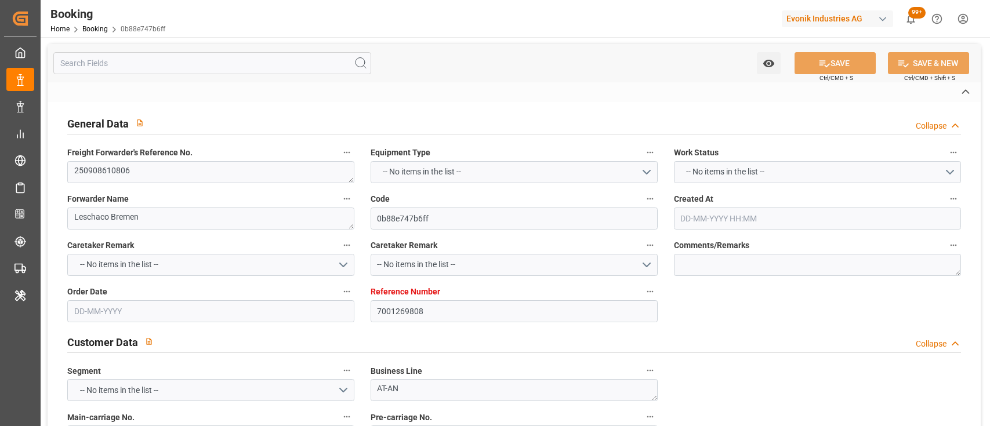
type input "[DATE]"
type input "[DATE] 00:00"
type input "[DATE]"
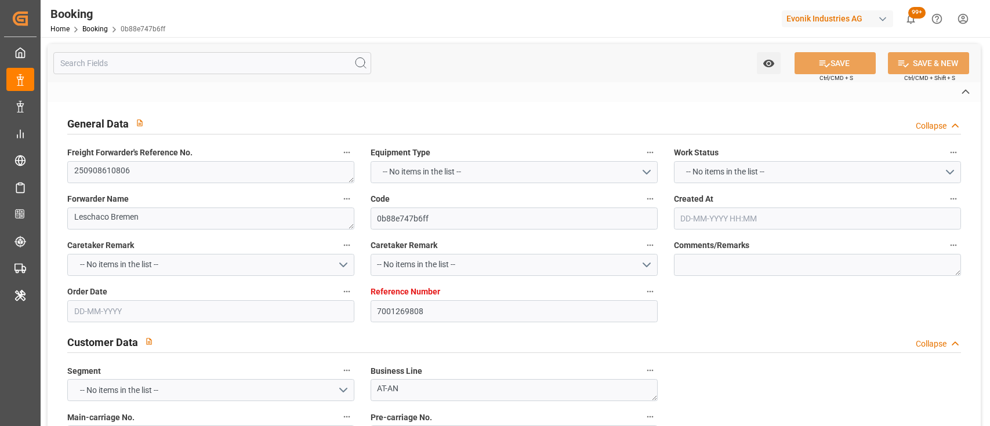
type input "29-09-2025 00:00"
type input "12-11-2025 00:00"
type input "18-11-2025 00:00"
type input "12-09-2025 11:51"
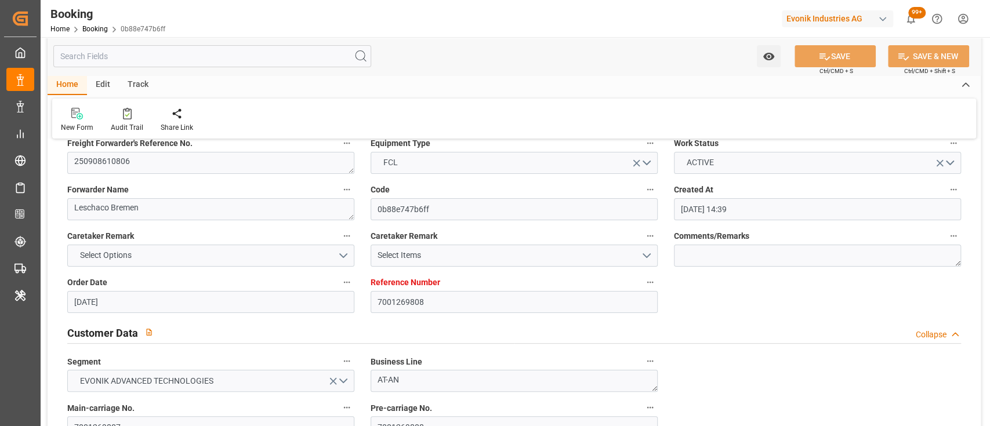
scroll to position [34, 0]
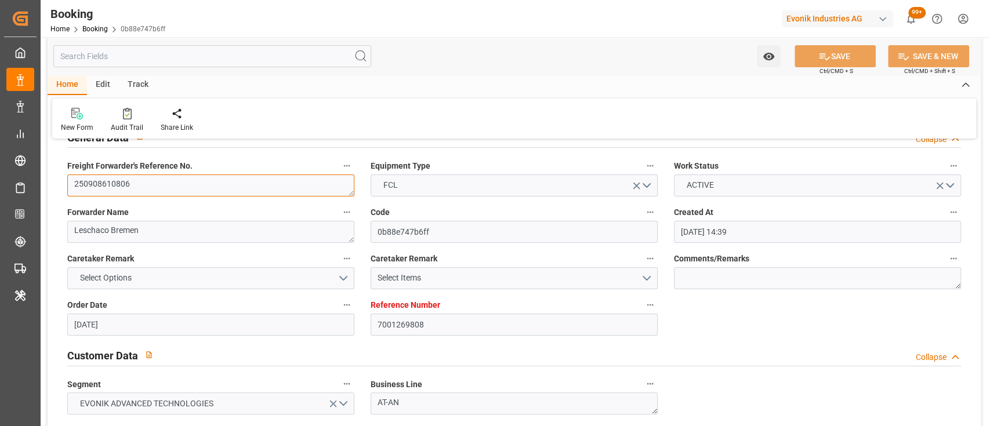
click at [104, 193] on textarea "250908610806" at bounding box center [210, 186] width 287 height 22
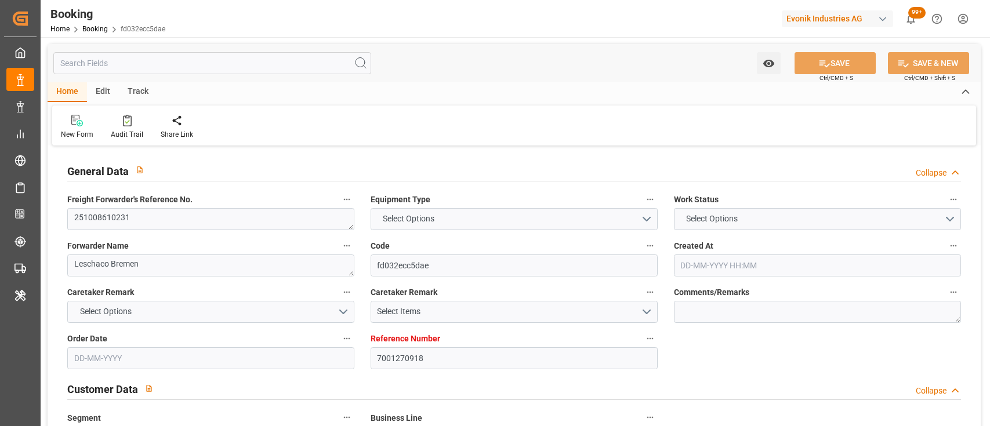
type input "7001270918"
type input "9385013"
type input "EUNWC"
type input "INNSA"
type input "[DATE] 13:52"
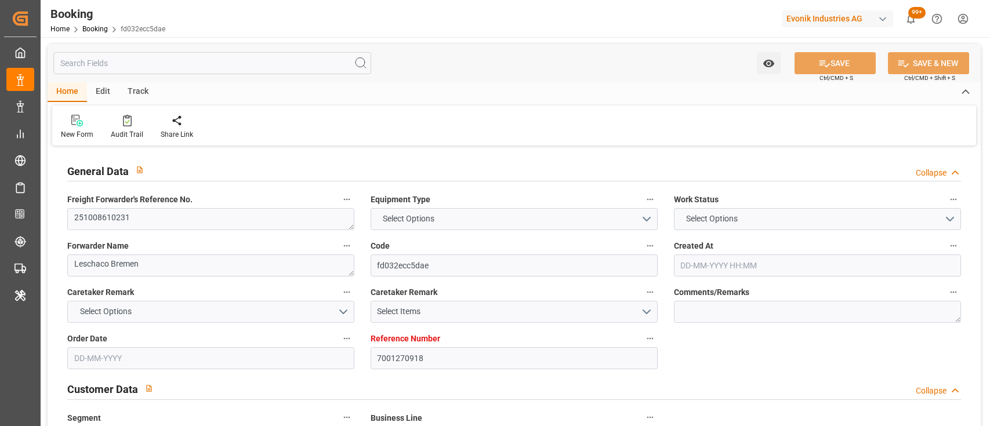
type input "[DATE]"
type input "[DATE] 00:00"
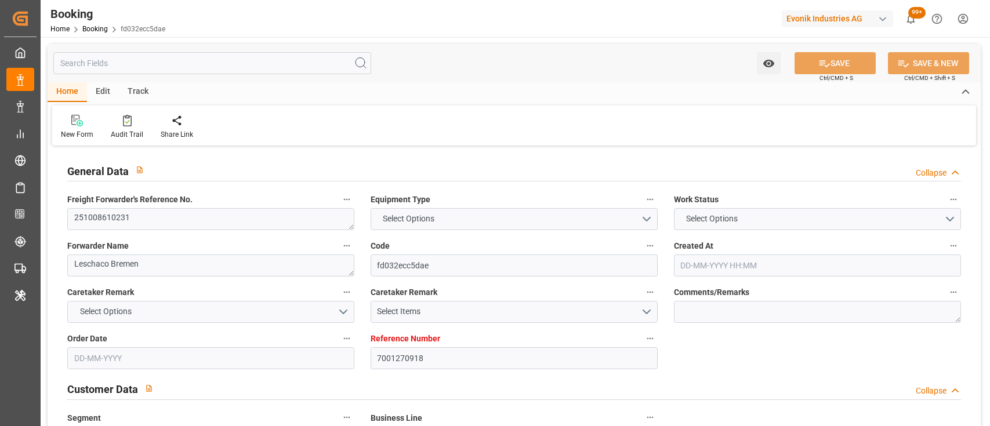
type input "[DATE]"
type input "[DATE] 00:00"
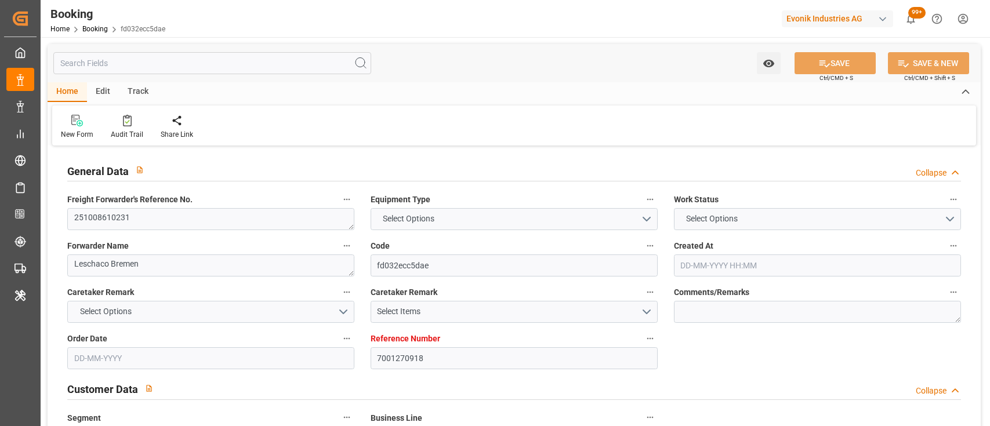
type input "[DATE] 00:00"
type input "[DATE] 11:06"
type input "[DATE] 14:40"
type input "[DATE]"
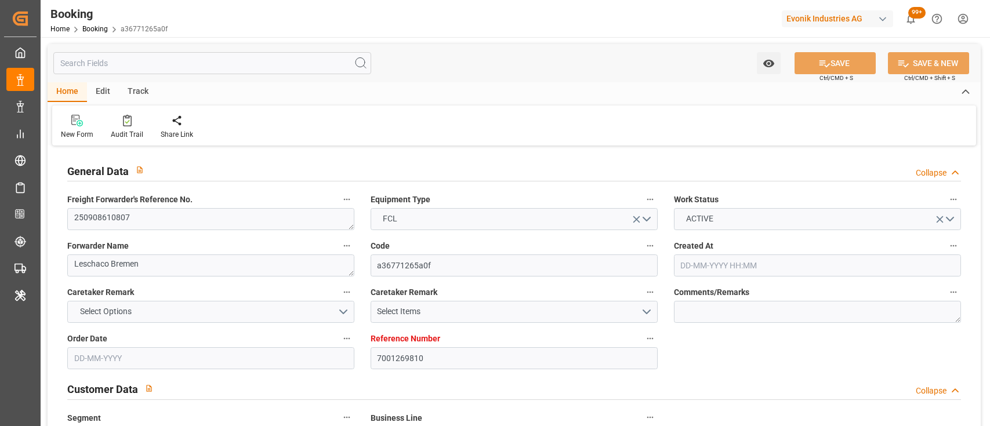
type input "[DATE]"
type input "[DATE] 00:00"
type input "22-09-2025 00:00"
type input "[DATE]"
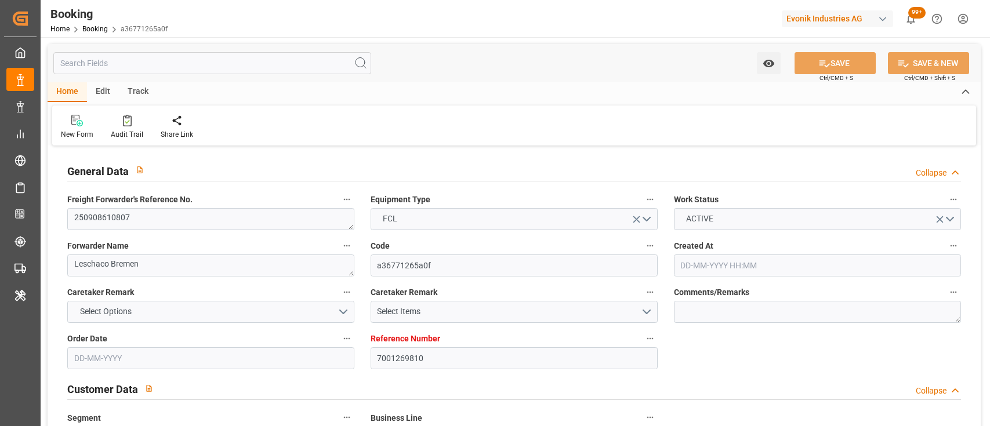
type input "29-09-2025 00:00"
type input "12-11-2025 00:00"
type input "18-11-2025 00:00"
type input "12-09-2025 10:32"
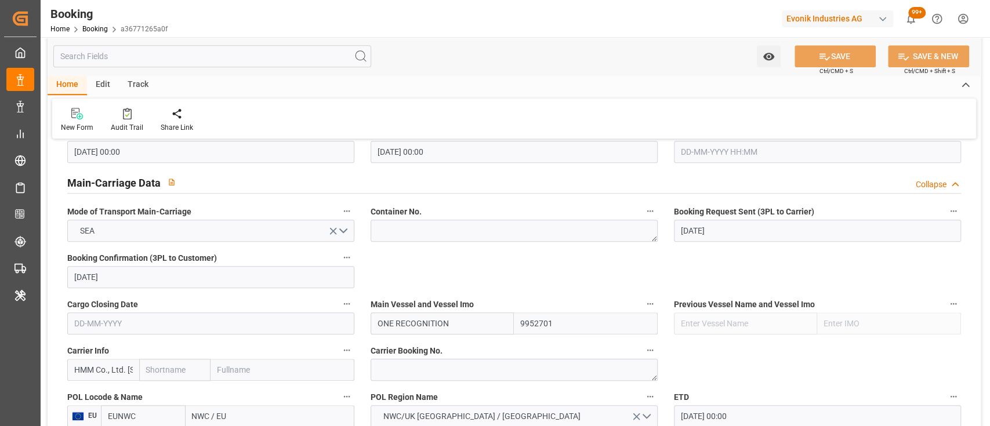
scroll to position [724, 0]
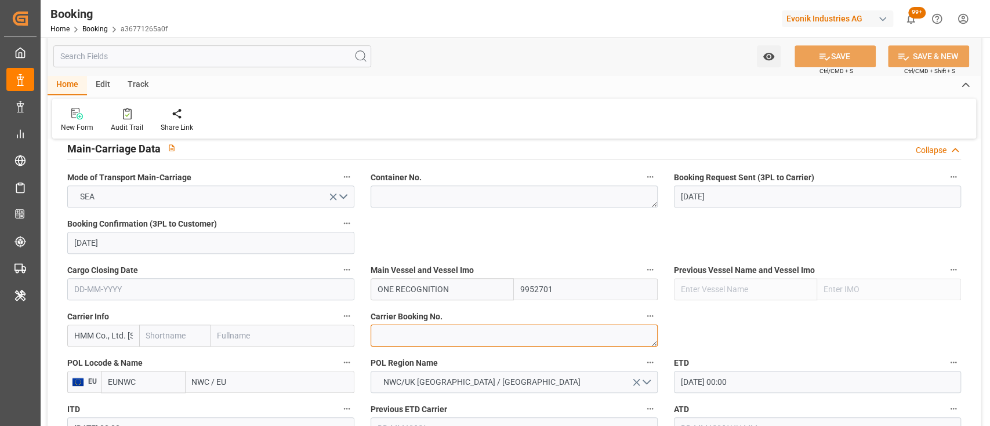
click at [446, 330] on textarea at bounding box center [514, 336] width 287 height 22
paste textarea "HAMA41868300"
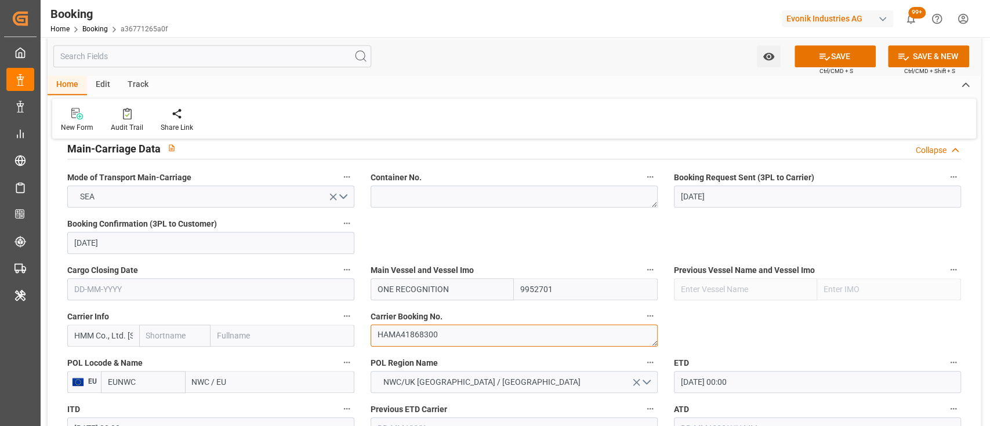
type textarea "HAMA41868300"
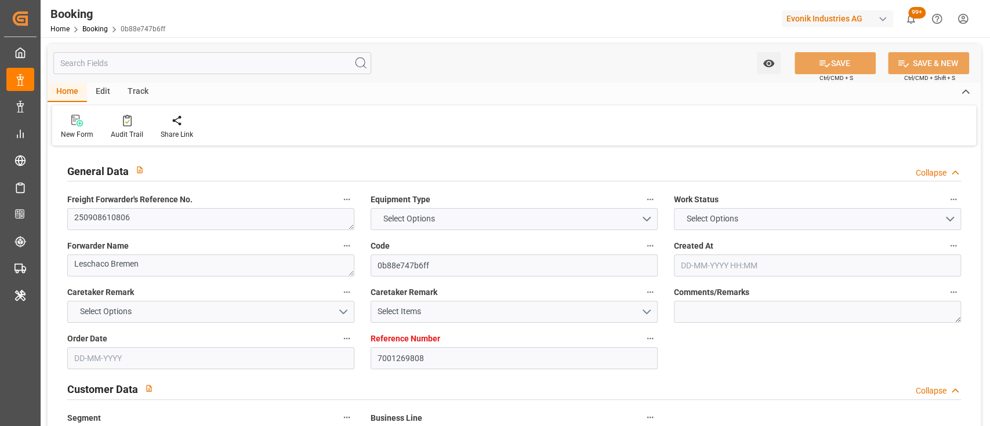
type input "7001269808"
type input "9952701"
type input "EUNWC"
type input "INNSA"
type input "[DATE] 14:39"
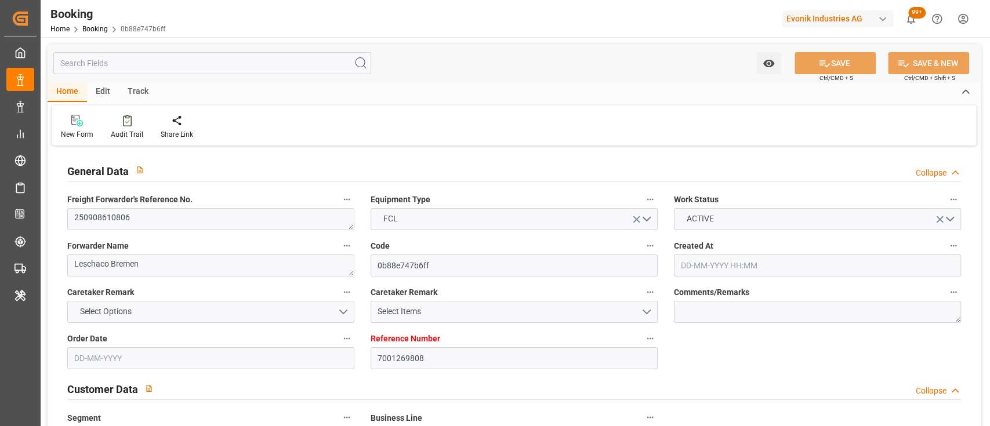
type input "[DATE]"
type input "[DATE] 00:00"
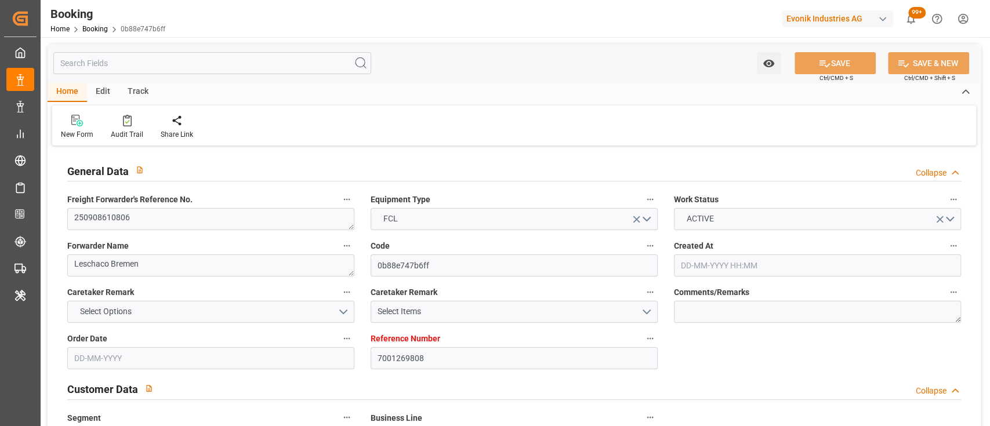
type input "[DATE]"
type input "[DATE] 00:00"
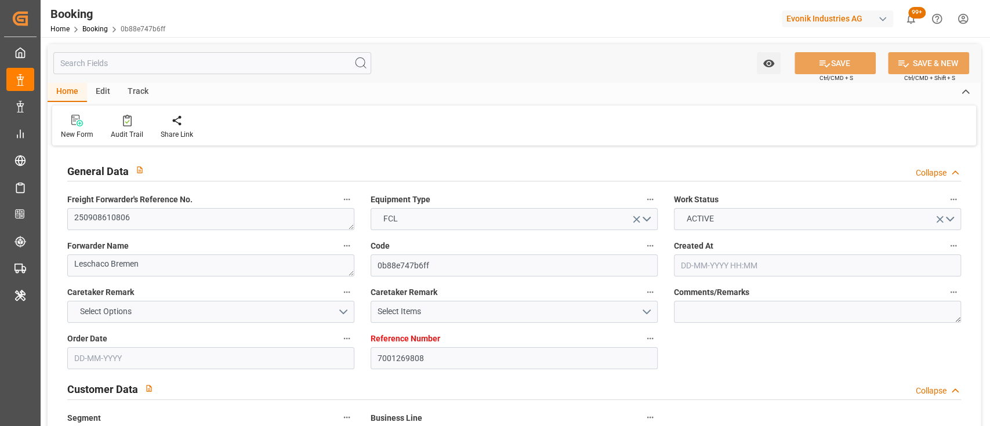
type input "[DATE] 00:00"
type input "[DATE] 11:51"
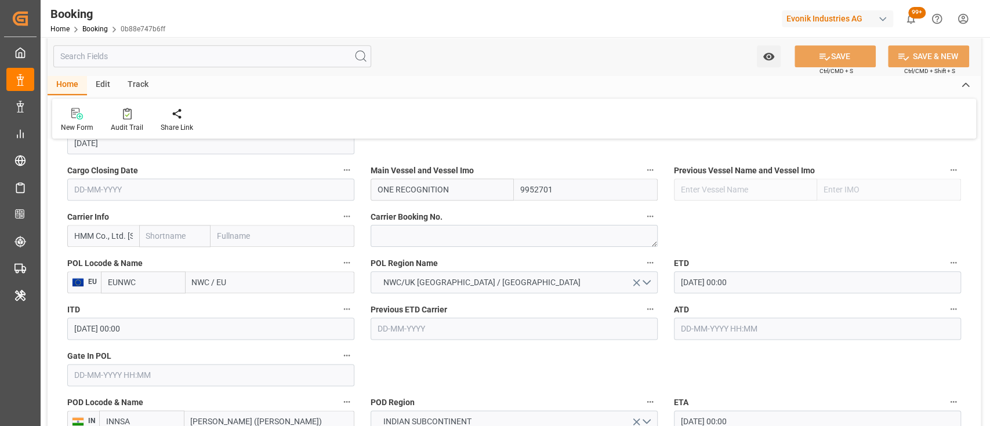
scroll to position [820, 0]
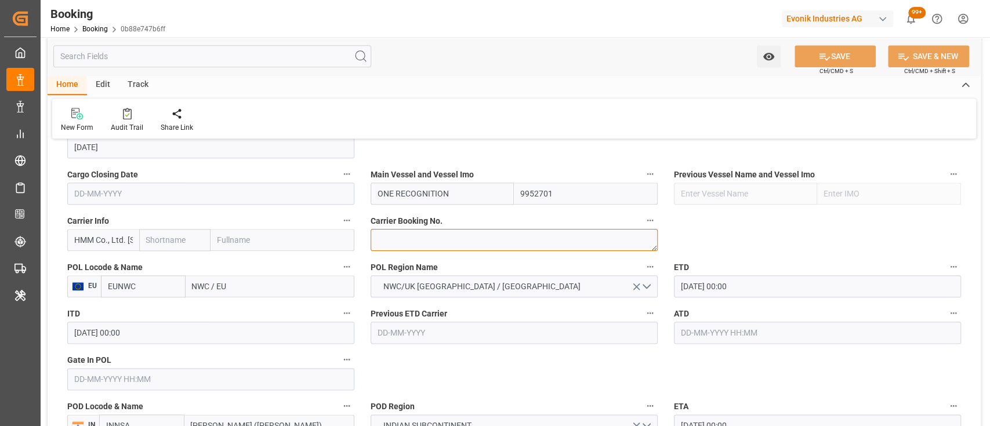
click at [419, 247] on textarea at bounding box center [514, 240] width 287 height 22
paste textarea "HAMA41868300"
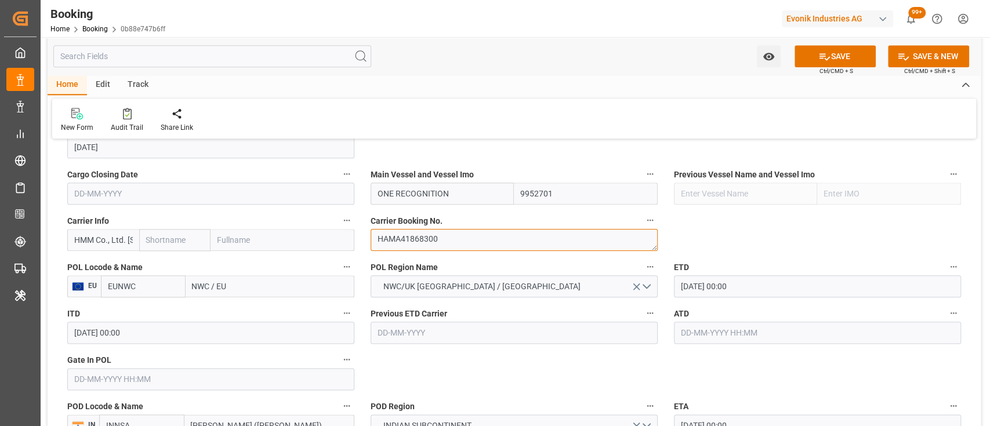
type textarea "HAMA41868300"
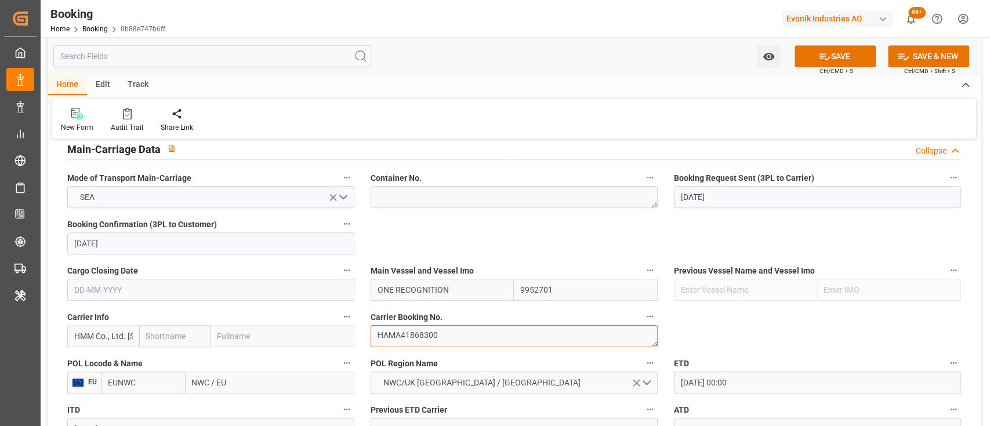
scroll to position [838, 0]
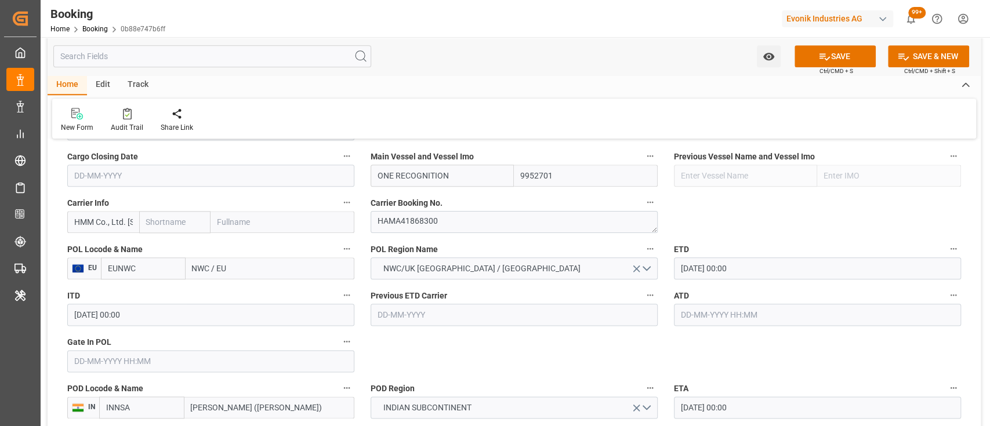
drag, startPoint x: 95, startPoint y: 220, endPoint x: 166, endPoint y: 227, distance: 71.1
click at [166, 227] on div "HMM Co., Ltd. [STREET_ADDRESS]" at bounding box center [210, 222] width 287 height 22
drag, startPoint x: 92, startPoint y: 223, endPoint x: 186, endPoint y: 225, distance: 94.0
click at [186, 225] on div "HMM c 1 T1 108 Yeoui- daero, Yeongdeungpo-gu Seoul" at bounding box center [210, 222] width 287 height 22
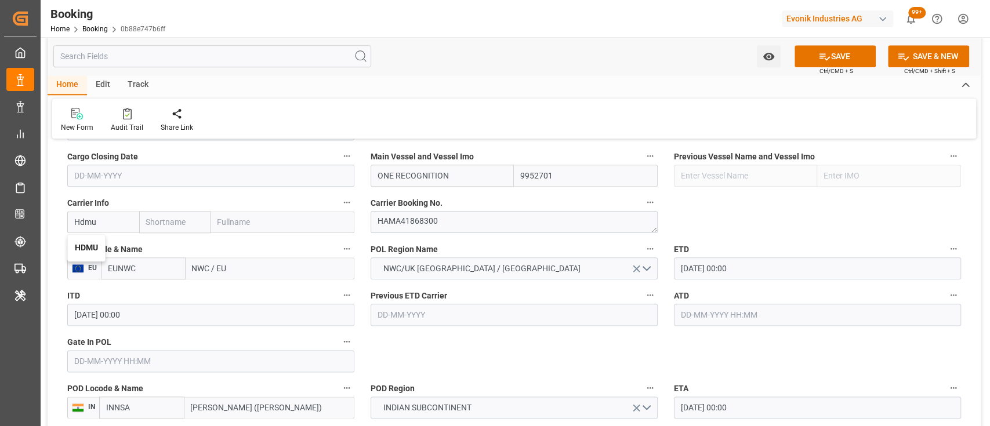
click at [88, 241] on div "HDMU" at bounding box center [86, 248] width 37 height 26
type input "HDMU"
type input "Hyundai"
type input "Hyundai Merchant Marine [DOMAIN_NAME]."
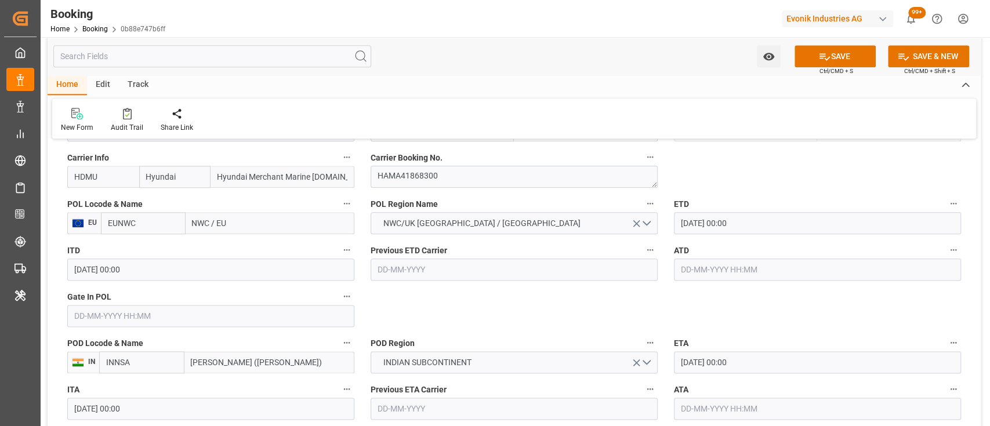
scroll to position [888, 0]
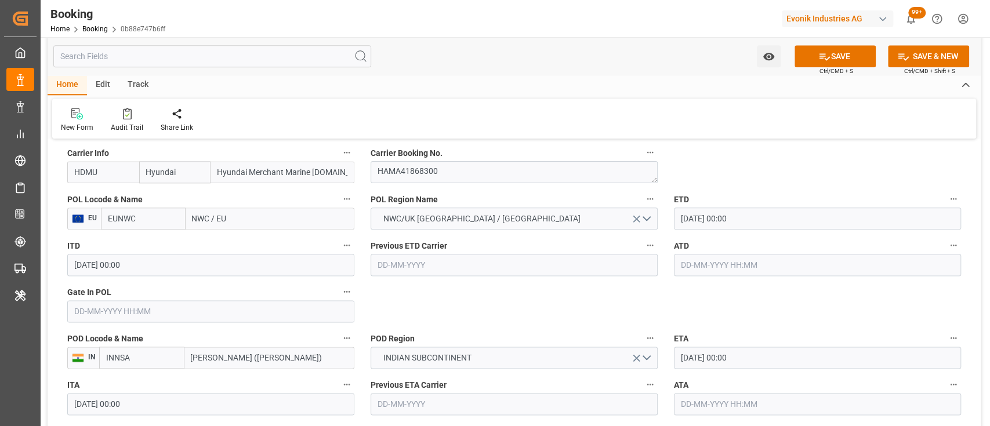
type input "HDMU"
click at [164, 220] on input "EUNWC" at bounding box center [143, 219] width 85 height 22
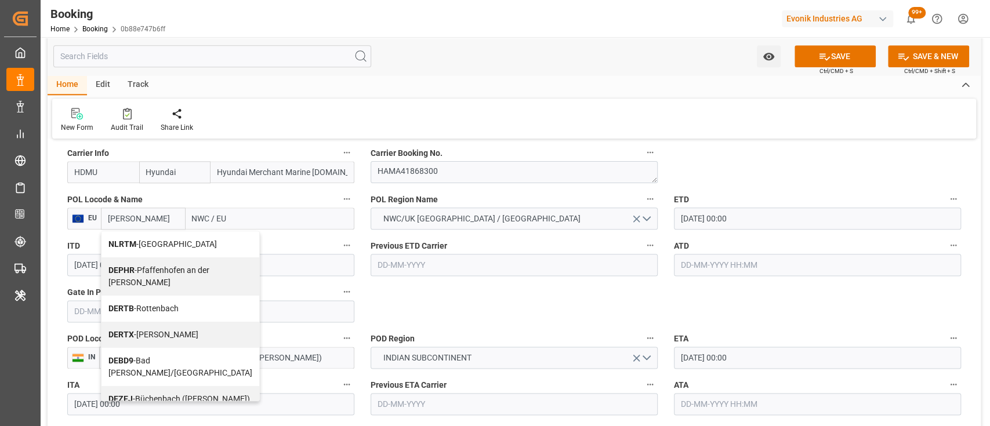
click at [136, 241] on span "NLRTM - [GEOGRAPHIC_DATA]" at bounding box center [162, 244] width 108 height 9
type input "NLRTM"
type input "[GEOGRAPHIC_DATA]"
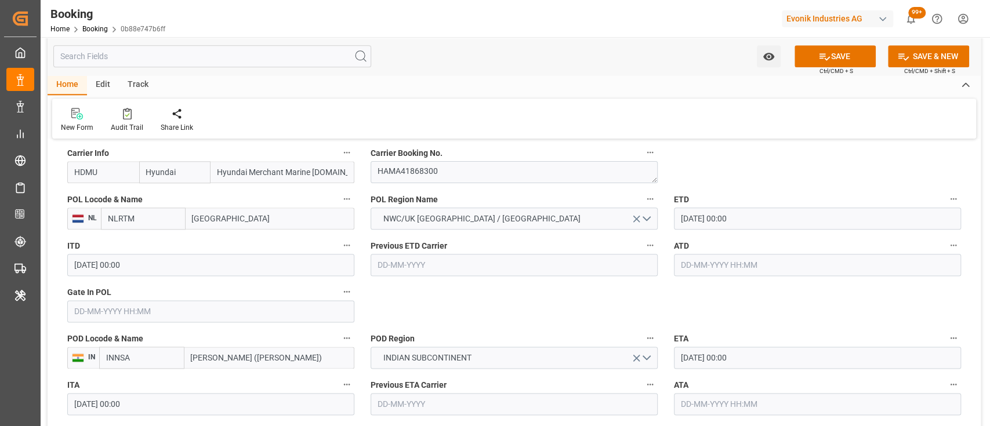
type input "NLRTM"
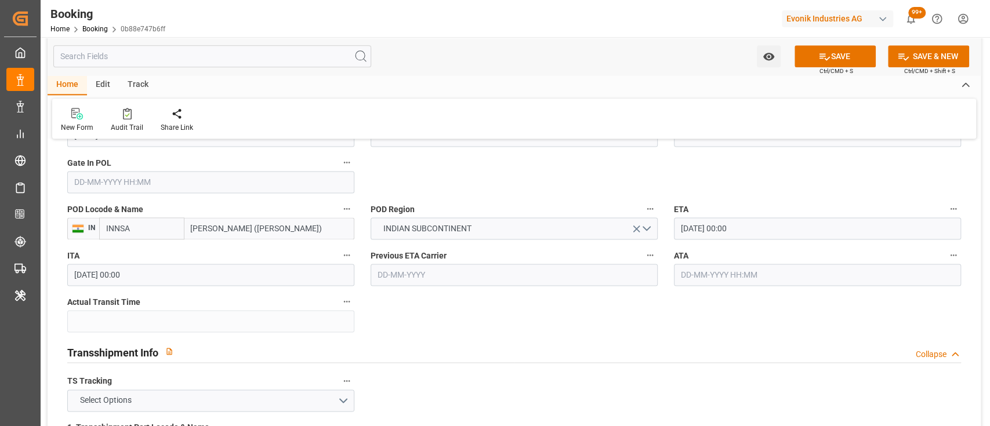
scroll to position [1039, 0]
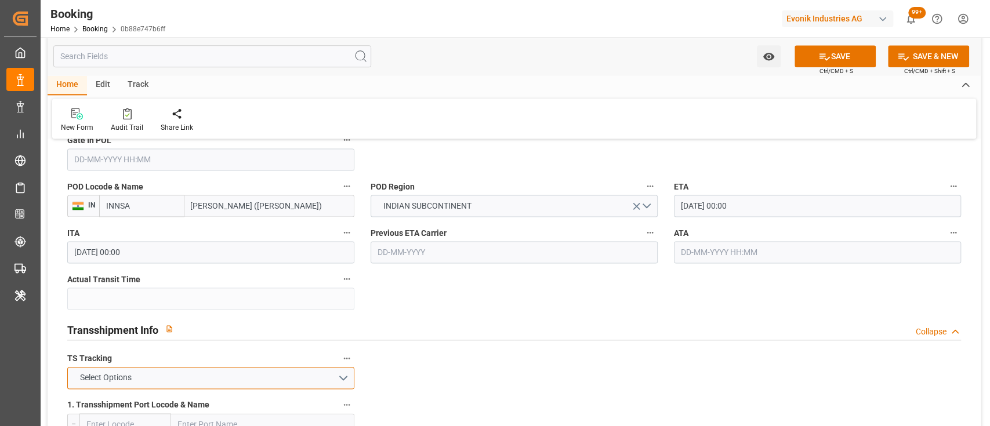
drag, startPoint x: 339, startPoint y: 381, endPoint x: 296, endPoint y: 401, distance: 47.5
click at [190, 387] on button "Select Options" at bounding box center [210, 378] width 287 height 22
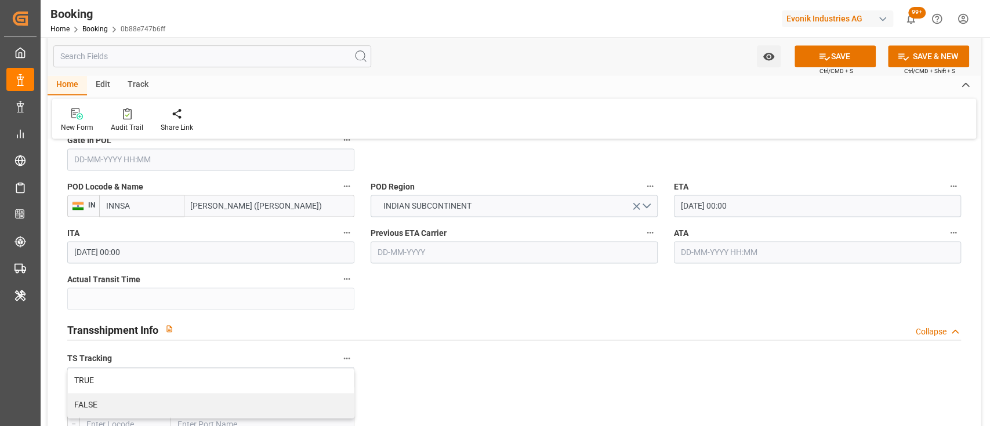
click at [152, 418] on input "text" at bounding box center [125, 425] width 92 height 22
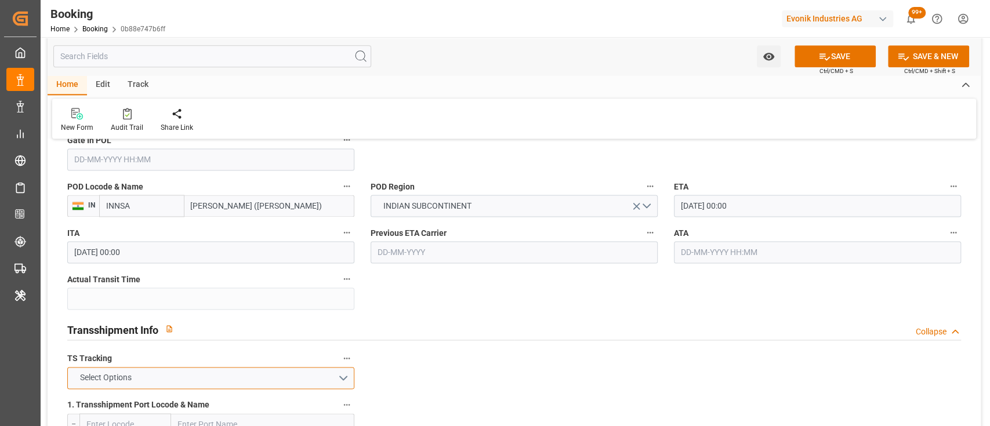
click at [86, 378] on span "Select Options" at bounding box center [105, 378] width 63 height 12
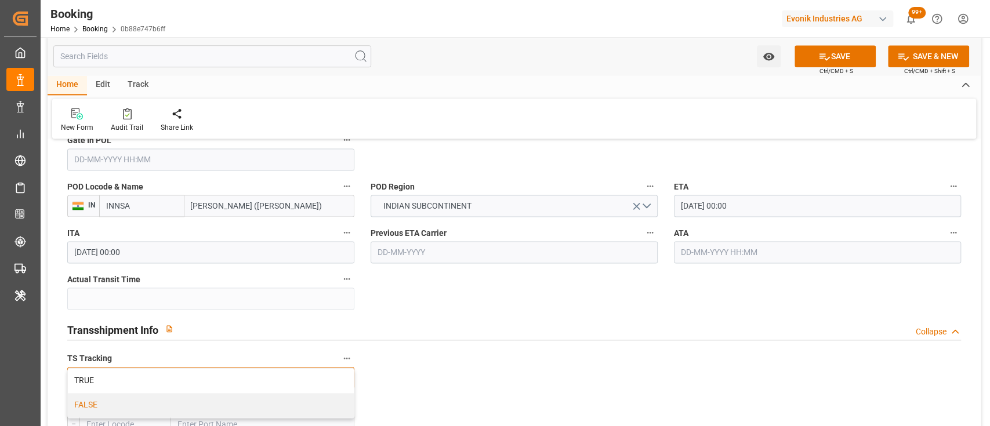
click at [87, 402] on div "FALSE" at bounding box center [211, 405] width 286 height 24
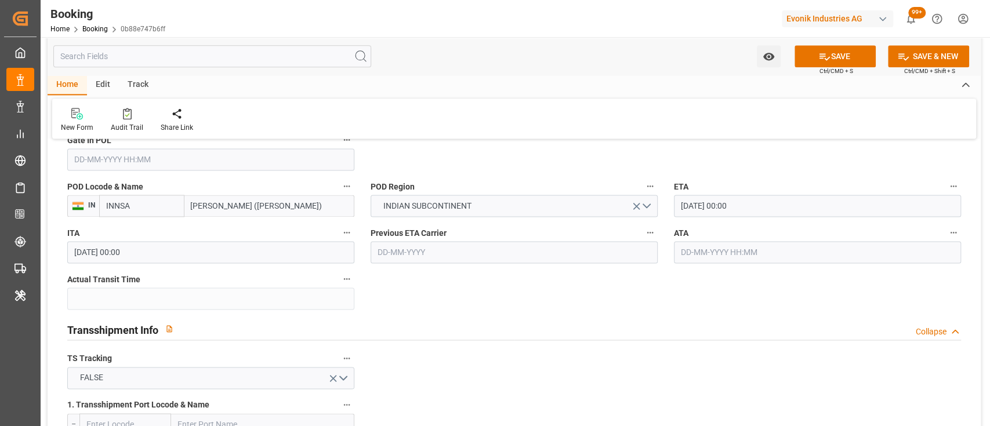
click at [357, 381] on div "FALSE" at bounding box center [211, 378] width 305 height 22
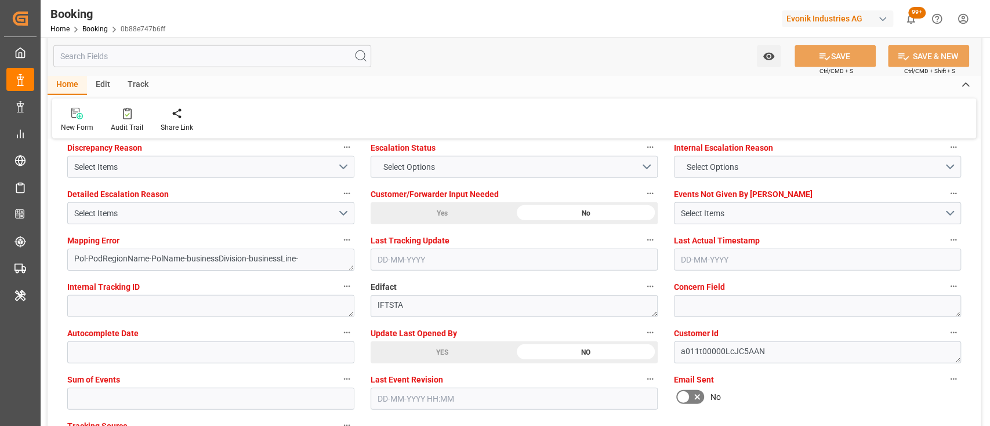
scroll to position [2111, 0]
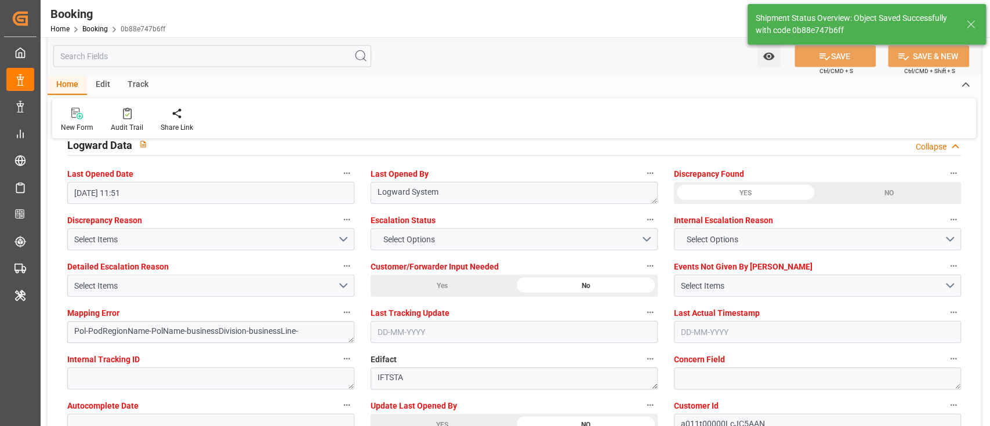
type textarea "NWC/UK North West Continent / UK_INNSA_HDMU_AT-AN"
type textarea "shaini ghorai"
type textarea "businessDivision-businessLine-"
type input "15-09-2025 07:27"
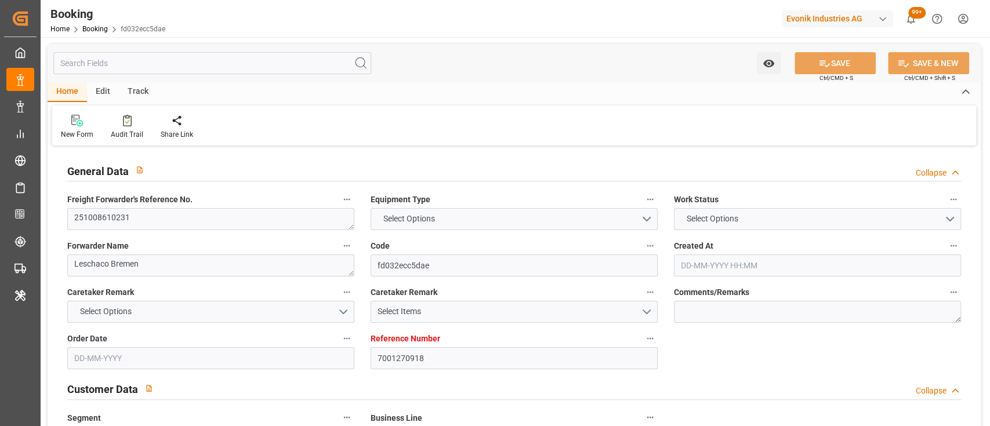
type input "7001270918"
type input "9385013"
type input "EUNWC"
type input "INNSA"
type input "[DATE] 13:52"
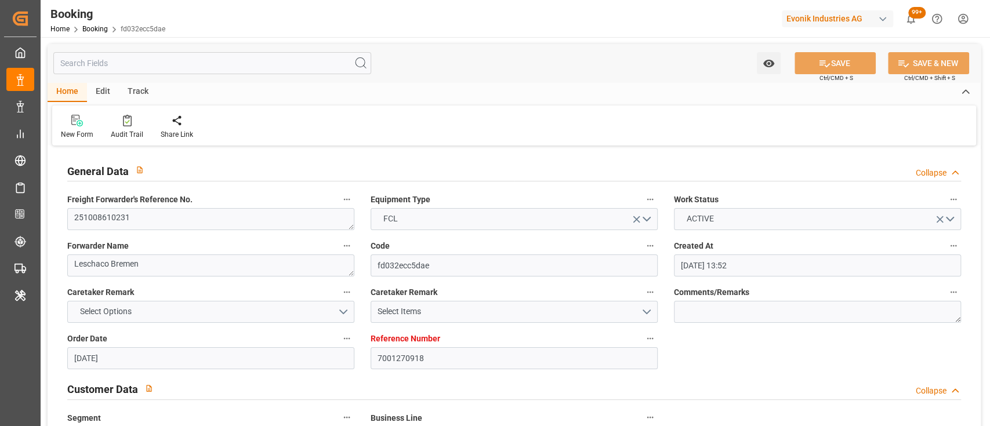
type input "[DATE]"
type input "[DATE] 00:00"
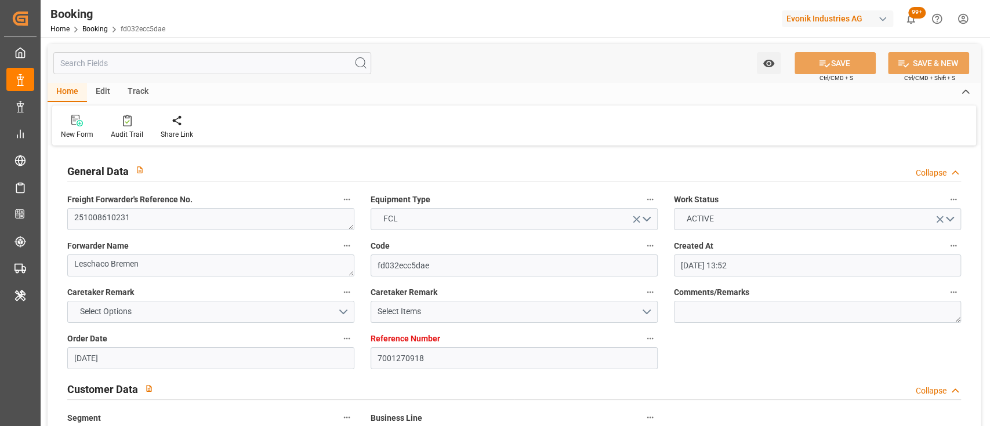
type input "[DATE]"
type input "[DATE] 00:00"
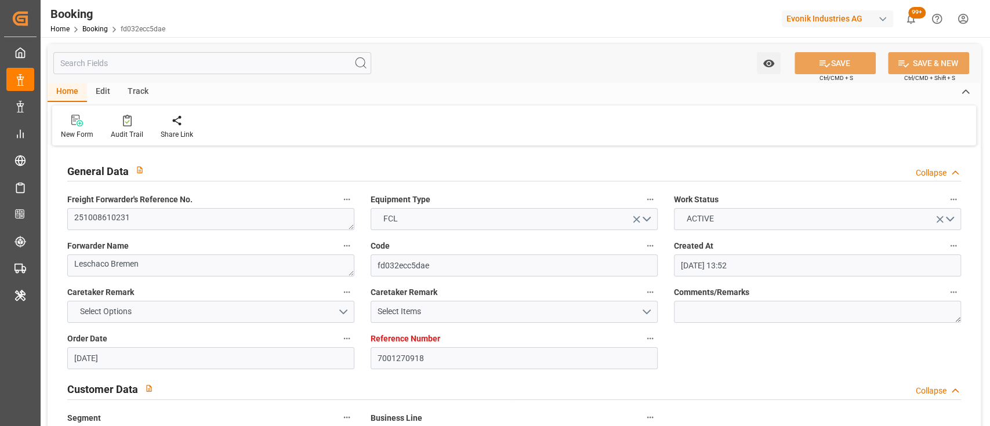
type input "[DATE] 00:00"
type input "[DATE] 11:06"
click at [144, 227] on textarea "251008610231" at bounding box center [210, 219] width 287 height 22
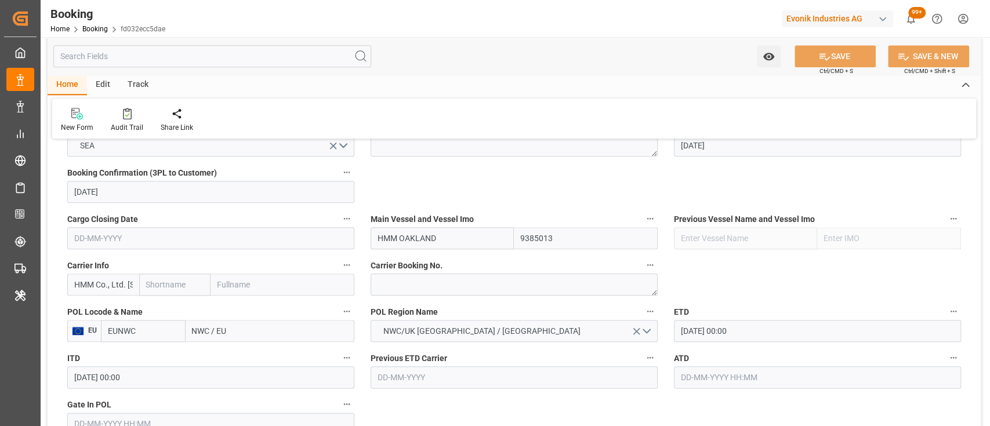
scroll to position [831, 0]
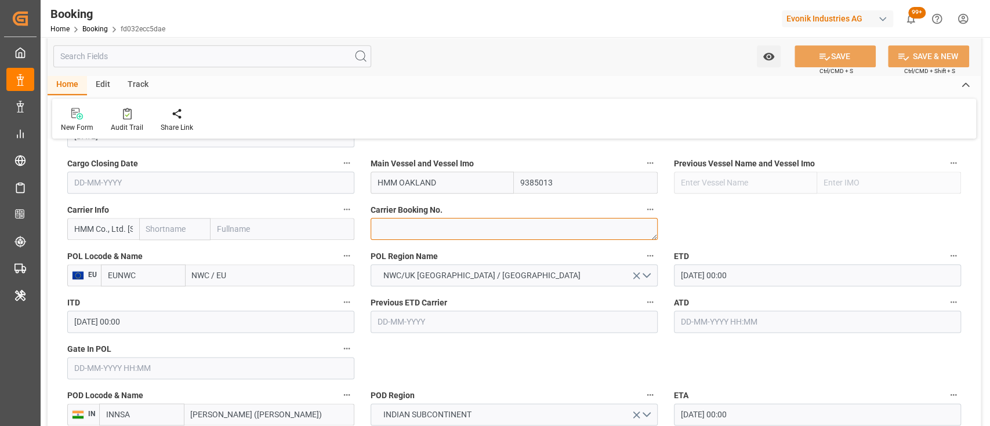
click at [413, 230] on textarea at bounding box center [514, 229] width 287 height 22
paste textarea "HAMA27449200"
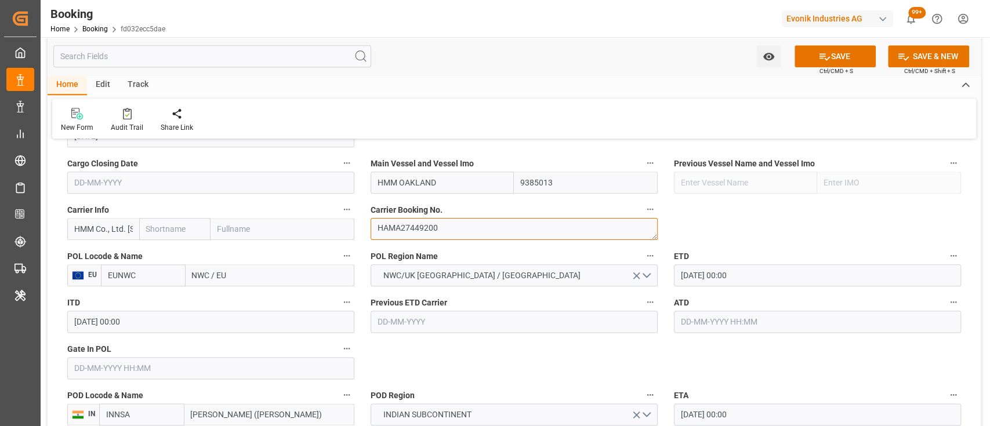
type textarea "HAMA27449200"
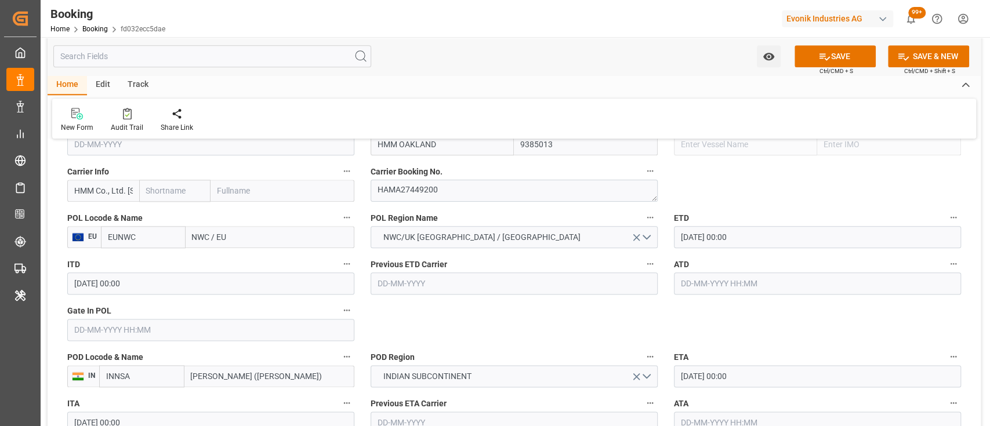
scroll to position [0, 209]
drag, startPoint x: 78, startPoint y: 188, endPoint x: 192, endPoint y: 183, distance: 114.4
click at [192, 183] on div "HMM Co., Ltd. 13-21F, Parc 1 T1 108 Yeoui- daero, Yeongdeungpo-gu Seoul" at bounding box center [210, 191] width 287 height 22
click at [85, 188] on input "Hhdmu" at bounding box center [103, 191] width 72 height 22
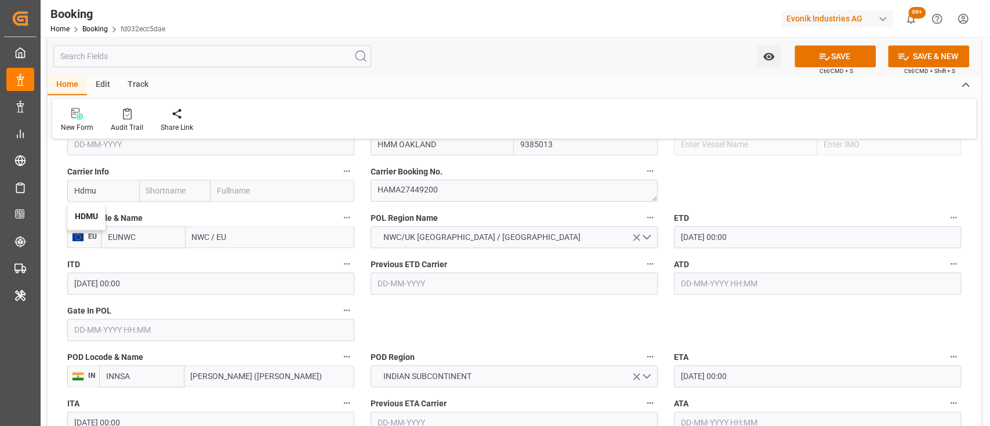
click at [88, 212] on b "HDMU" at bounding box center [86, 216] width 23 height 9
type input "HDMU"
type input "Hyundai"
type input "Hyundai Merchant Marine Co.Ltd."
type input "HDMU"
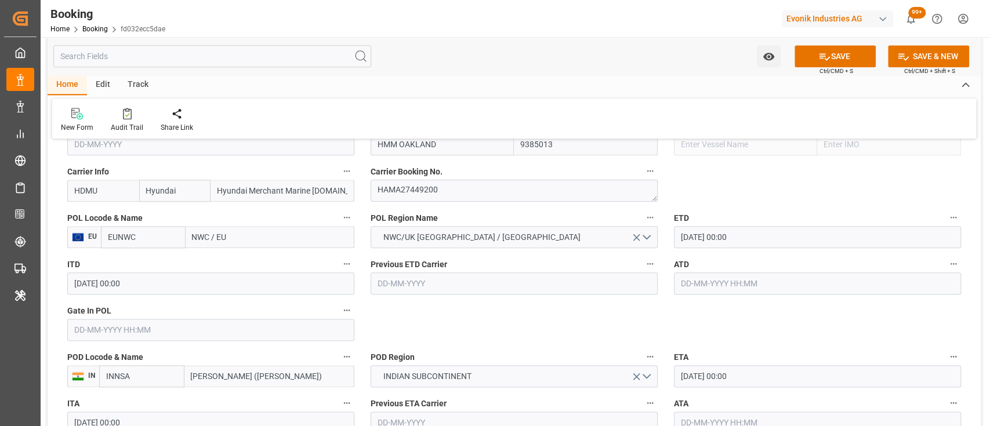
click at [122, 229] on input "EUNWC" at bounding box center [143, 237] width 85 height 22
type input "t"
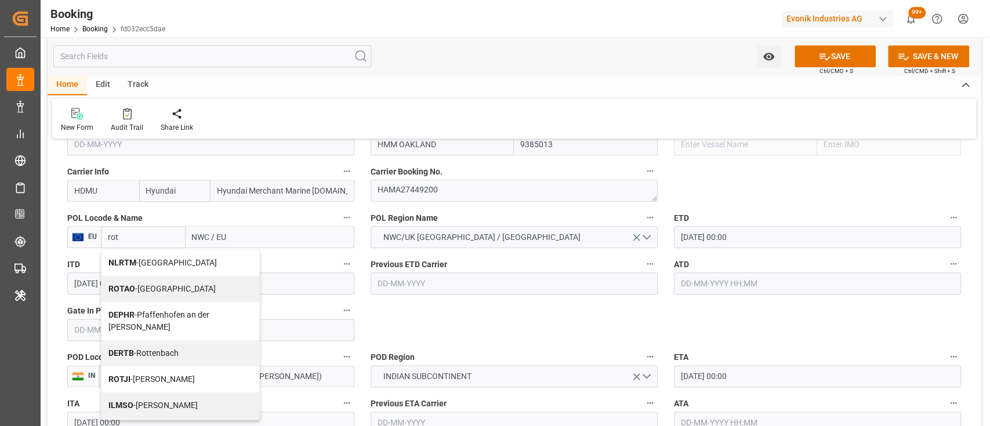
click at [116, 267] on span "NLRTM - Rotterdam" at bounding box center [162, 262] width 108 height 9
type input "NLRTM"
type input "Rotterdam"
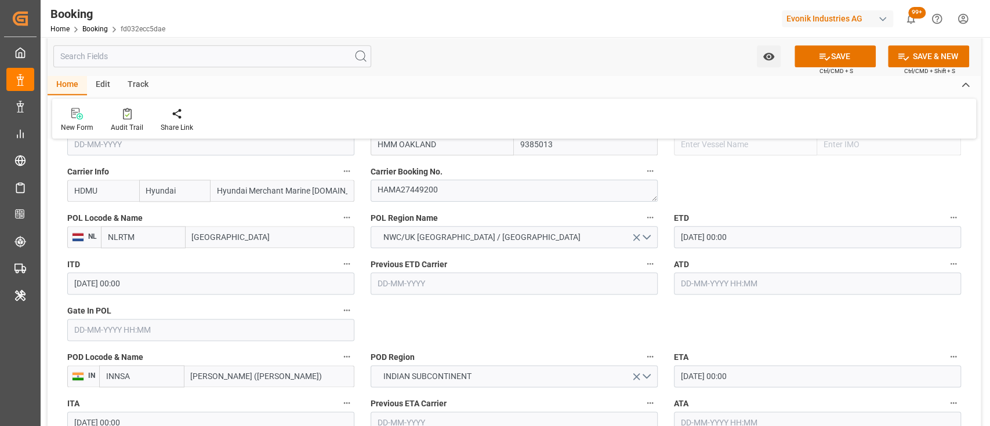
type input "NLRTM"
click at [681, 246] on input "20-10-2025 00:00" at bounding box center [817, 237] width 287 height 22
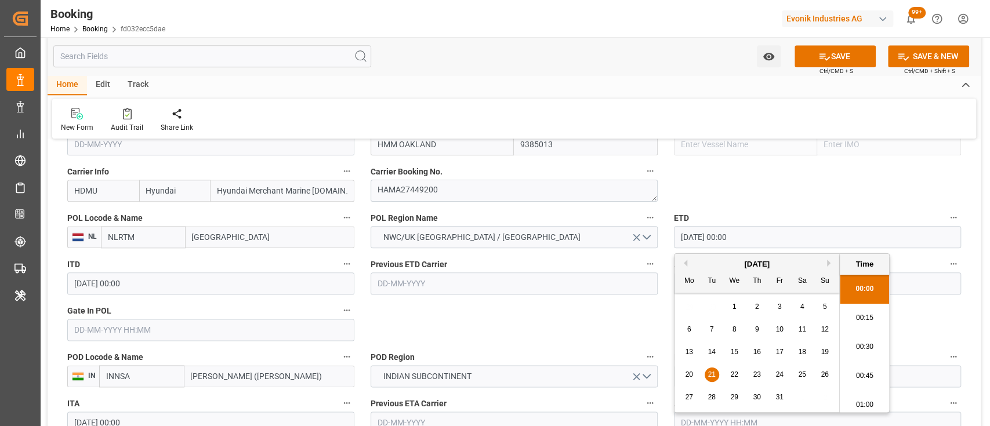
type input "21-10-2025 00:00"
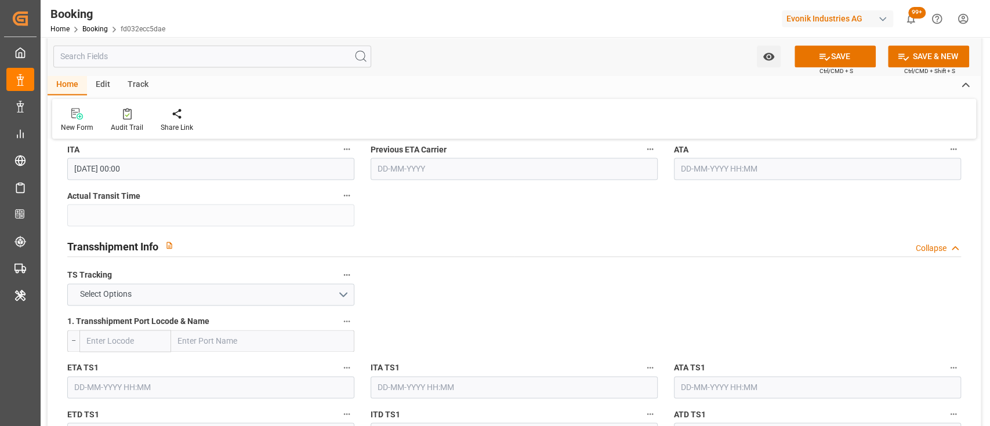
scroll to position [1127, 0]
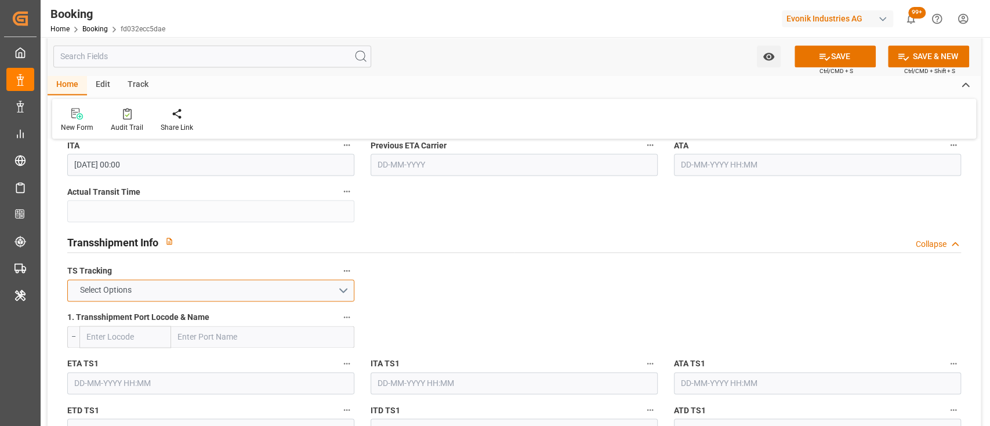
click at [327, 294] on button "Select Options" at bounding box center [210, 291] width 287 height 22
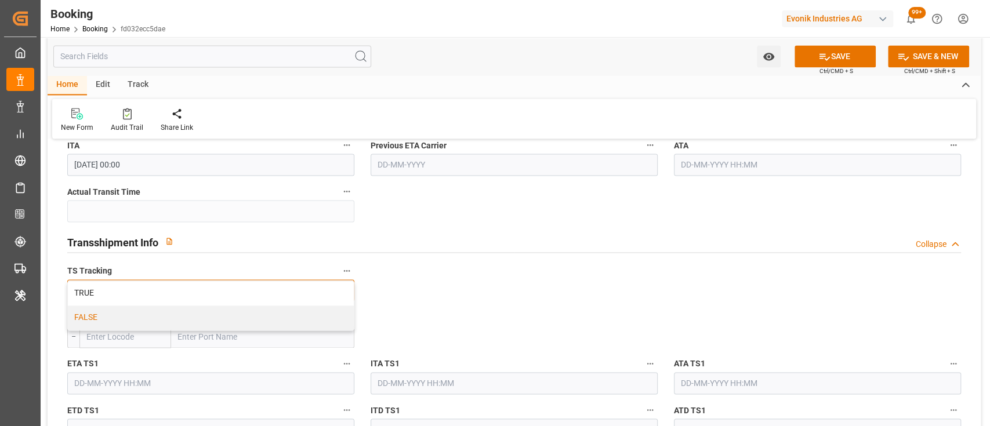
click at [300, 317] on div "FALSE" at bounding box center [211, 318] width 286 height 24
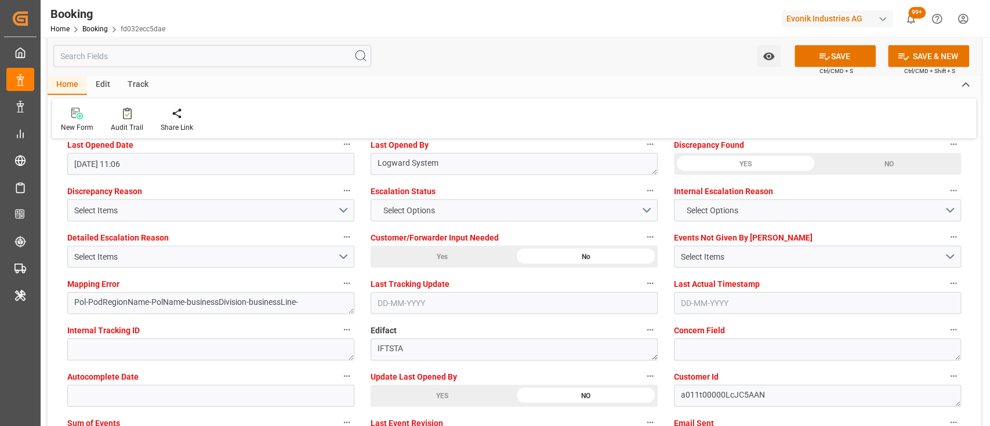
scroll to position [2142, 0]
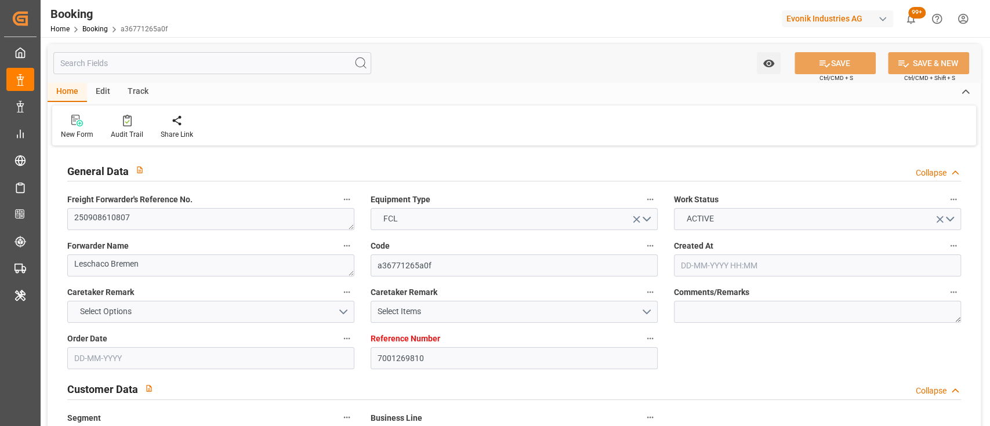
type input "7001269810"
type input "9952701"
type input "EUNWC"
type input "INNSA"
type input "08-09-2025 14:40"
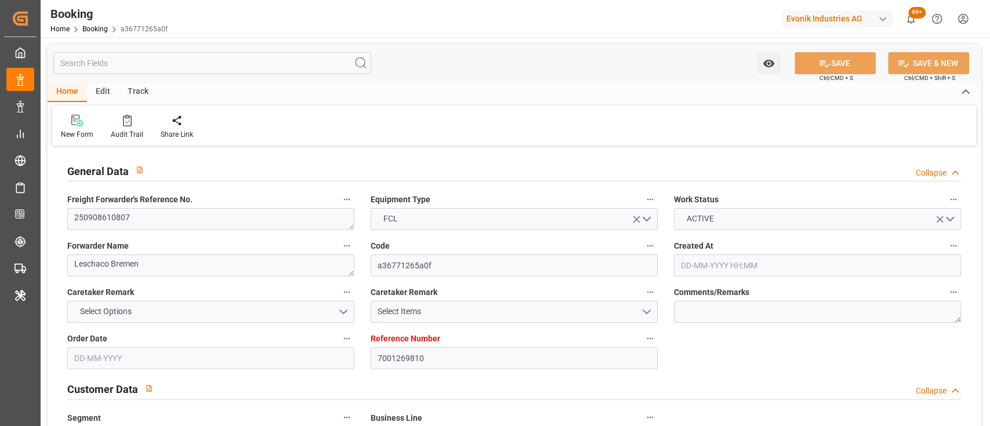
type input "08-09-2025"
type input "18-11-2025"
type input "22-09-2025"
type input "15-09-2025 00:00"
type input "22-09-2025 00:00"
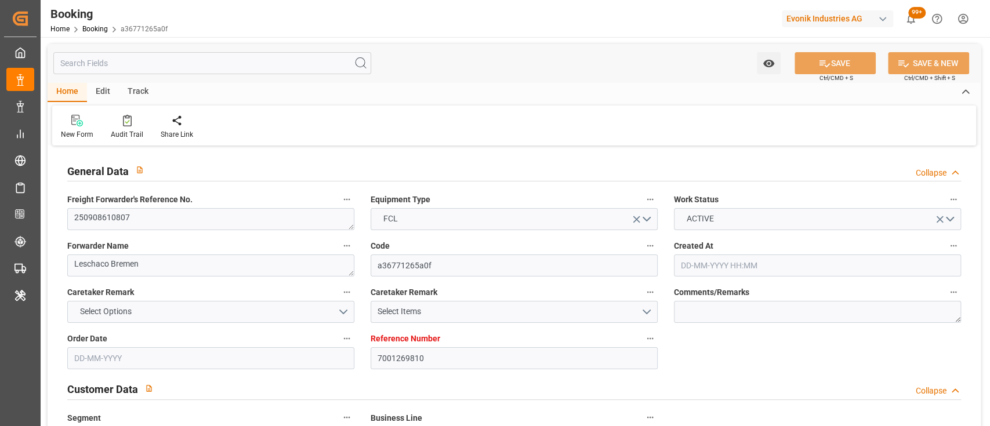
type input "11-09-2025"
type input "12-09-2025"
type input "29-09-2025 00:00"
type input "12-11-2025 00:00"
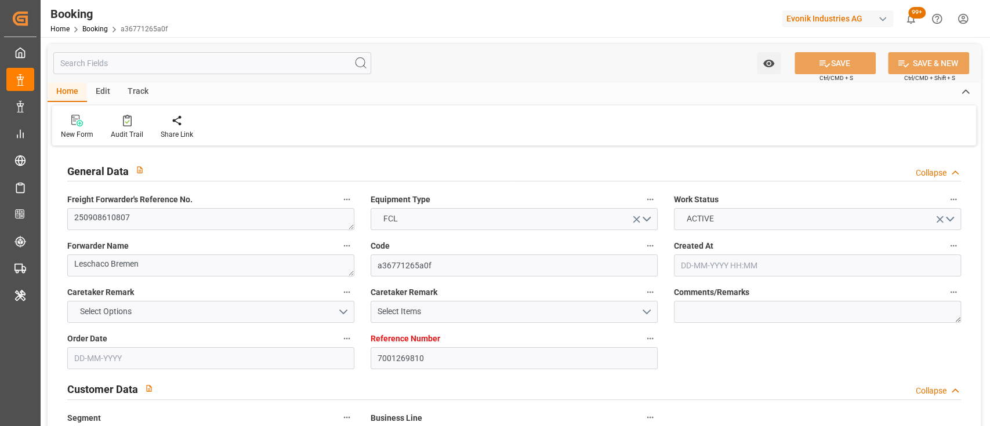
type input "18-11-2025 00:00"
type input "12-09-2025 10:32"
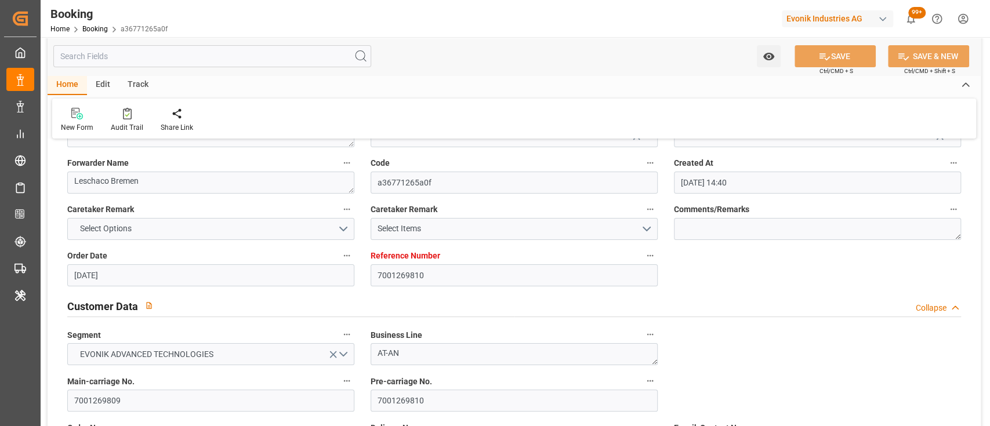
scroll to position [75, 0]
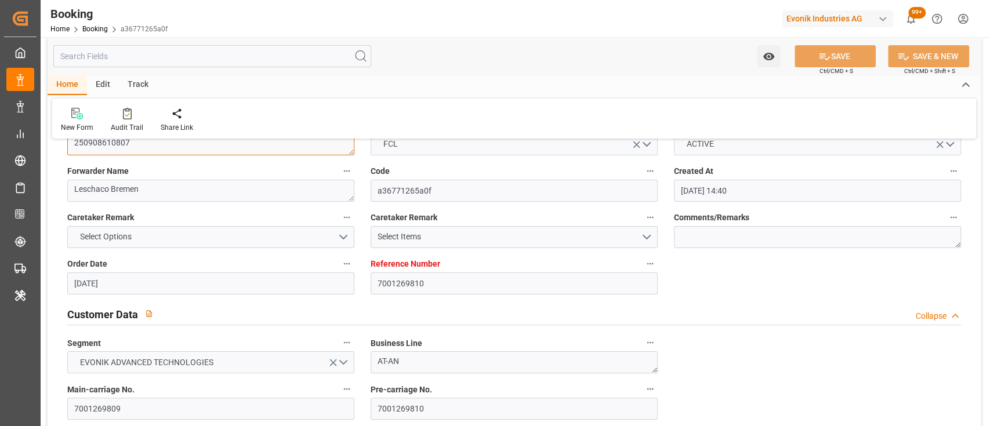
click at [92, 149] on textarea "250908610807" at bounding box center [210, 144] width 287 height 22
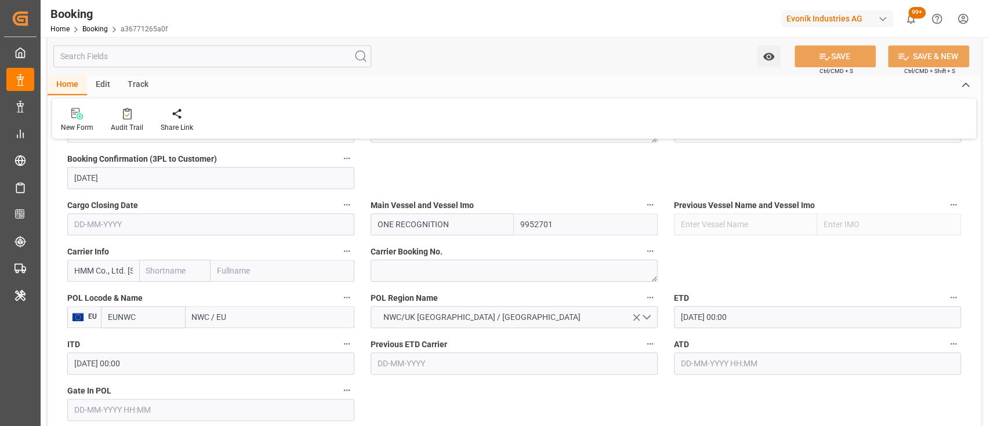
scroll to position [759, 0]
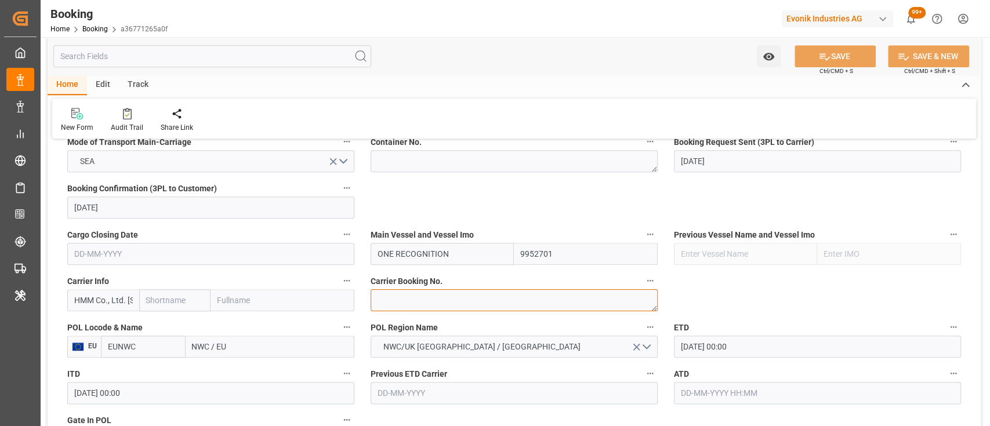
click at [435, 296] on textarea at bounding box center [514, 300] width 287 height 22
paste textarea "HAMA37876200"
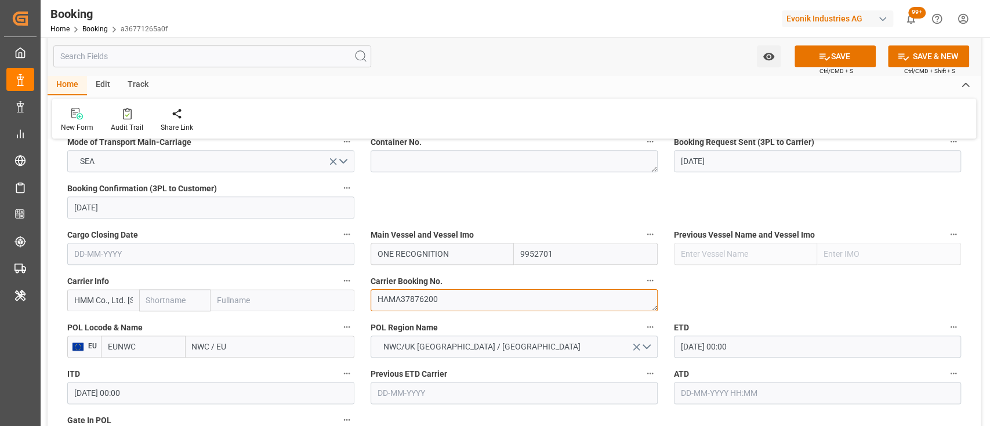
type textarea "HAMA37876200"
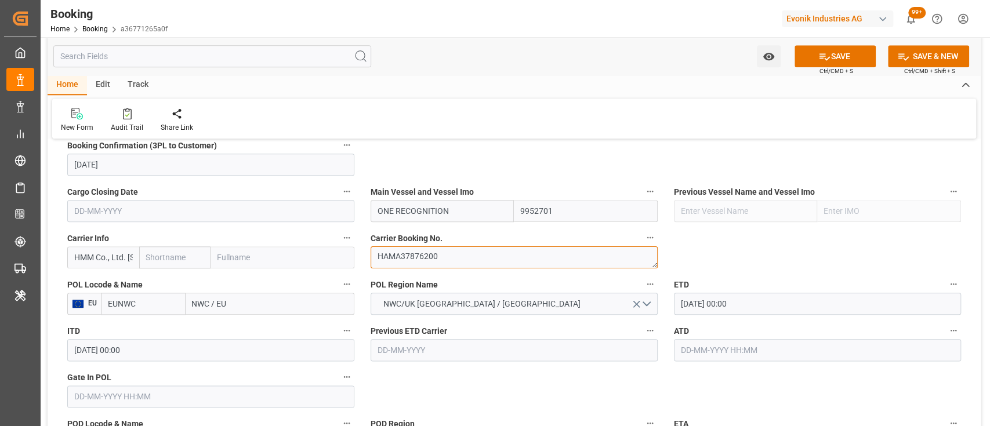
scroll to position [805, 0]
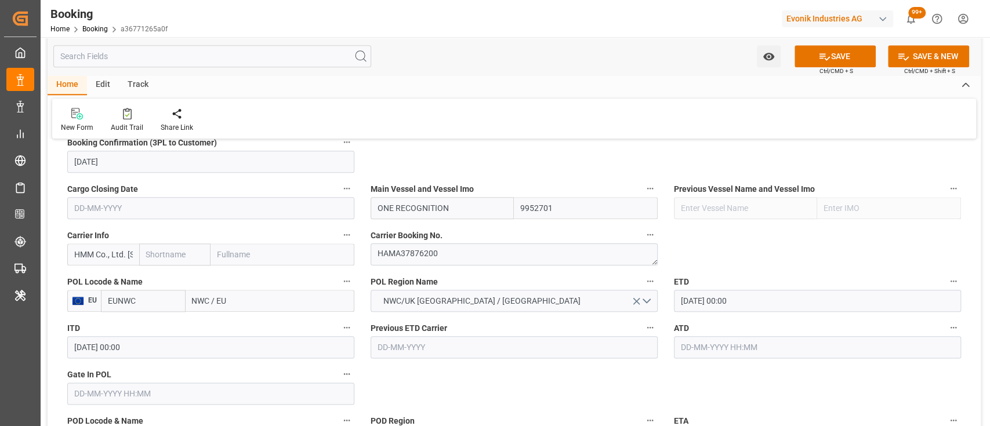
drag, startPoint x: 76, startPoint y: 261, endPoint x: 150, endPoint y: 265, distance: 74.4
click at [150, 265] on div "HMM Co., Ltd. 13-21F, Parc 1 T1 108 Yeoui- daero, Yeongdeungpo-gu Seoul" at bounding box center [210, 255] width 287 height 22
drag, startPoint x: 92, startPoint y: 257, endPoint x: 190, endPoint y: 258, distance: 98.6
click at [190, 258] on div "hdmu, Parc 1 T1 108 Yeoui- daero, Yeongdeungpo-gu Seoul" at bounding box center [210, 255] width 287 height 22
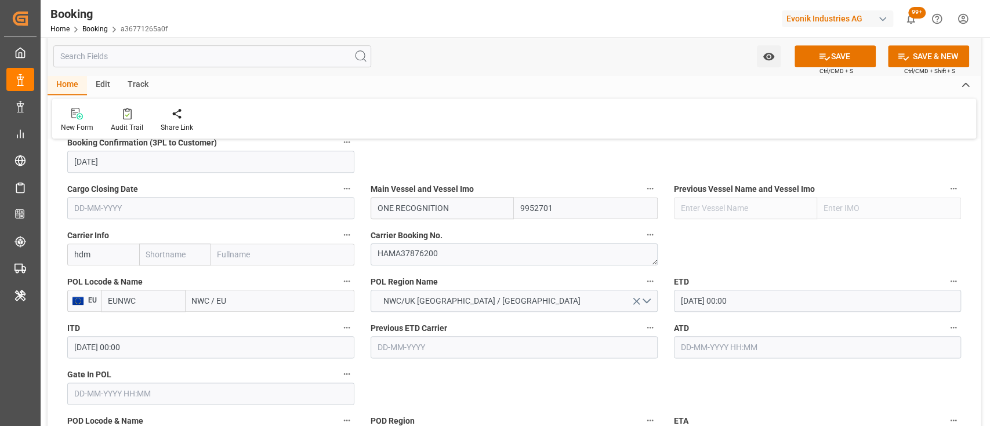
scroll to position [0, 0]
click at [84, 268] on div "HDMU" at bounding box center [86, 280] width 37 height 26
type input "HDMU"
type input "Hyundai"
type input "Hyundai Merchant Marine Co.Ltd."
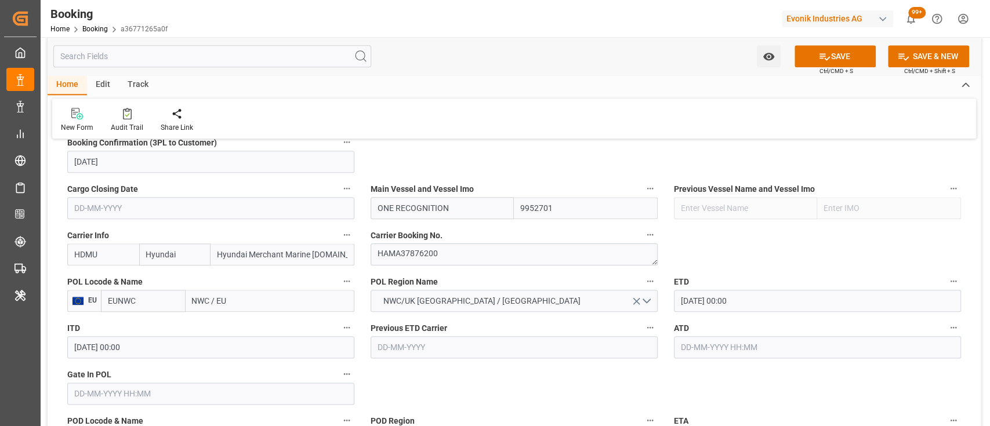
type input "HDMU"
click at [140, 291] on input "EUNWC" at bounding box center [143, 301] width 85 height 22
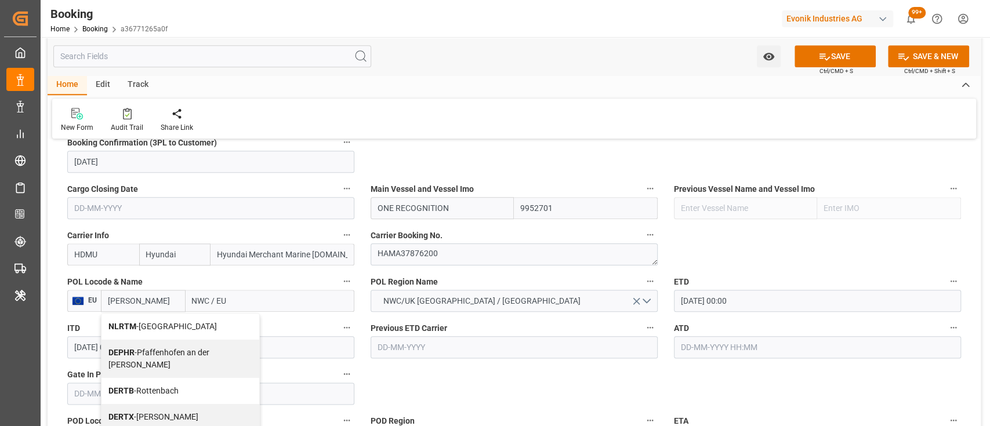
click at [119, 314] on div "NLRTM - Rotterdam" at bounding box center [181, 327] width 158 height 26
type input "NLRTM"
type input "Rotterdam"
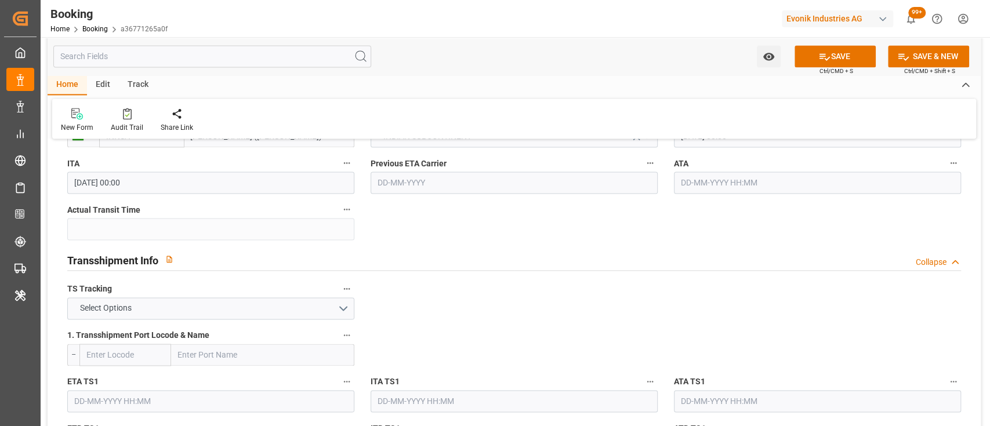
scroll to position [1112, 0]
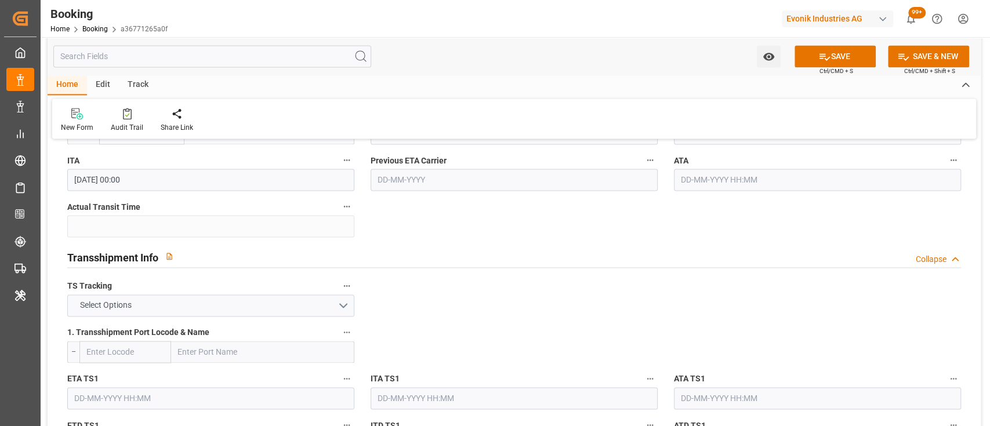
type input "NLRTM"
click at [279, 310] on button "Select Options" at bounding box center [210, 306] width 287 height 22
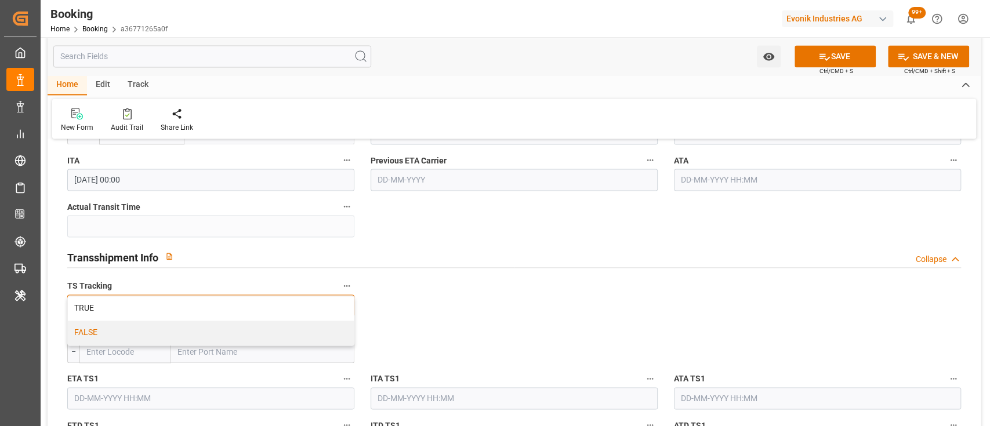
click at [223, 330] on div "FALSE" at bounding box center [211, 333] width 286 height 24
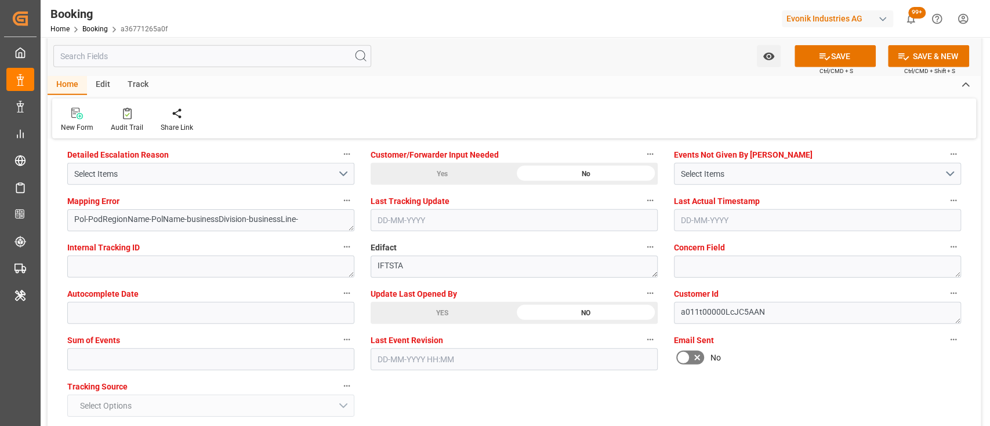
scroll to position [2226, 0]
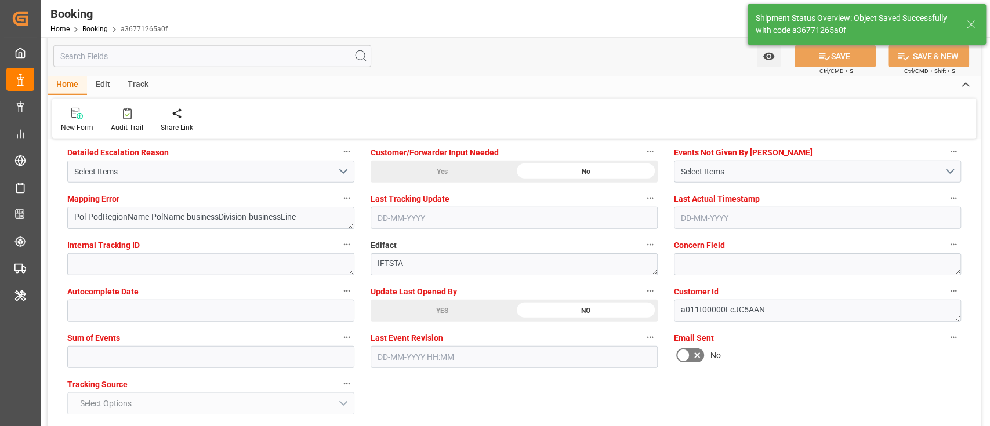
type textarea "NWC/UK North West Continent / UK_INNSA_HDMU_AT-AN"
type textarea "shaini ghorai"
type textarea "businessDivision-businessLine-"
type input "15-09-2025 07:30"
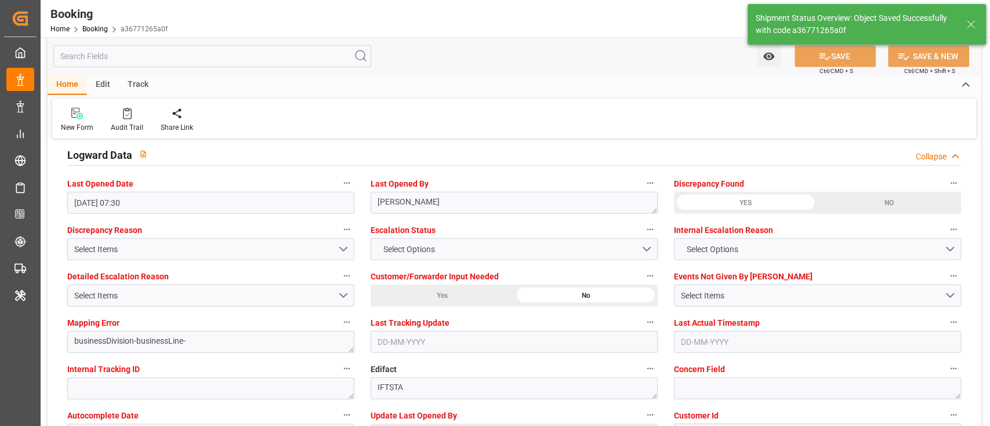
scroll to position [2100, 0]
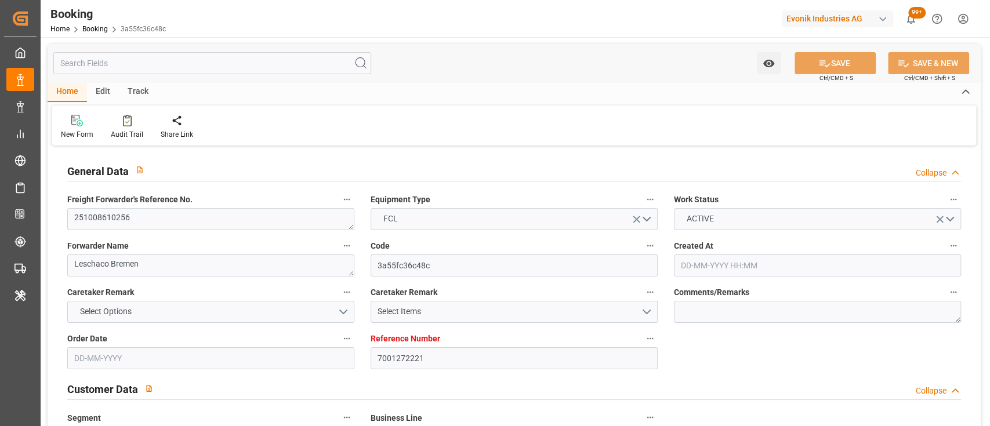
type input "7001272221"
type input "9324837"
type input "ONE"
type input "Ocean Network Express"
type input "EUNWC"
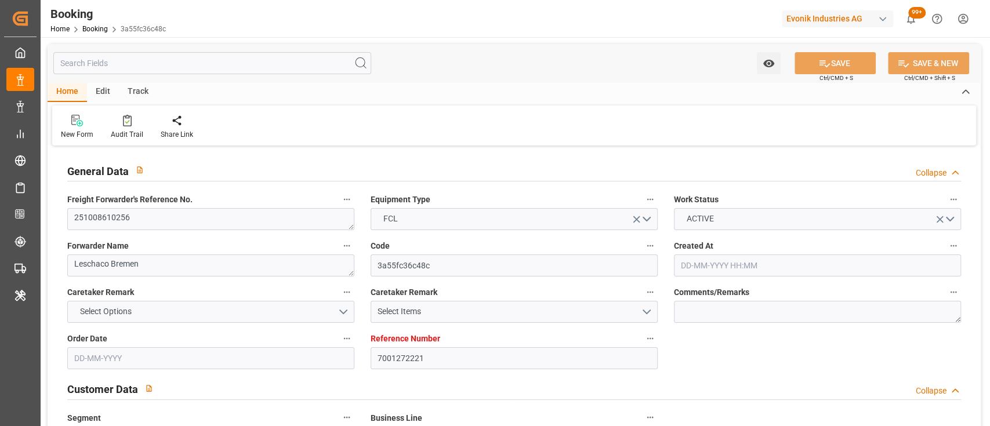
type input "ARBUE"
type input "[DATE] 14:08"
type input "[DATE]"
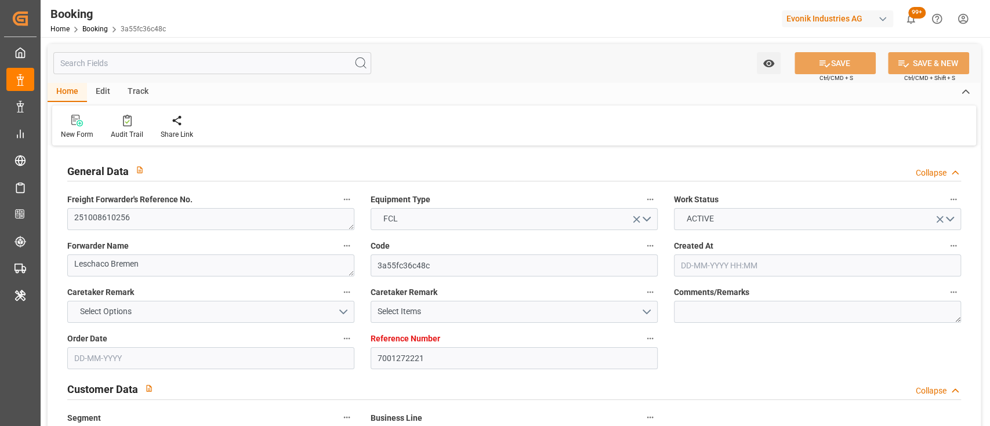
type input "[DATE] 00:00"
type input "[DATE]"
type input "[DATE] 00:00"
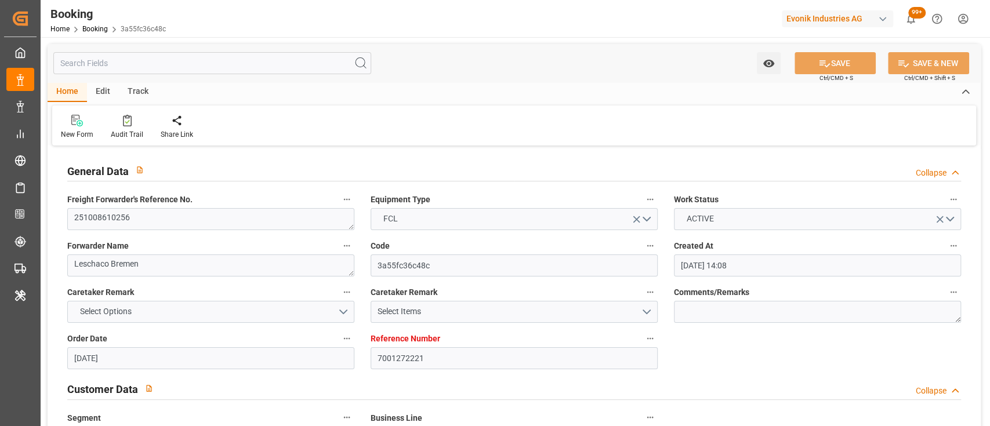
type input "[DATE] 00:00"
type input "[DATE] 10:39"
click at [131, 216] on textarea "251008610256" at bounding box center [210, 219] width 287 height 22
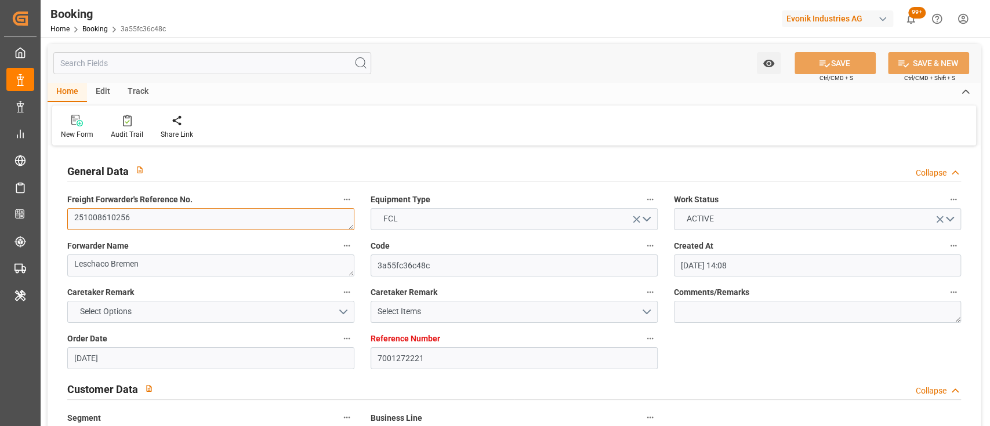
click at [131, 216] on textarea "251008610256" at bounding box center [210, 219] width 287 height 22
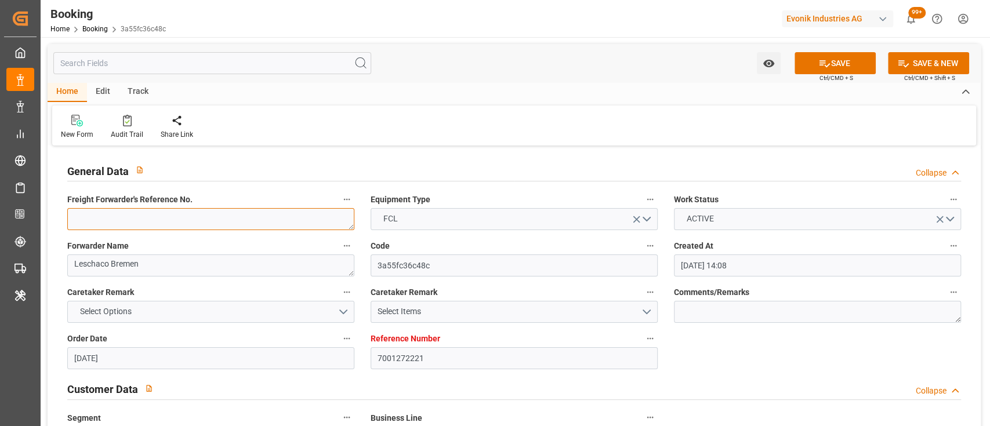
type textarea "251008610256"
click at [591, 108] on div "New Form Audit Trail Share Link" at bounding box center [514, 126] width 924 height 40
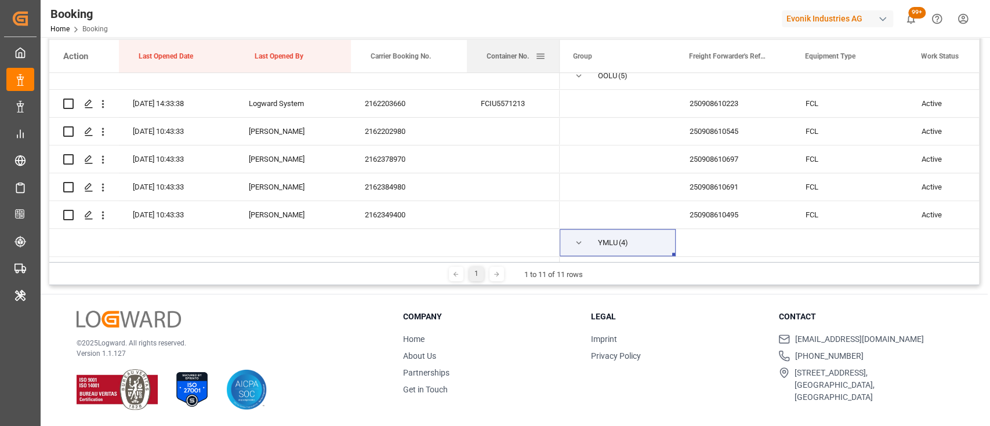
drag, startPoint x: 0, startPoint y: 0, endPoint x: 553, endPoint y: 67, distance: 557.4
click at [557, 67] on div at bounding box center [559, 56] width 5 height 32
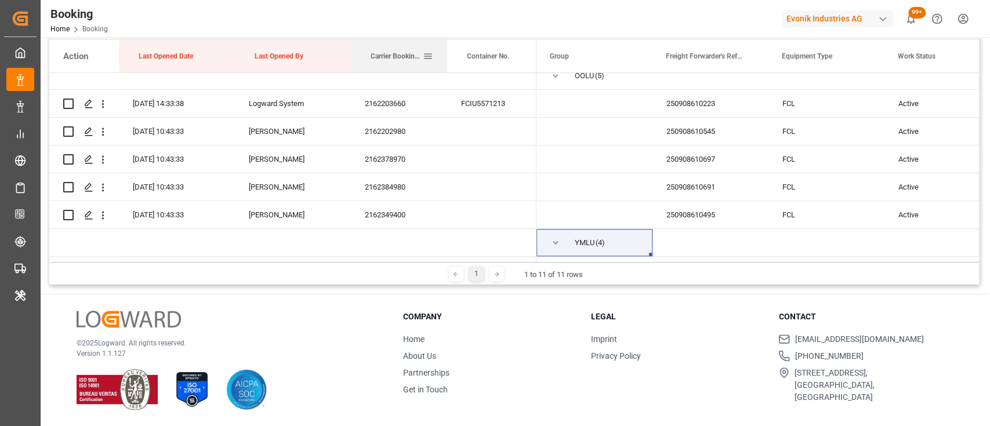
drag, startPoint x: 465, startPoint y: 56, endPoint x: 445, endPoint y: 53, distance: 19.9
click at [445, 53] on div at bounding box center [447, 56] width 5 height 32
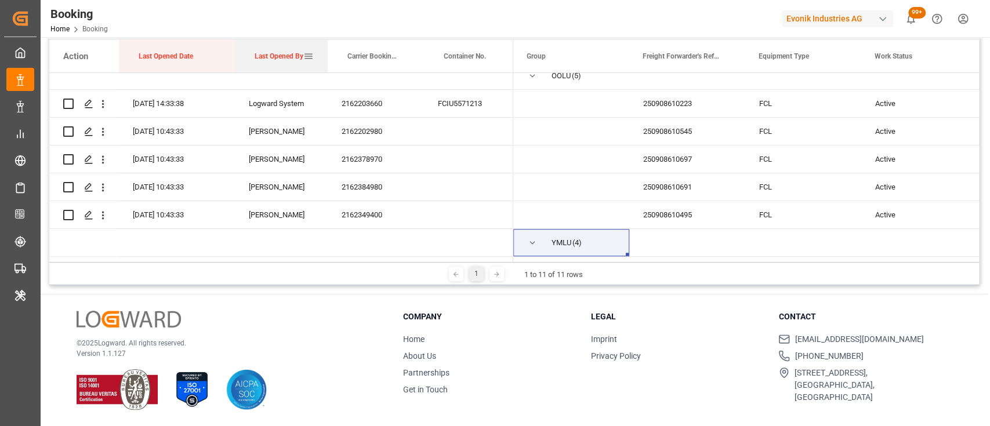
drag, startPoint x: 349, startPoint y: 61, endPoint x: 326, endPoint y: 60, distance: 23.2
click at [326, 60] on div at bounding box center [327, 56] width 5 height 32
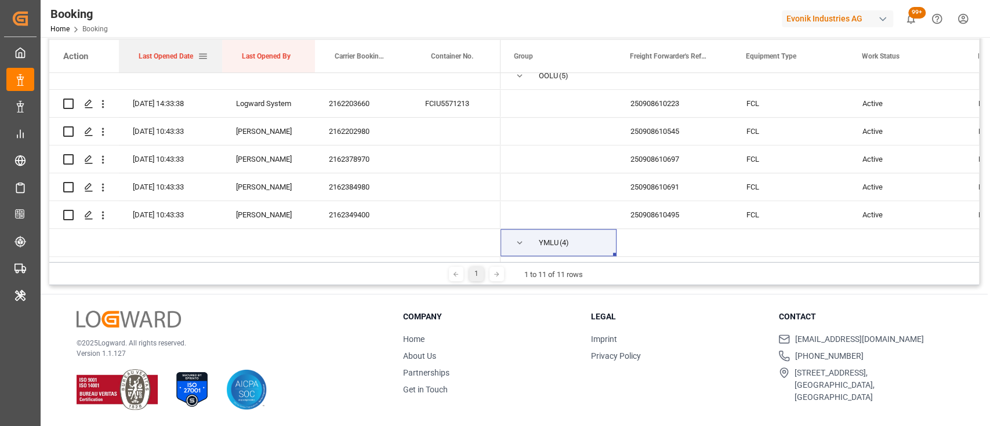
drag, startPoint x: 234, startPoint y: 68, endPoint x: 222, endPoint y: 67, distance: 12.8
click at [222, 67] on div at bounding box center [222, 56] width 5 height 32
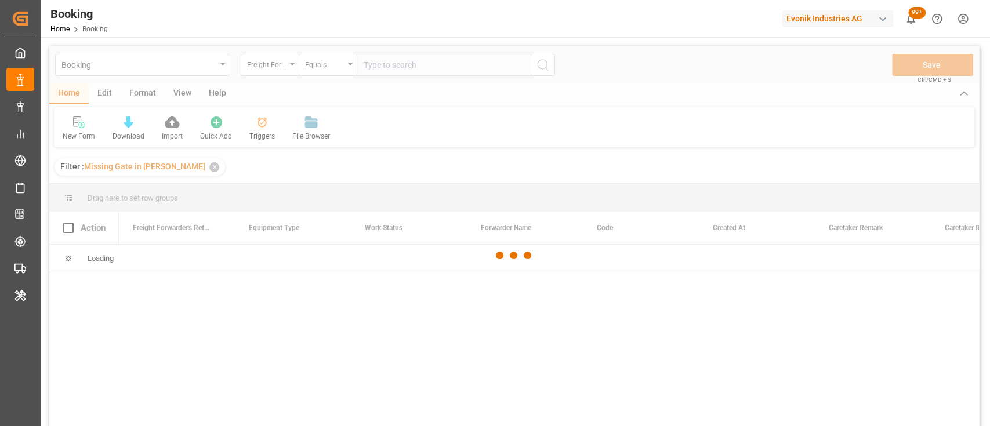
click at [192, 169] on div at bounding box center [514, 255] width 930 height 419
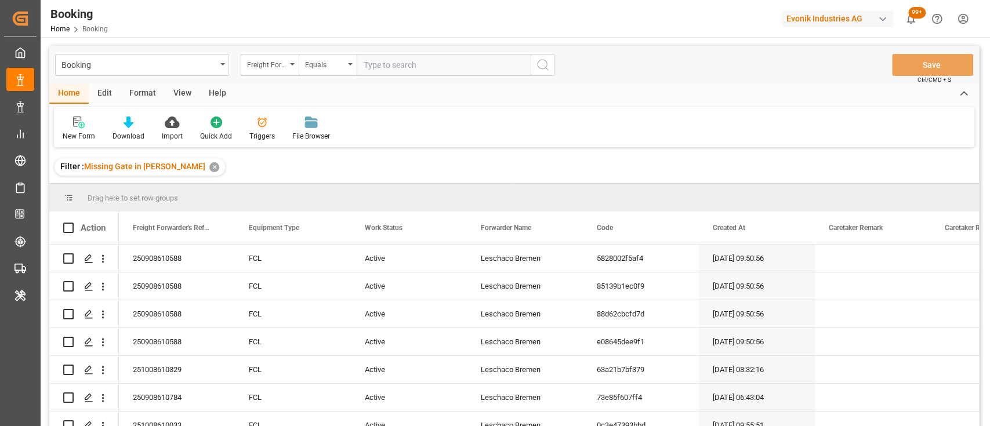
click at [450, 67] on input "text" at bounding box center [444, 65] width 174 height 22
paste input "250908610022"
type input "250908610022"
click at [209, 168] on div "✕" at bounding box center [214, 167] width 10 height 10
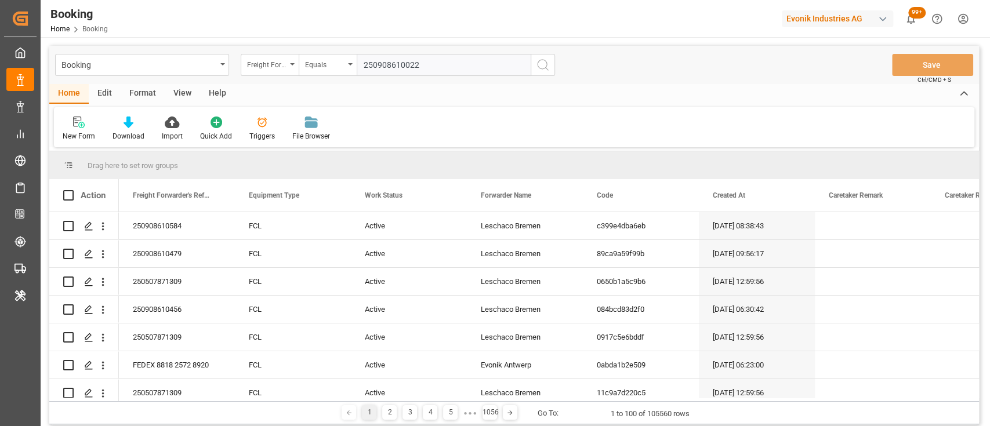
click at [543, 66] on icon "search button" at bounding box center [543, 65] width 14 height 14
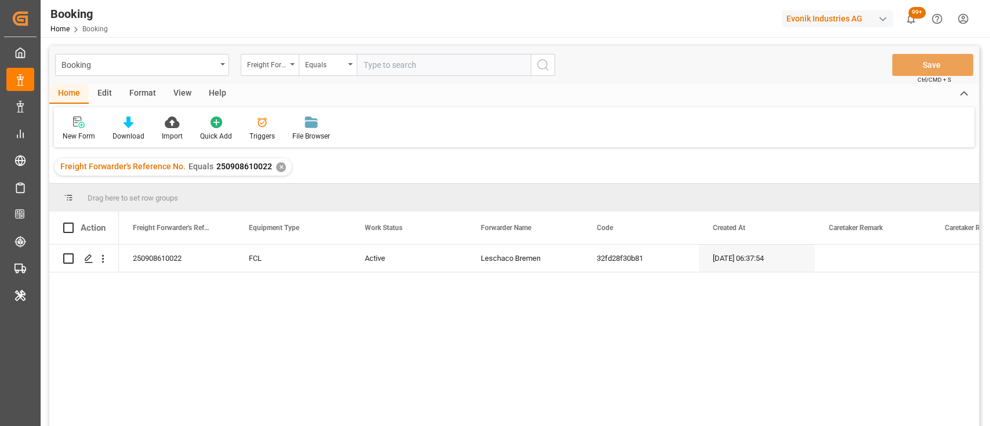
scroll to position [21, 0]
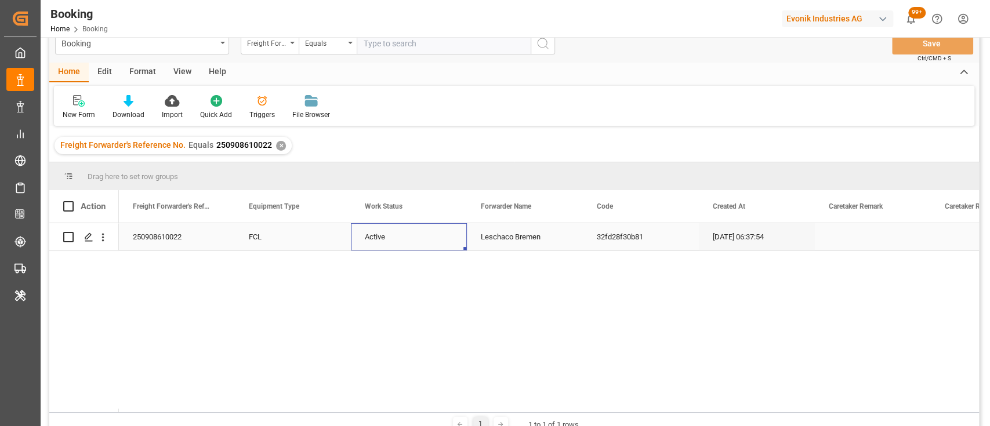
click at [390, 242] on div "Active" at bounding box center [409, 236] width 116 height 27
click at [446, 241] on button "Active" at bounding box center [408, 244] width 97 height 22
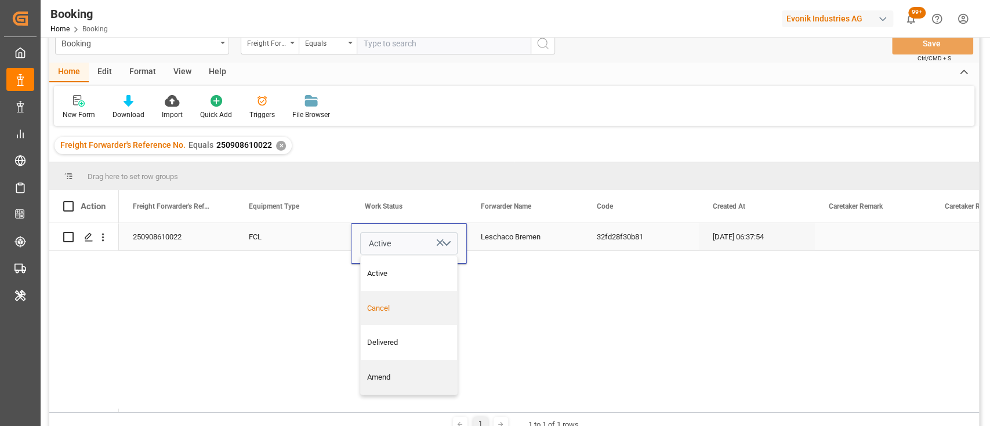
click at [386, 303] on div "Cancel" at bounding box center [409, 309] width 84 height 12
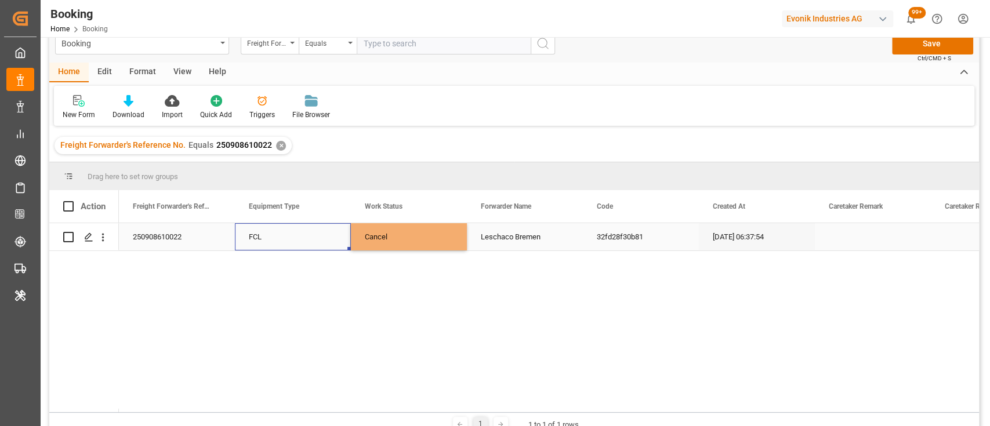
click at [302, 237] on div "FCL" at bounding box center [293, 236] width 116 height 27
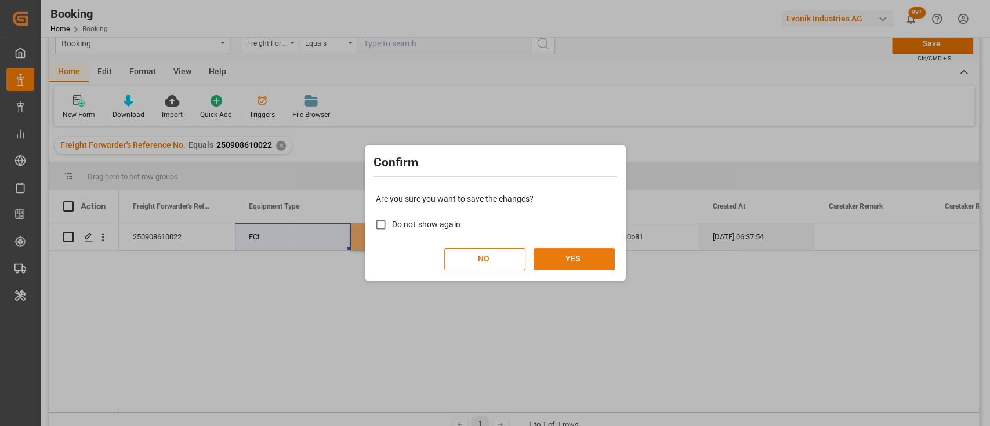
click at [557, 260] on button "YES" at bounding box center [574, 259] width 81 height 22
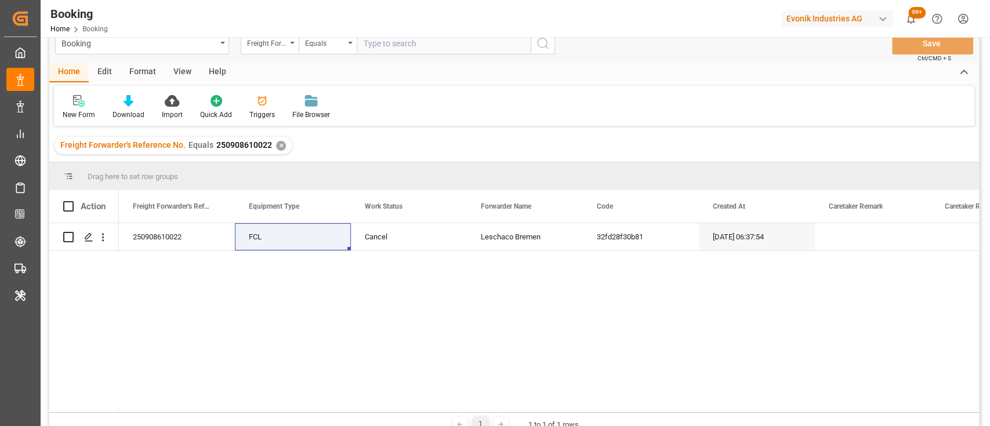
click at [399, 49] on input "text" at bounding box center [444, 43] width 174 height 22
paste input "250808610246"
type input "250808610246"
click at [278, 144] on div "✕" at bounding box center [281, 146] width 10 height 10
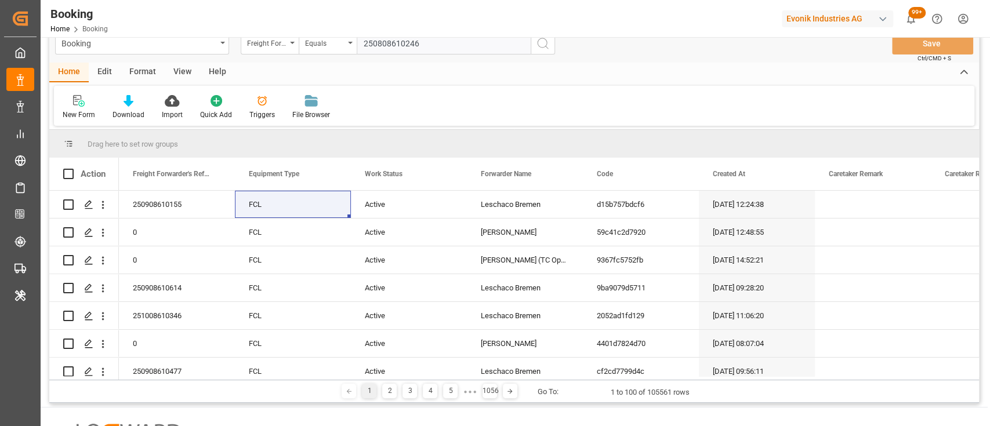
click at [538, 48] on icon "search button" at bounding box center [543, 44] width 14 height 14
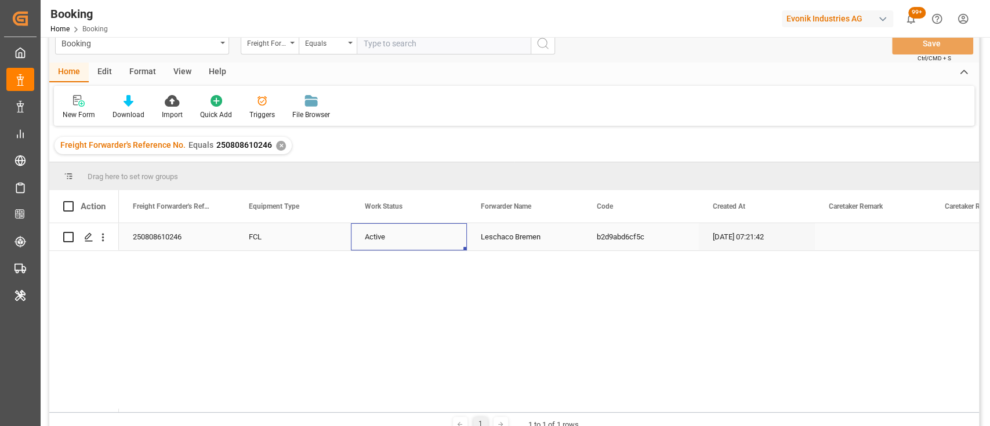
click at [392, 238] on div "Active" at bounding box center [409, 236] width 116 height 27
click at [449, 240] on button "Active" at bounding box center [408, 244] width 97 height 22
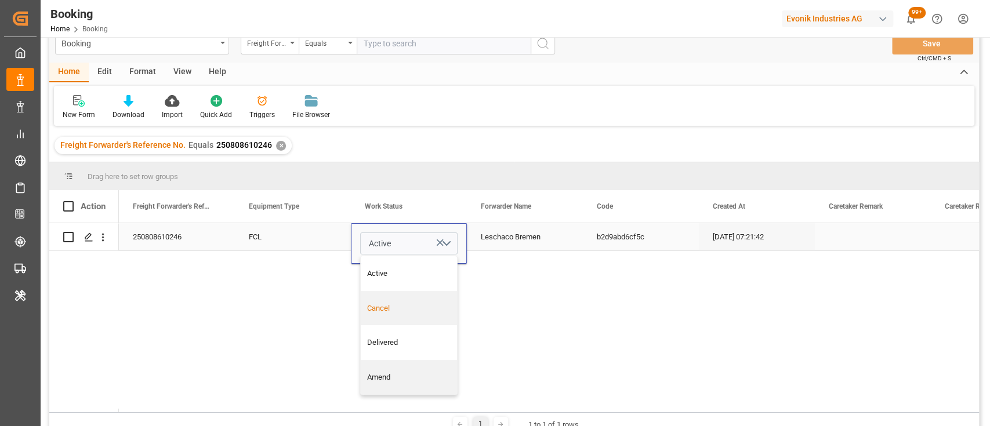
click at [392, 308] on div "Cancel" at bounding box center [409, 309] width 84 height 12
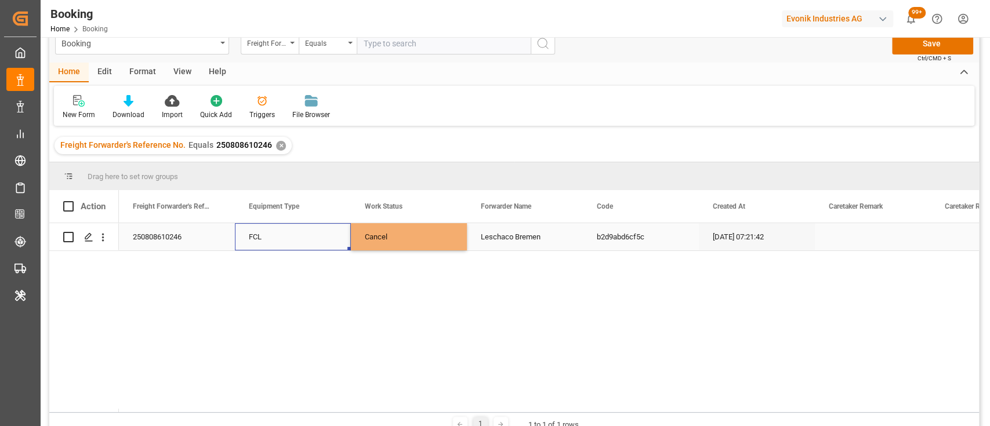
click at [306, 238] on div "FCL" at bounding box center [293, 236] width 116 height 27
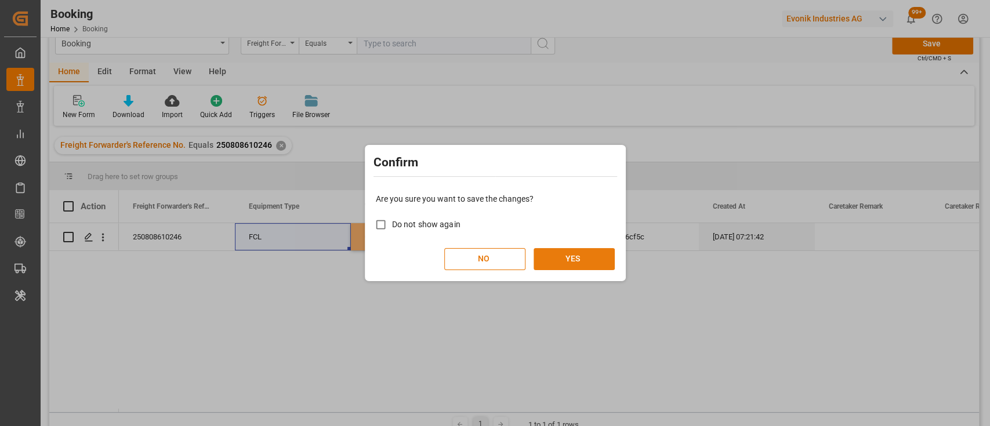
click at [544, 268] on button "YES" at bounding box center [574, 259] width 81 height 22
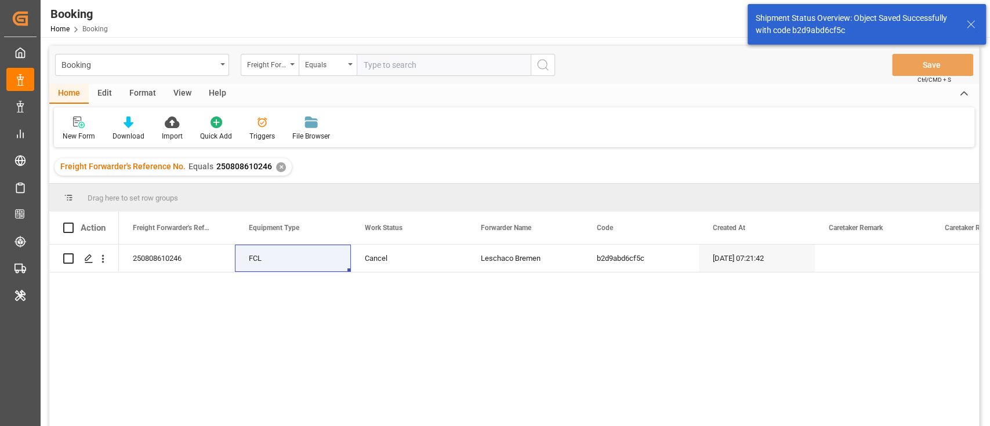
click at [429, 69] on input "text" at bounding box center [444, 65] width 174 height 22
paste input "250808610458"
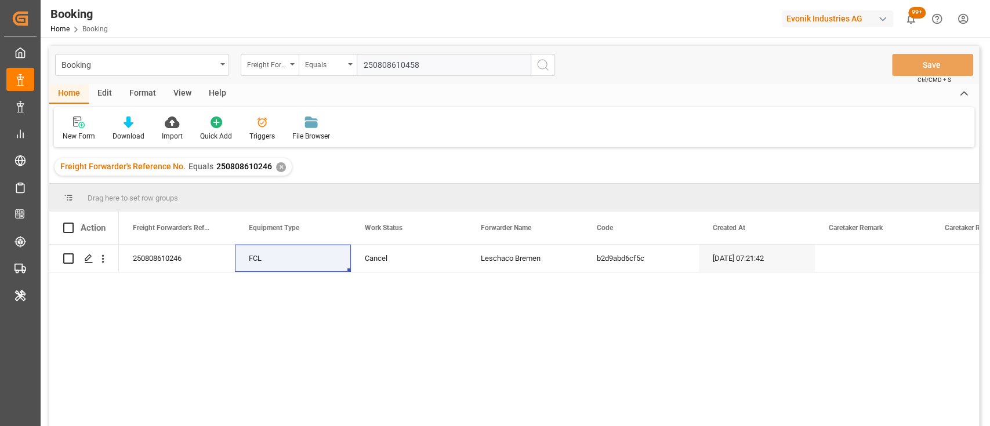
type input "250808610458"
click at [278, 173] on div "Freight Forwarder's Reference No. Equals 250808610246 ✕" at bounding box center [173, 166] width 237 height 17
click at [278, 169] on div "✕" at bounding box center [281, 167] width 10 height 10
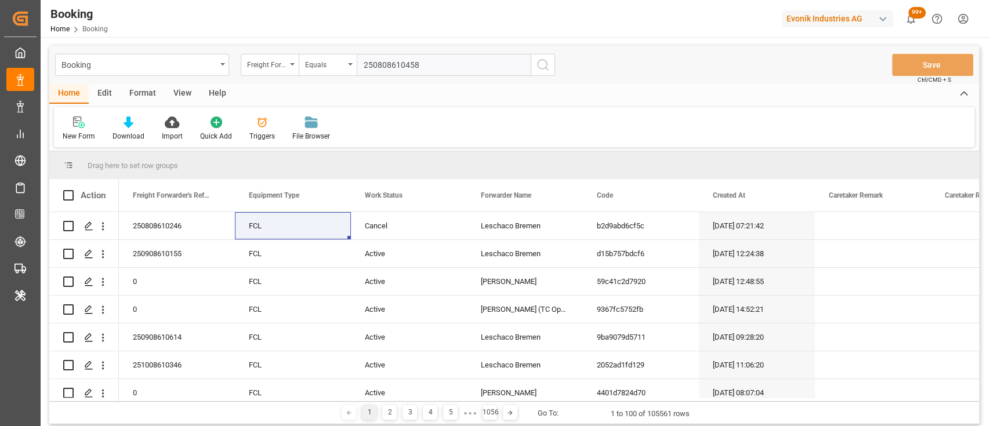
click at [546, 67] on icon "search button" at bounding box center [543, 65] width 14 height 14
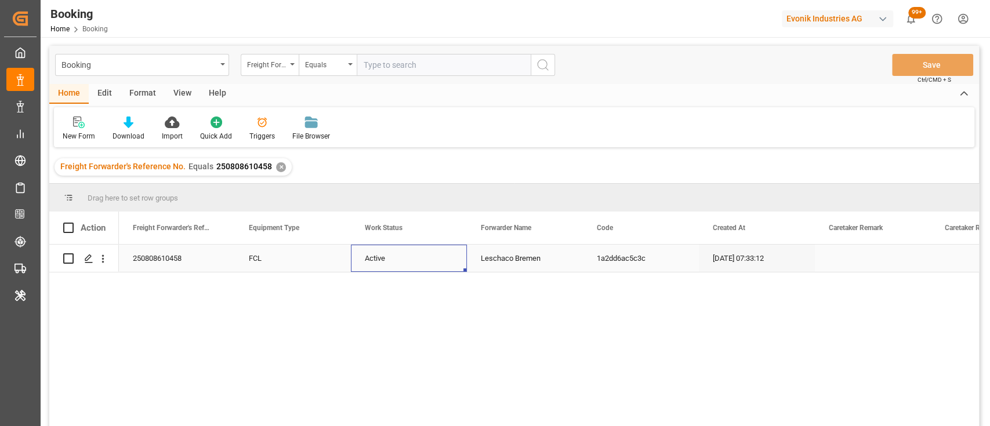
click at [383, 259] on div "Active" at bounding box center [409, 258] width 116 height 27
click at [449, 263] on button "Active" at bounding box center [408, 265] width 97 height 22
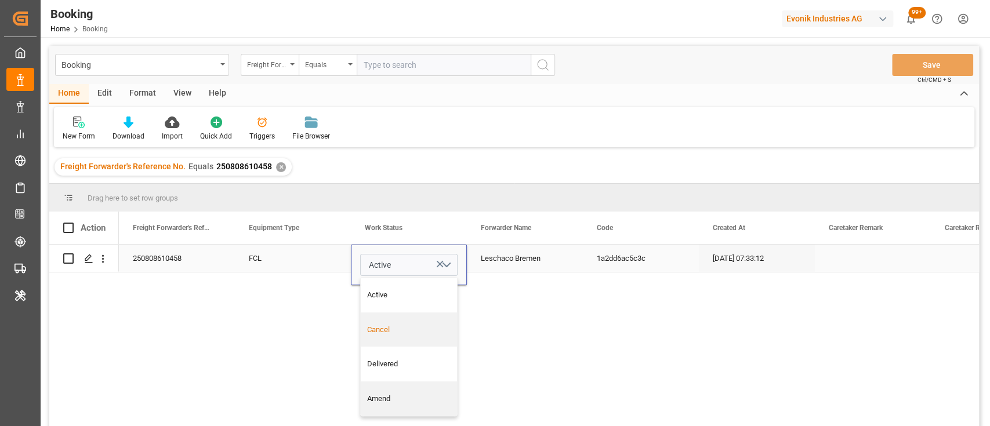
click at [393, 324] on div "Cancel" at bounding box center [409, 330] width 84 height 12
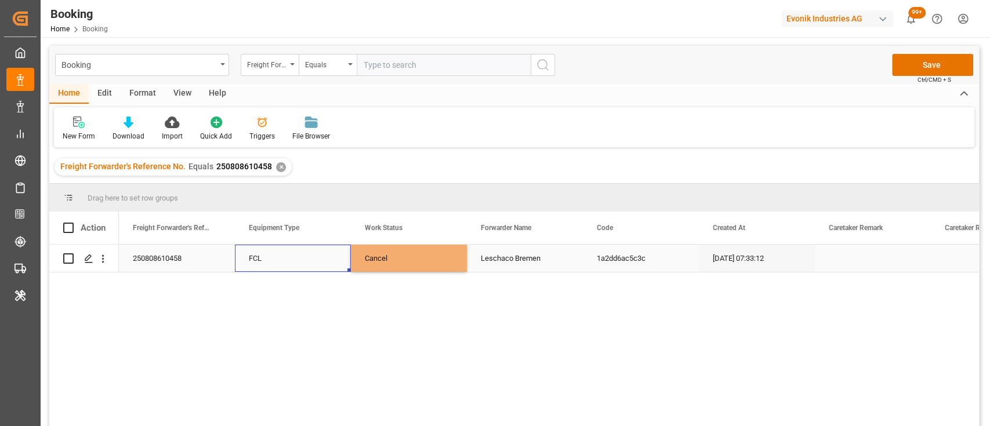
click at [281, 270] on div "FCL" at bounding box center [293, 258] width 116 height 27
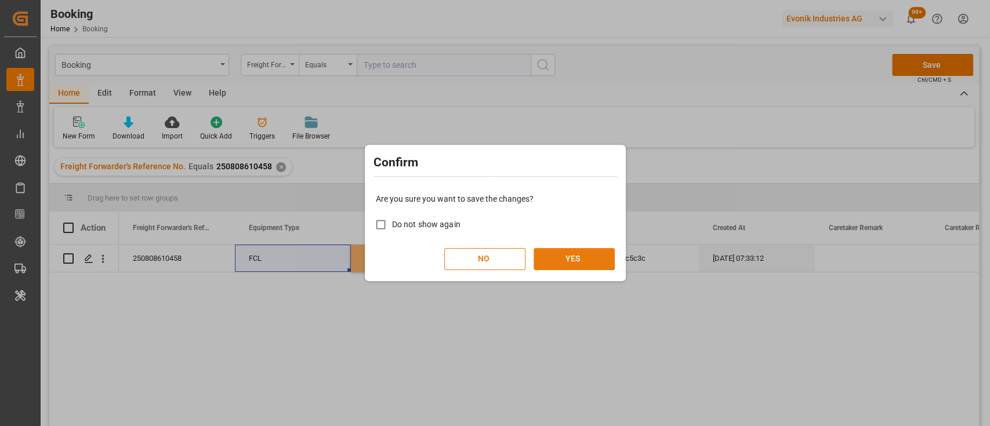
click at [577, 263] on button "YES" at bounding box center [574, 259] width 81 height 22
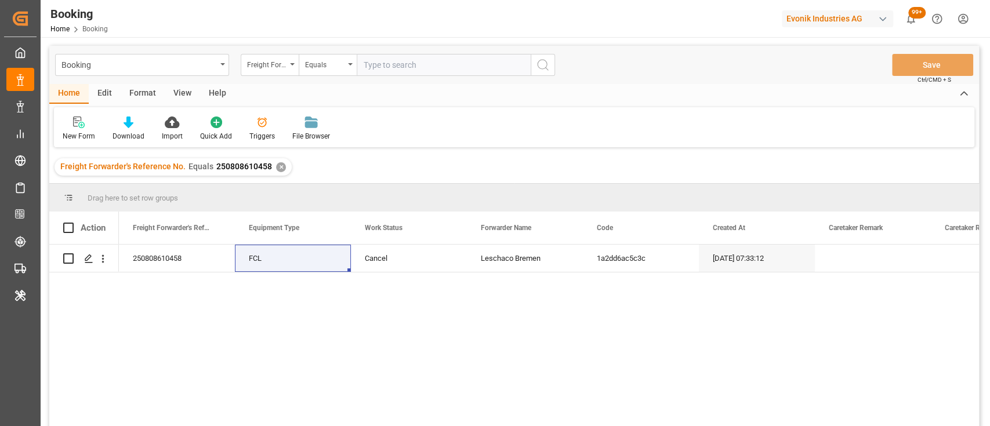
click at [476, 58] on input "text" at bounding box center [444, 65] width 174 height 22
paste input "250908610078"
type input "250908610078"
click at [278, 169] on div "✕" at bounding box center [281, 167] width 10 height 10
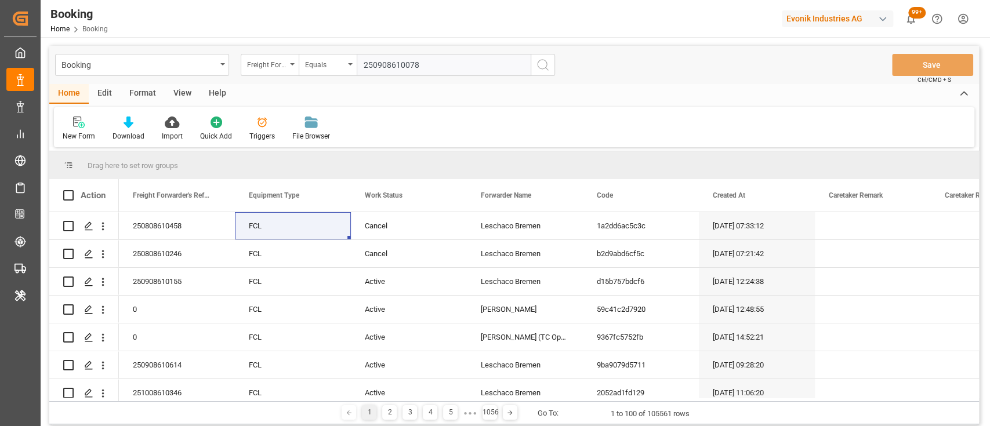
click at [543, 68] on icon "search button" at bounding box center [543, 65] width 14 height 14
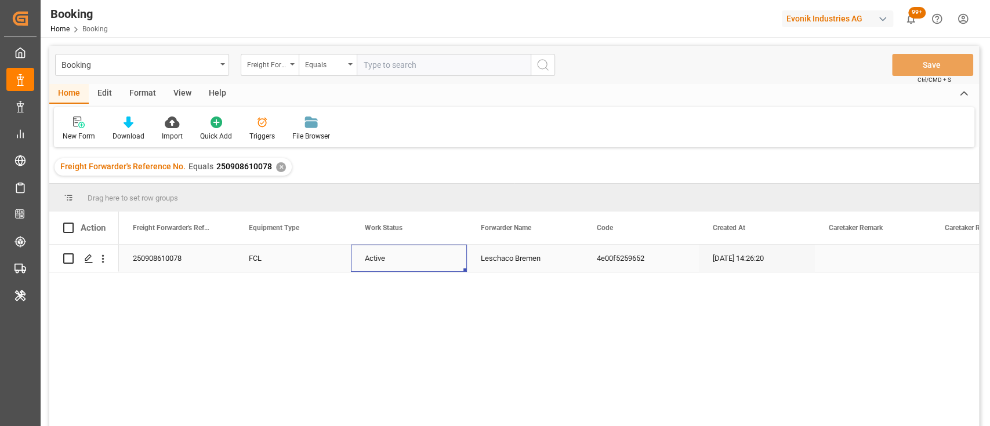
click at [415, 245] on div "Active" at bounding box center [409, 258] width 116 height 27
click at [447, 268] on button "Active" at bounding box center [408, 265] width 97 height 22
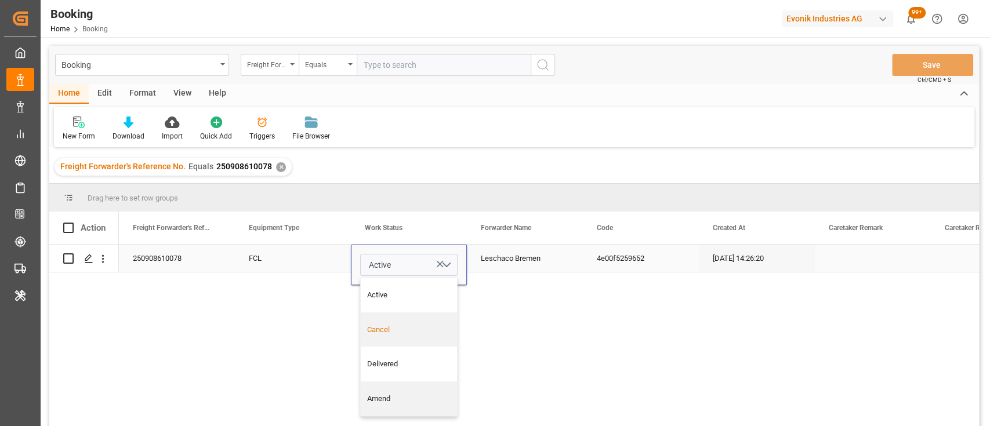
click at [386, 327] on div "Cancel" at bounding box center [409, 330] width 84 height 12
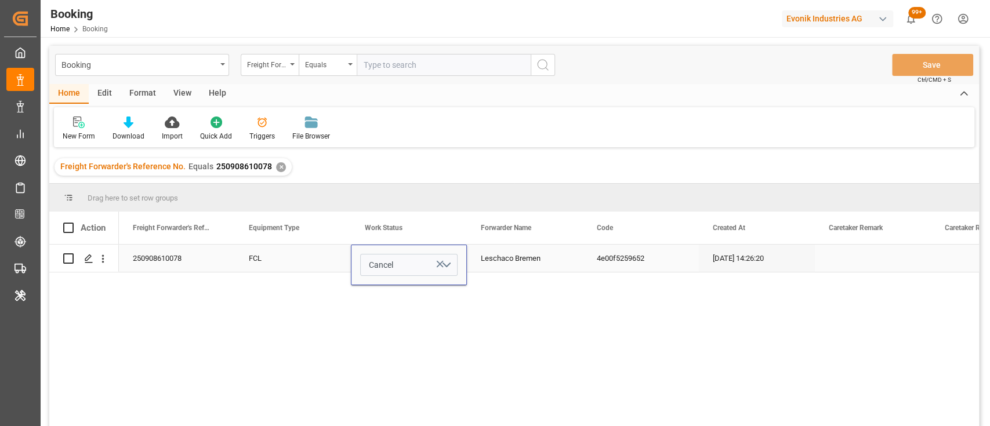
click at [278, 257] on div "FCL" at bounding box center [293, 258] width 116 height 27
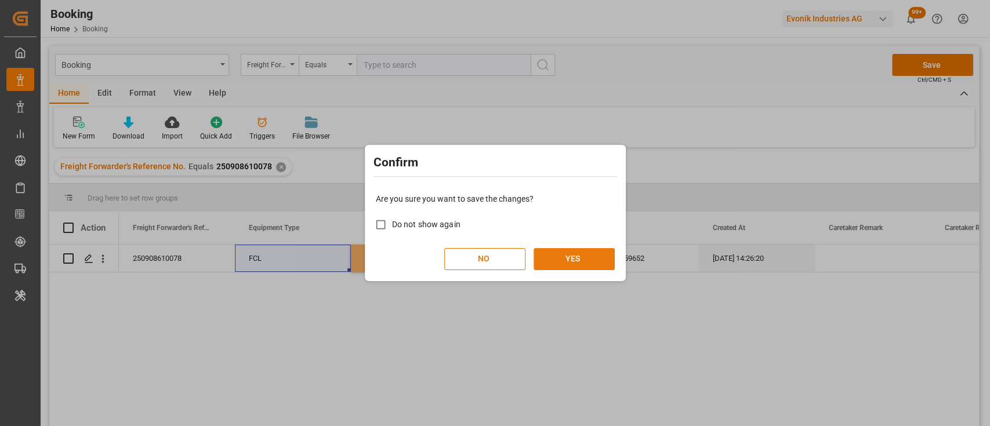
click at [556, 259] on button "YES" at bounding box center [574, 259] width 81 height 22
